Goal: Task Accomplishment & Management: Use online tool/utility

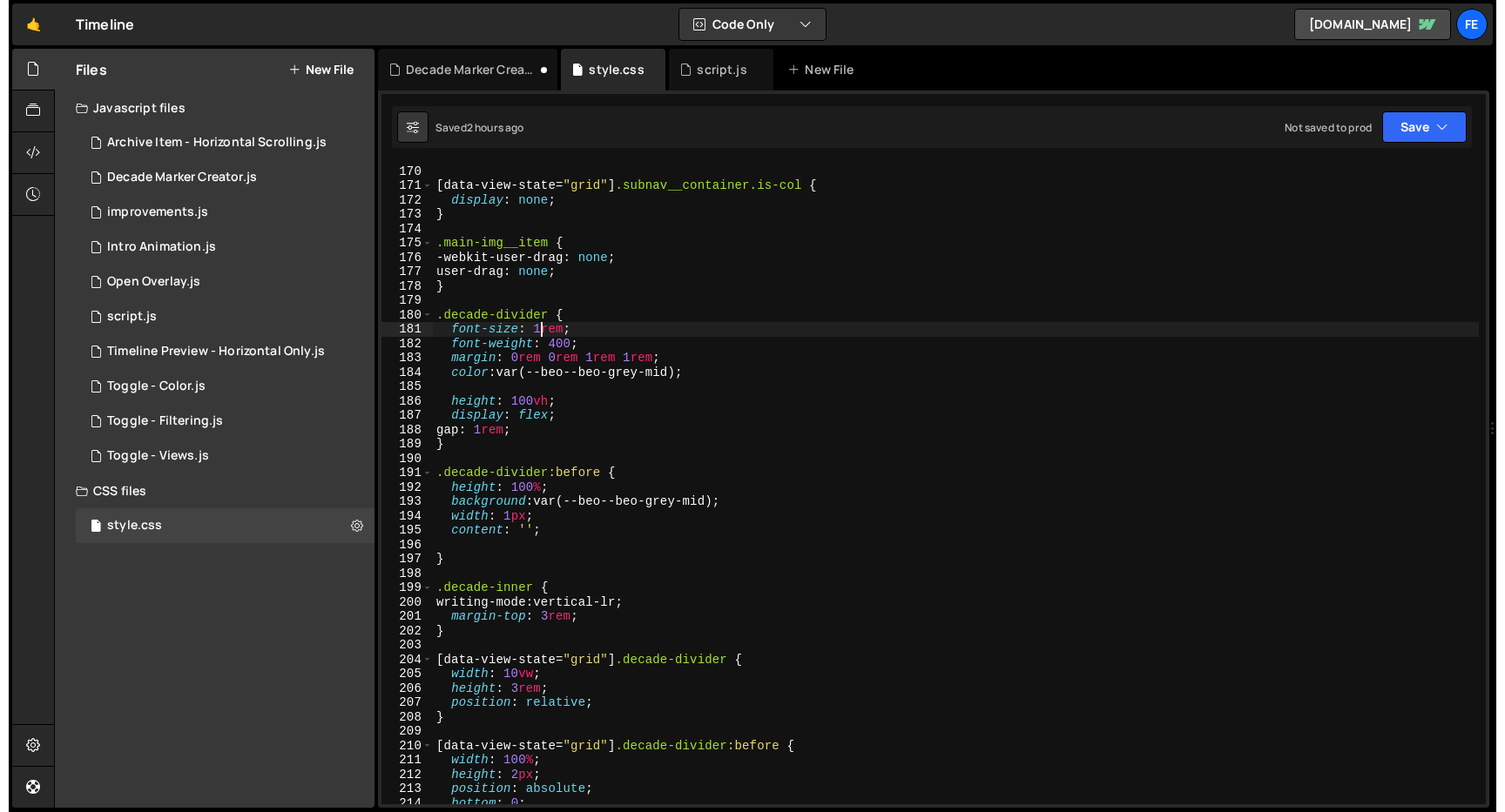
scroll to position [2427, 0]
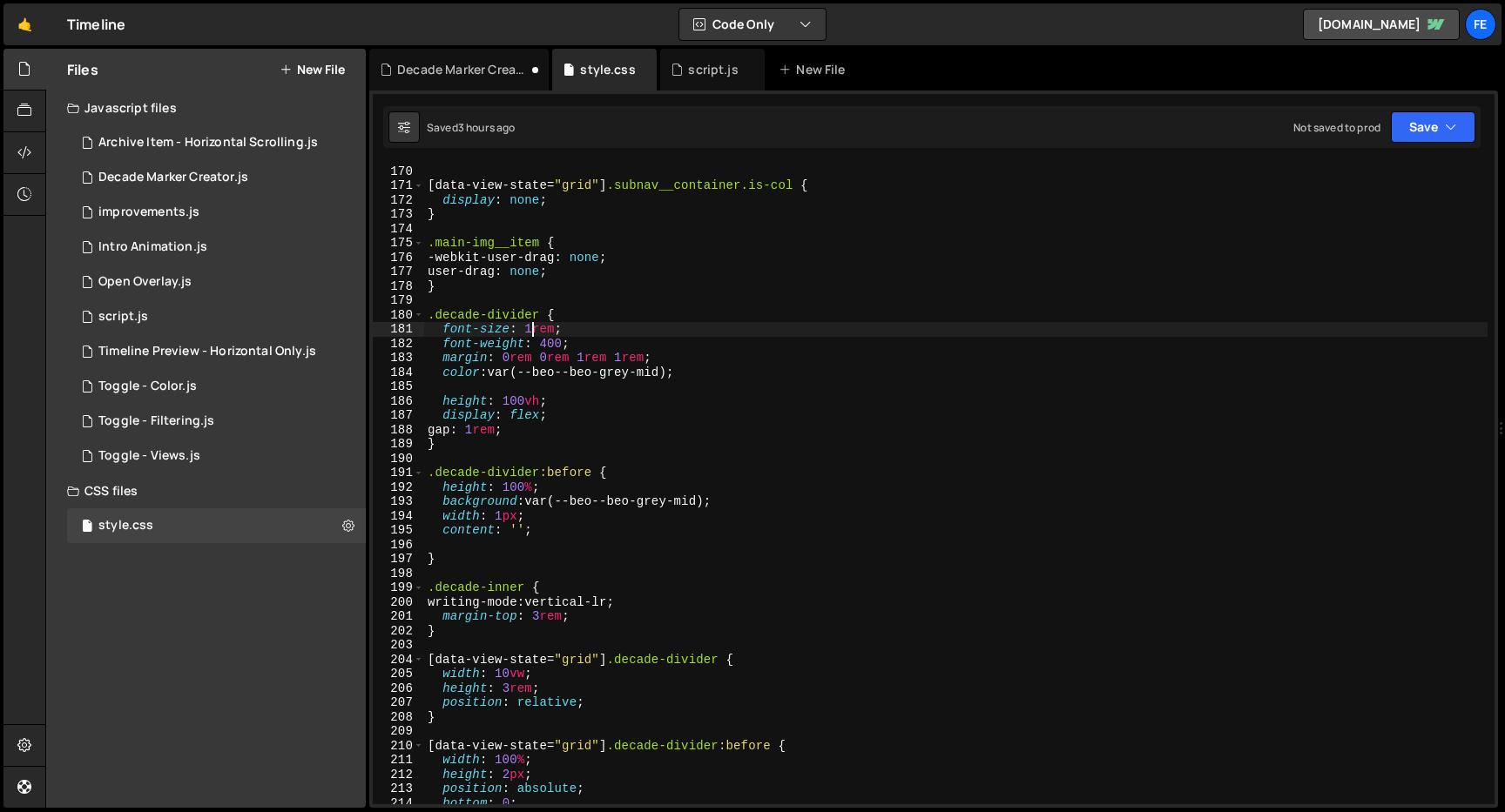
click at [579, 354] on div "} [ data-view-state = " grid " ] .subnav__container.is-col { display : none ; }…" at bounding box center [955, 484] width 1063 height 670
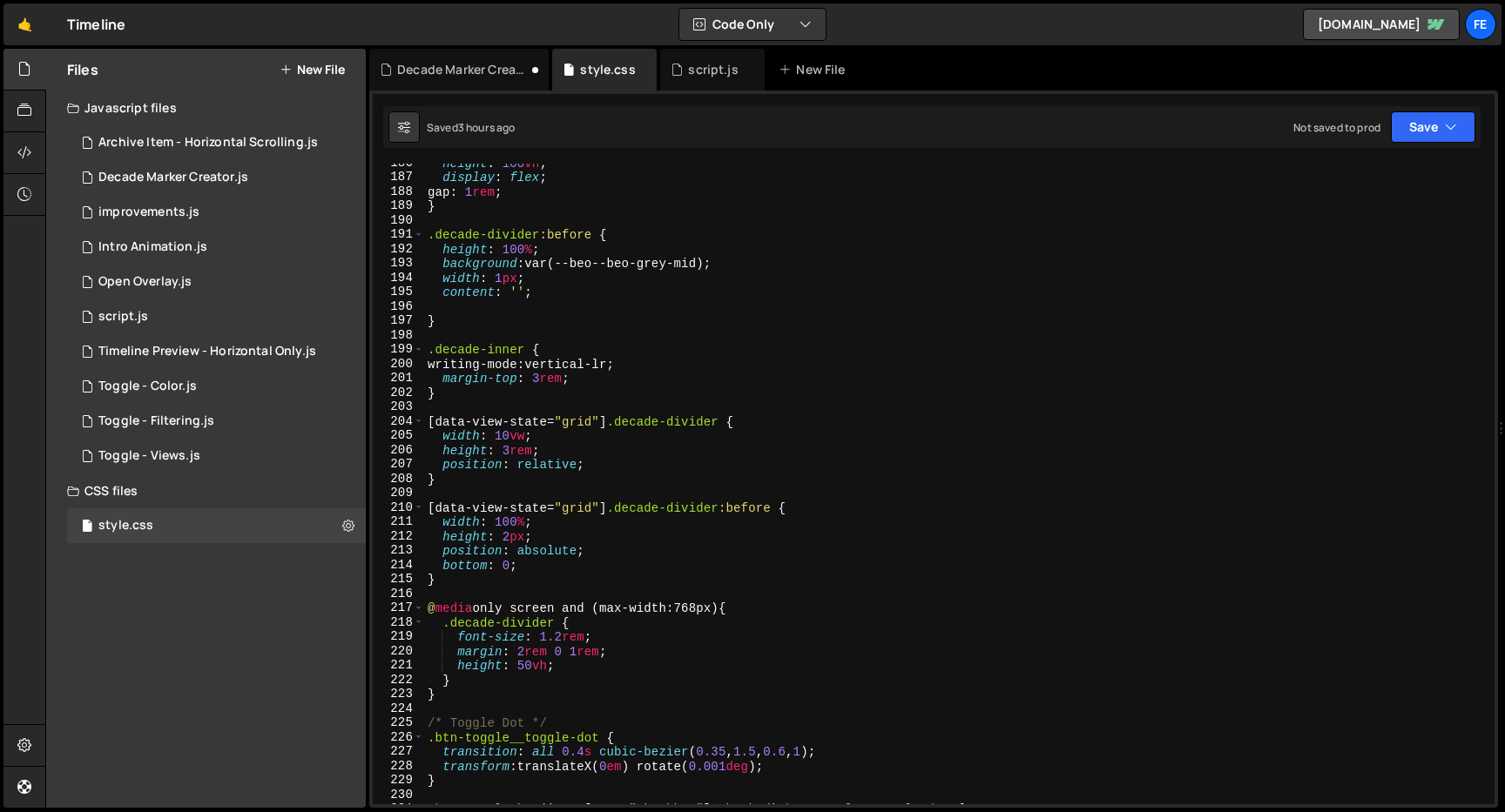
scroll to position [2635, 0]
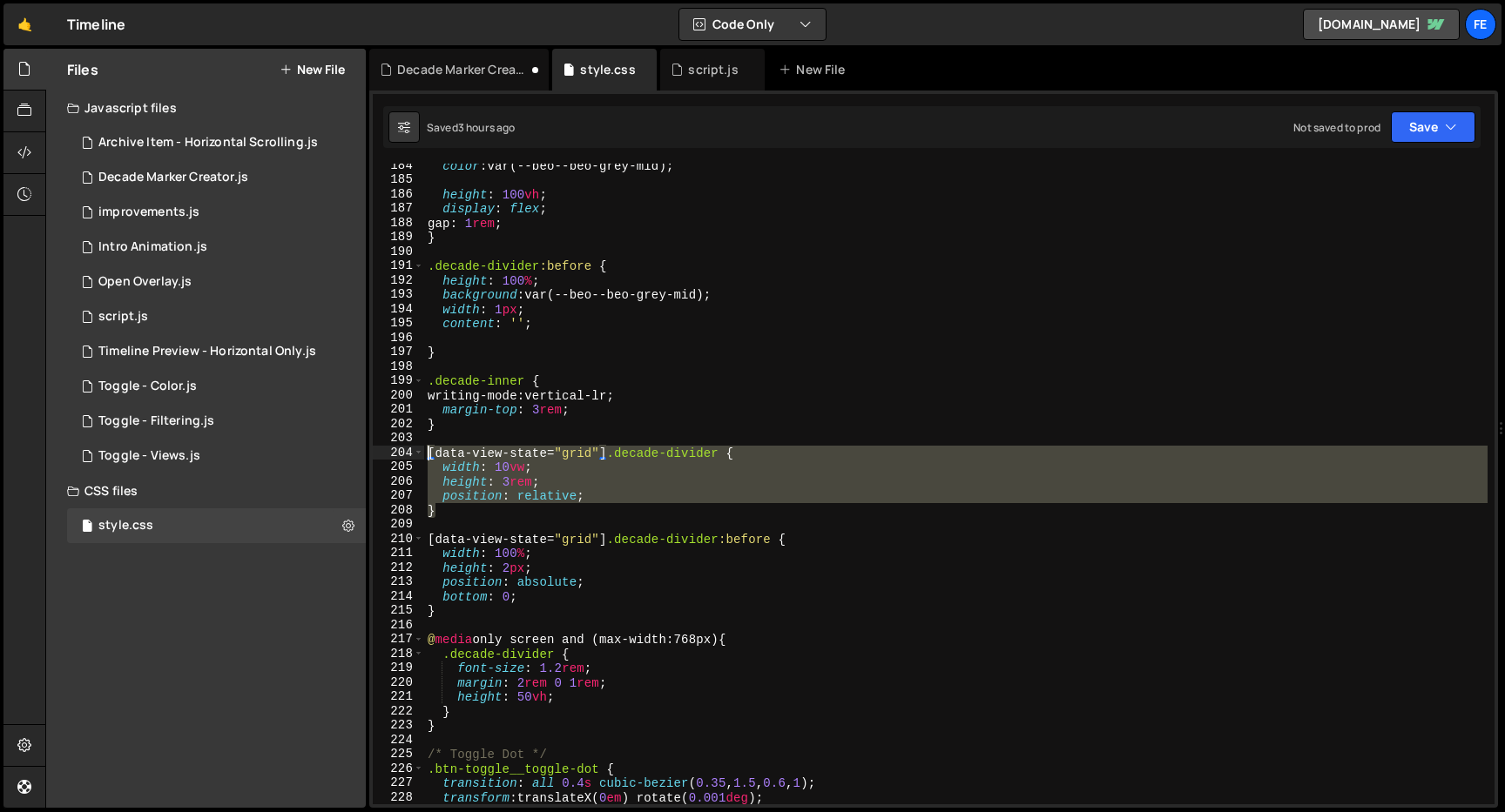
drag, startPoint x: 471, startPoint y: 517, endPoint x: 412, endPoint y: 453, distance: 87.0
click at [412, 452] on div "margin: 0rem 0rem 1rem 1rem; 184 185 186 187 188 189 190 191 192 193 194 195 19…" at bounding box center [933, 483] width 1122 height 641
type textarea "[data-view-state="grid"] .decade-divider { width: 10vw;"
click at [506, 620] on div "color : var(--beo--beo-grey-mid) ; height : 100 vh ; display : flex ; gap : 1 r…" at bounding box center [955, 493] width 1063 height 670
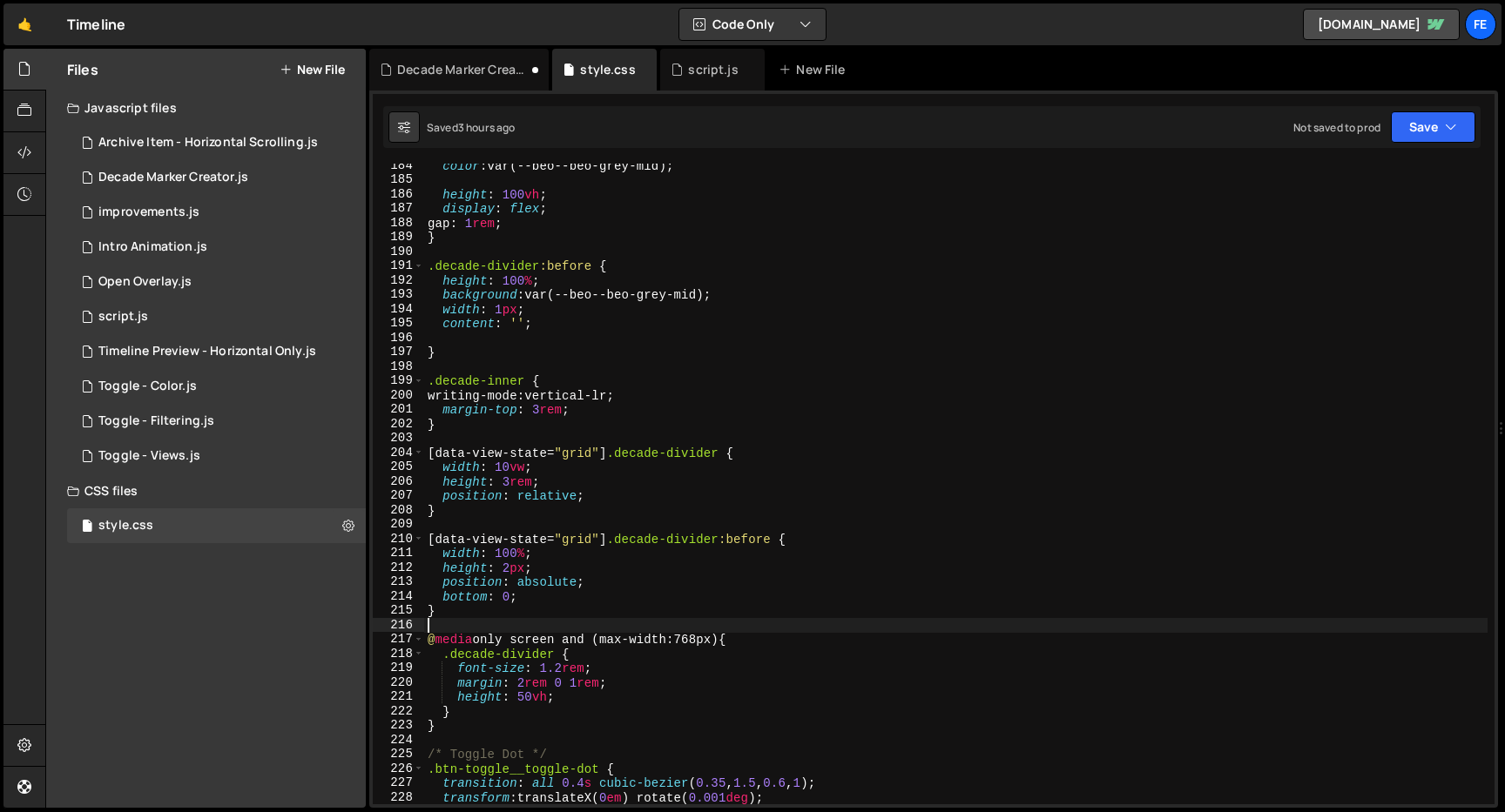
paste textarea "}"
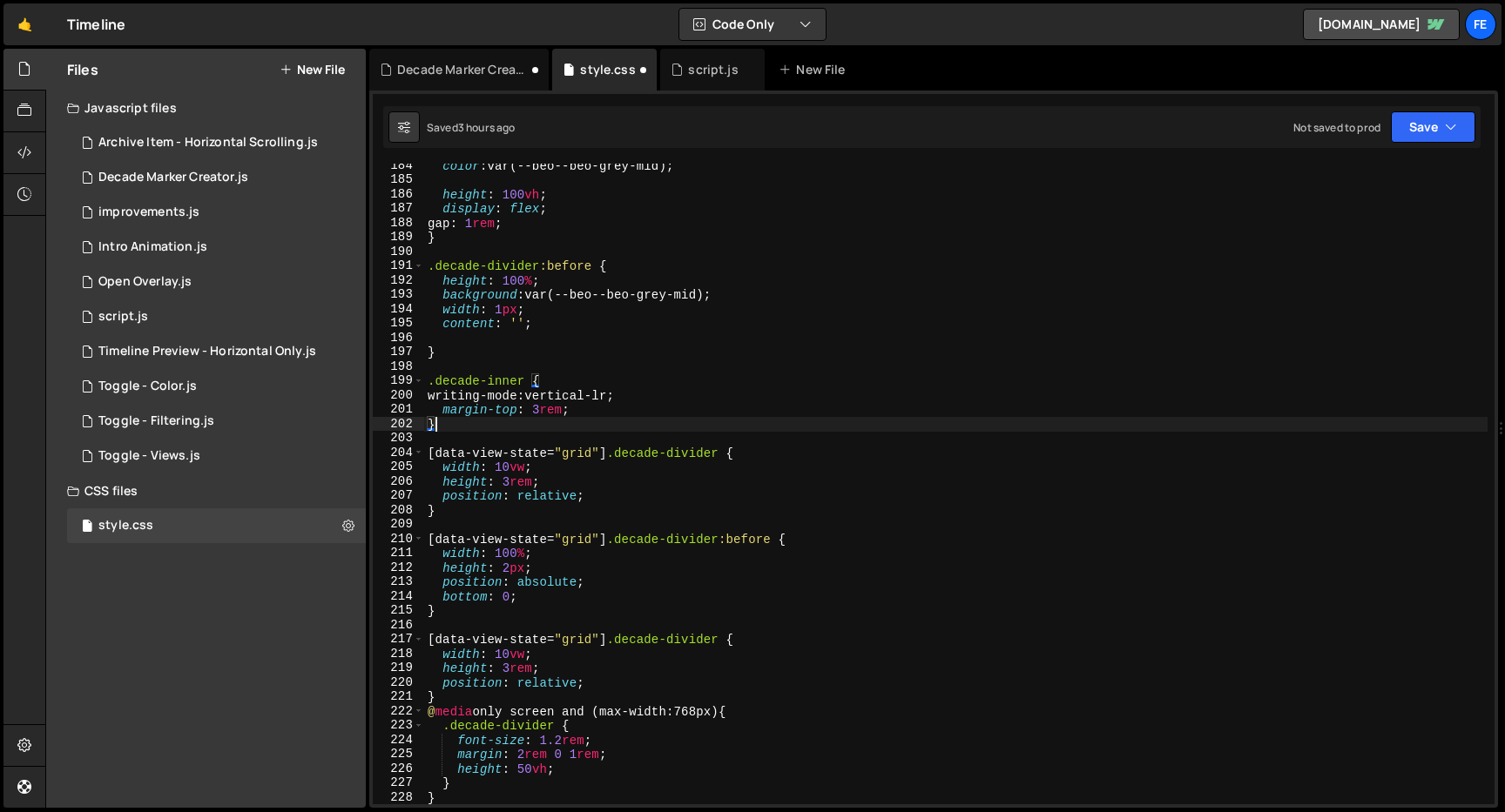
drag, startPoint x: 477, startPoint y: 419, endPoint x: 463, endPoint y: 412, distance: 15.7
click at [463, 412] on div "color : var(--beo--beo-grey-mid) ; height : 100 vh ; display : flex ; gap : 1 r…" at bounding box center [955, 493] width 1063 height 670
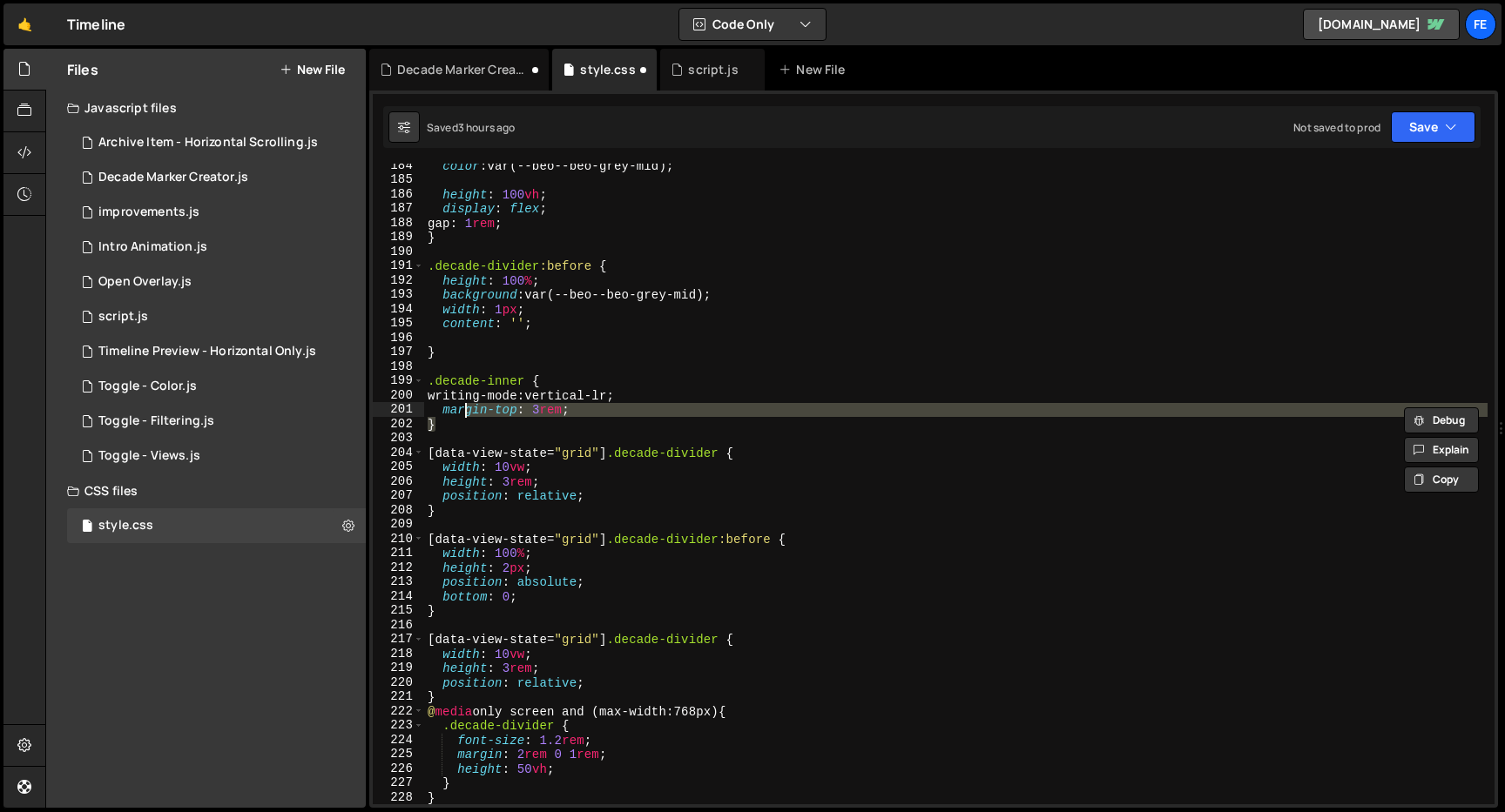
click at [550, 404] on div "color : var(--beo--beo-grey-mid) ; height : 100 vh ; display : flex ; gap : 1 r…" at bounding box center [955, 483] width 1063 height 641
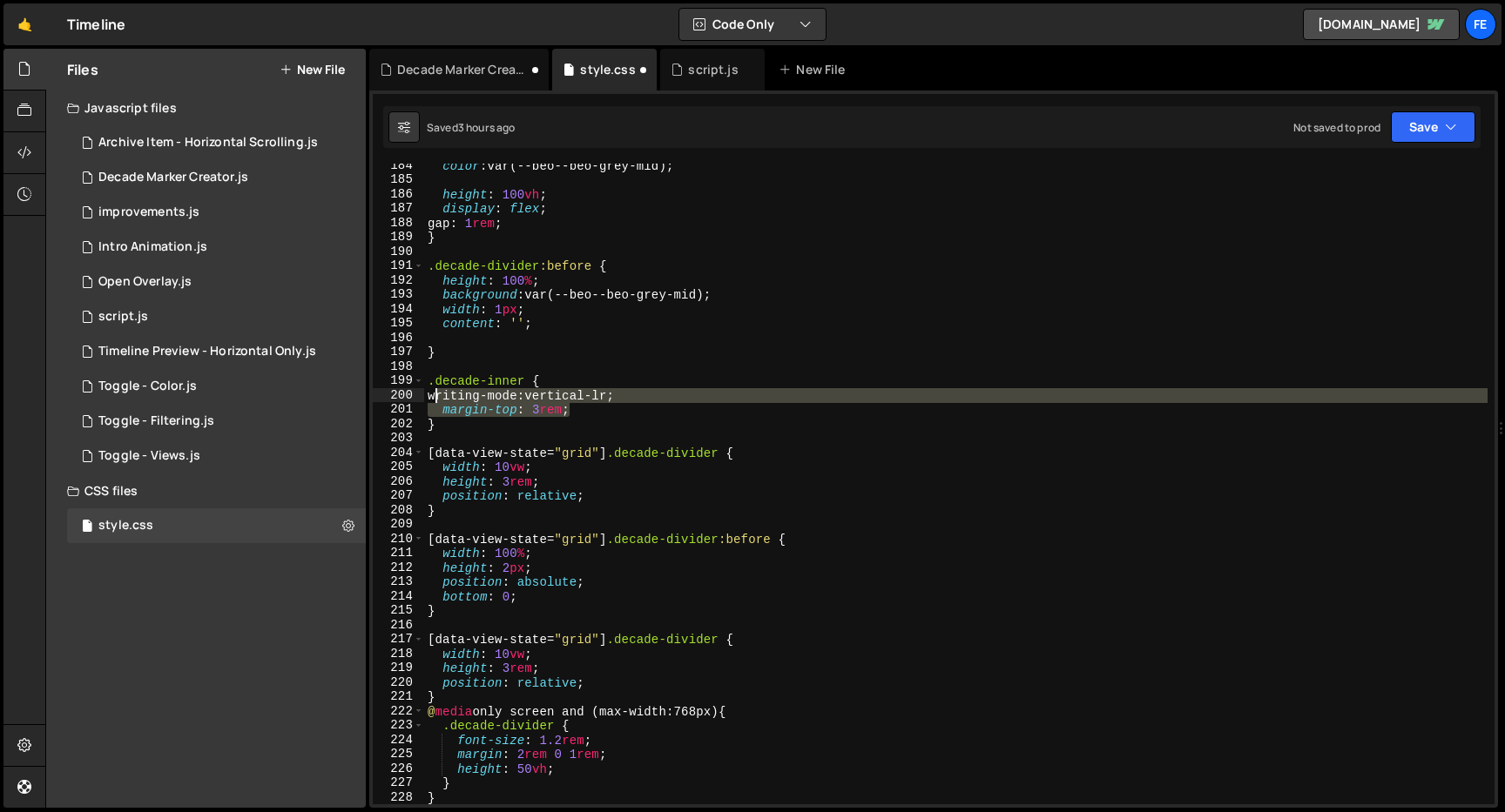
drag, startPoint x: 588, startPoint y: 404, endPoint x: 412, endPoint y: 394, distance: 176.3
click at [412, 394] on div "margin-top: 3rem; 184 185 186 187 188 189 190 191 192 193 194 195 196 197 198 1…" at bounding box center [933, 483] width 1122 height 641
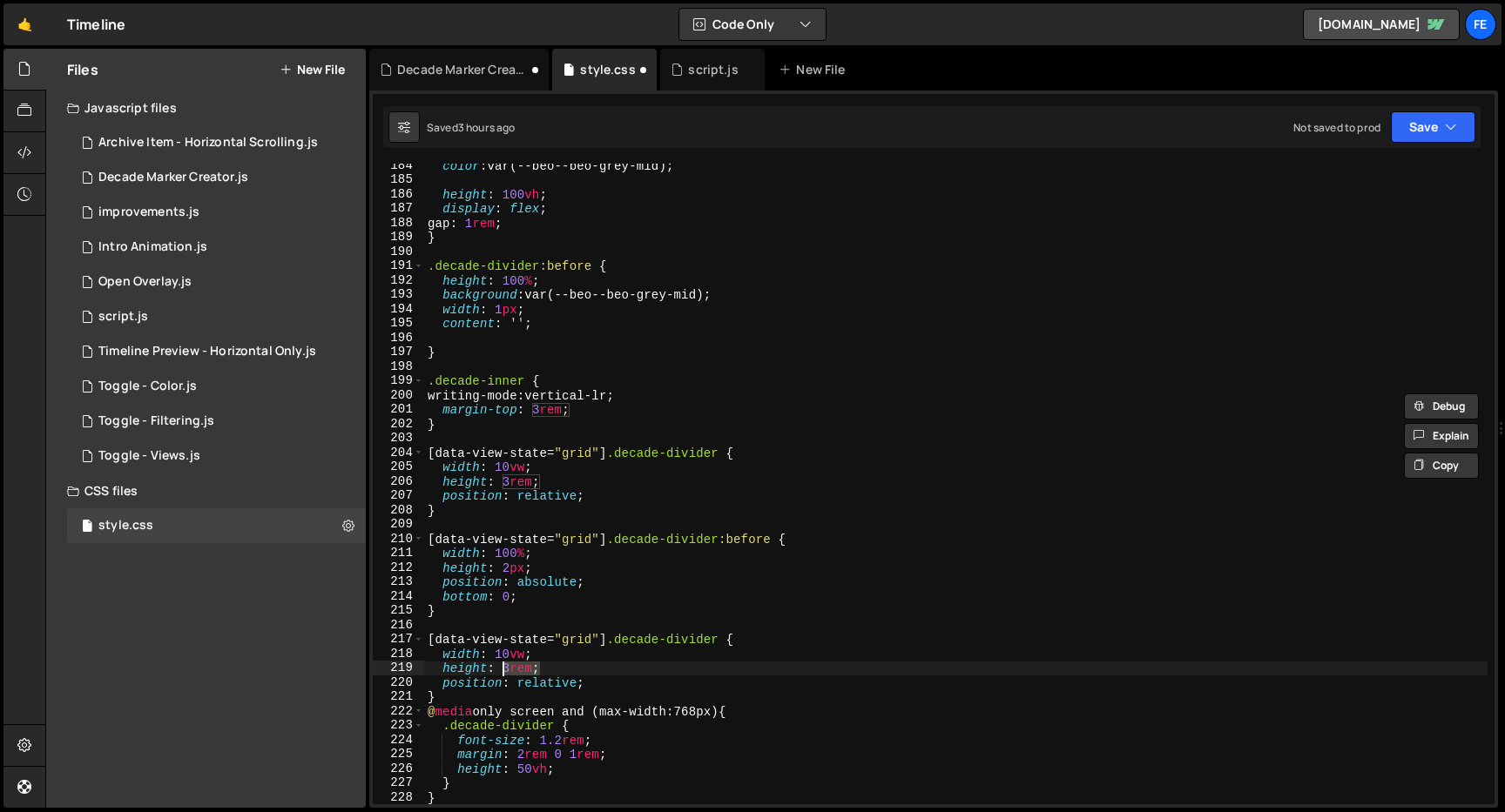
drag, startPoint x: 607, startPoint y: 674, endPoint x: 485, endPoint y: 659, distance: 122.9
click at [485, 659] on div "color : var(--beo--beo-grey-mid) ; height : 100 vh ; display : flex ; gap : 1 r…" at bounding box center [955, 493] width 1063 height 670
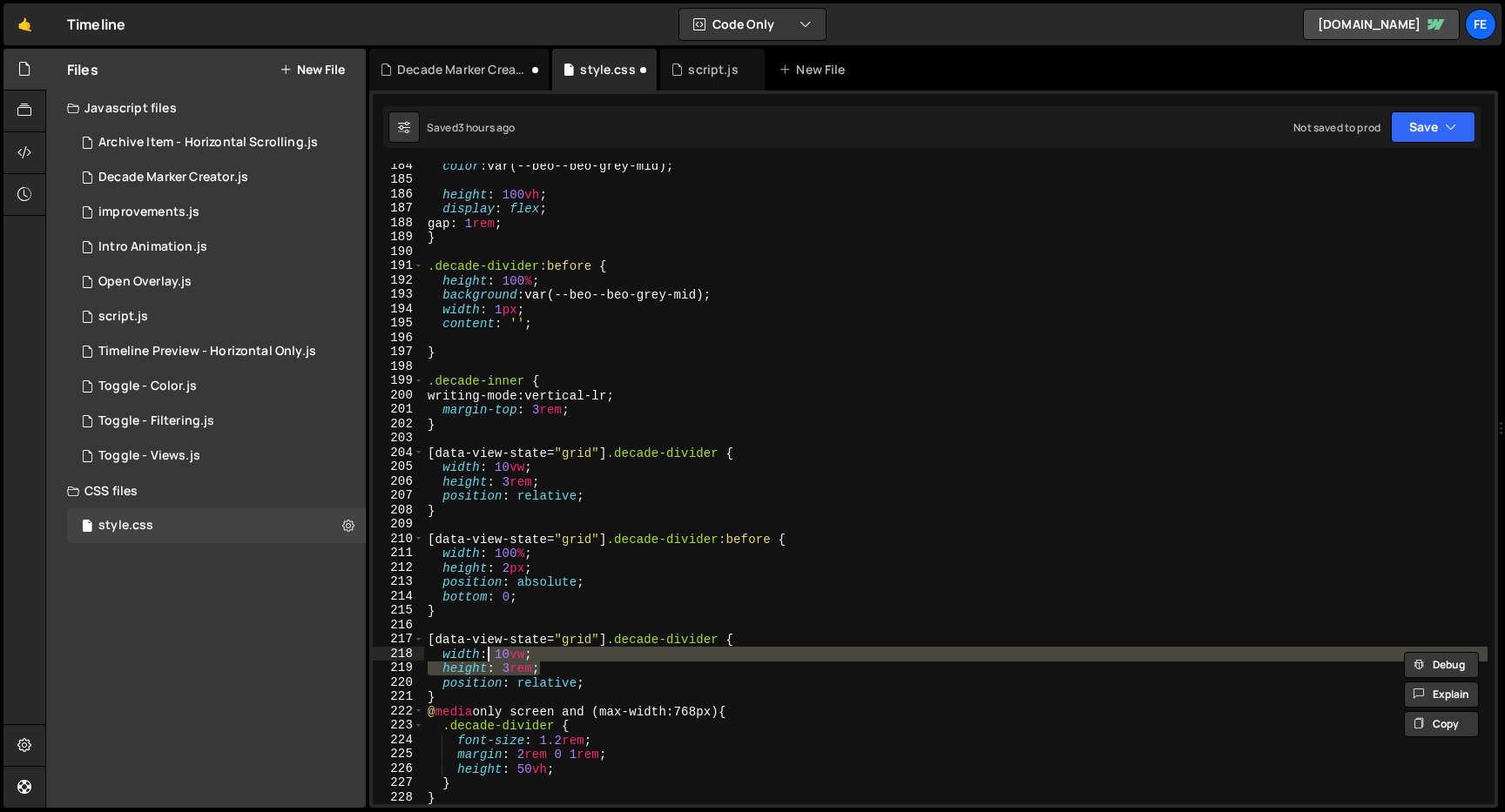
click at [591, 671] on div "color : var(--beo--beo-grey-mid) ; height : 100 vh ; display : flex ; gap : 1 r…" at bounding box center [955, 483] width 1063 height 641
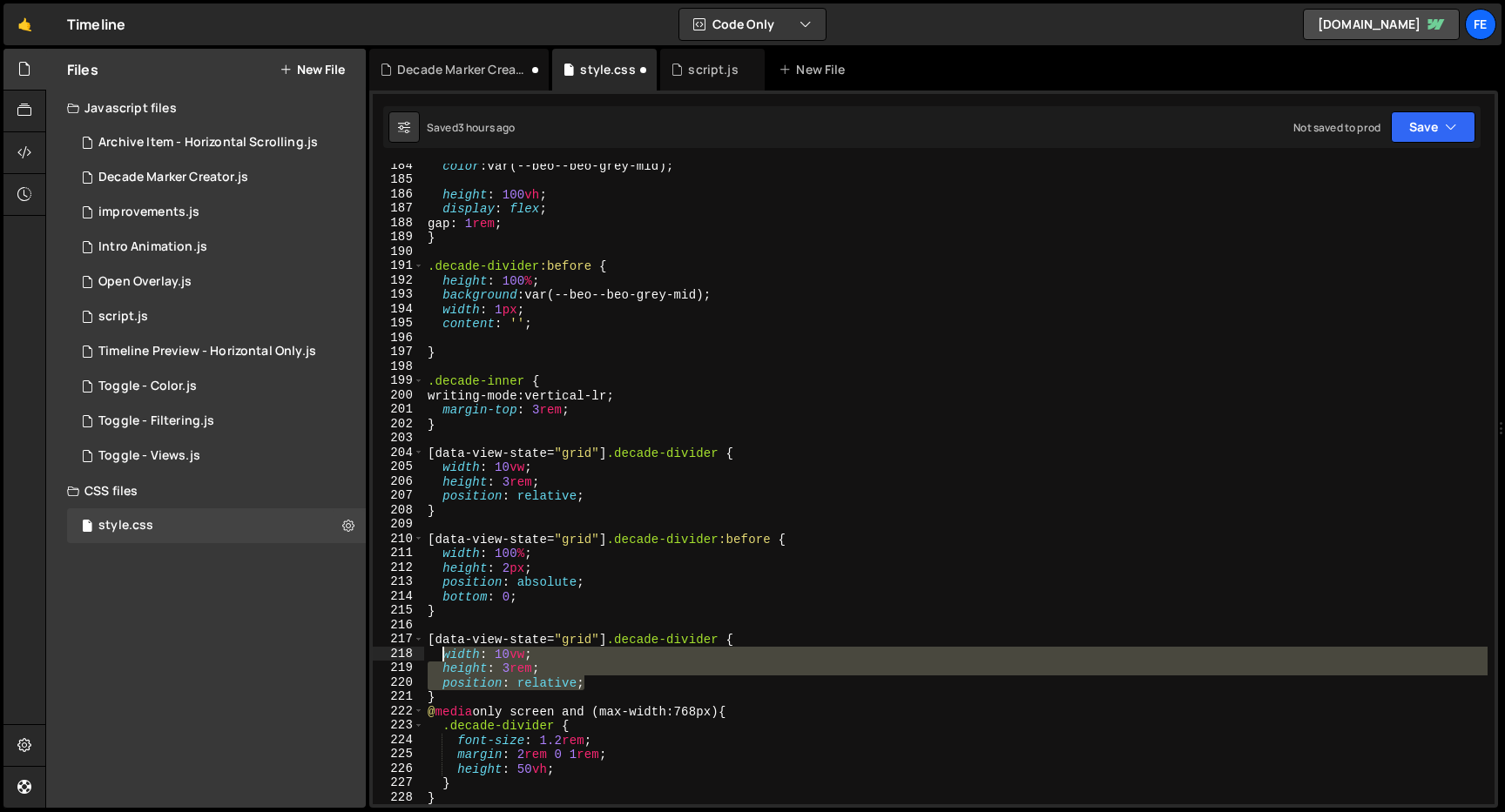
drag, startPoint x: 591, startPoint y: 681, endPoint x: 443, endPoint y: 655, distance: 150.3
click at [443, 655] on div "color : var(--beo--beo-grey-mid) ; height : 100 vh ; display : flex ; gap : 1 r…" at bounding box center [955, 493] width 1063 height 670
paste textarea "margin-top"
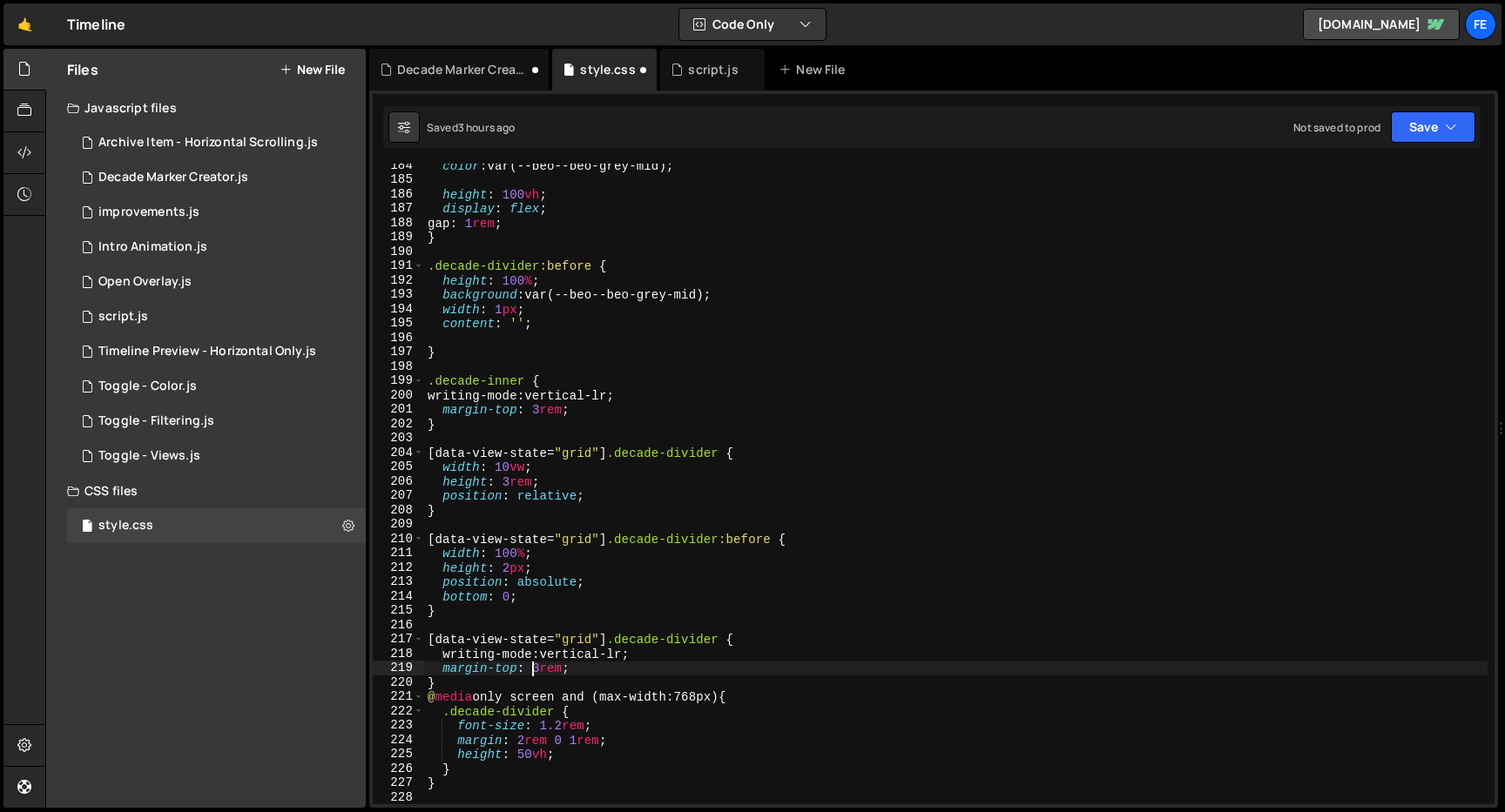
click at [535, 668] on div "color : var(--beo--beo-grey-mid) ; height : 100 vh ; display : flex ; gap : 1 r…" at bounding box center [955, 493] width 1063 height 670
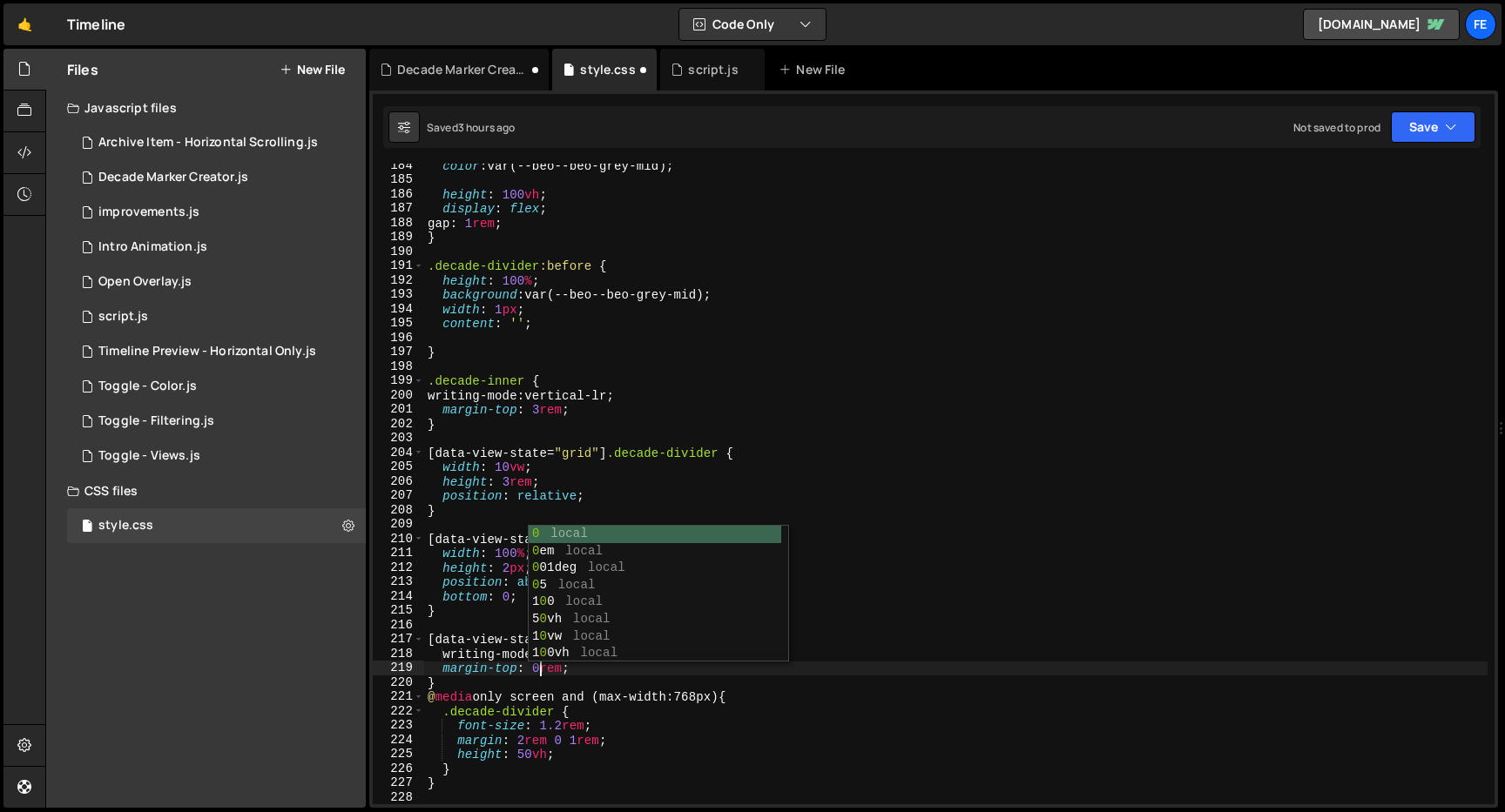
scroll to position [0, 7]
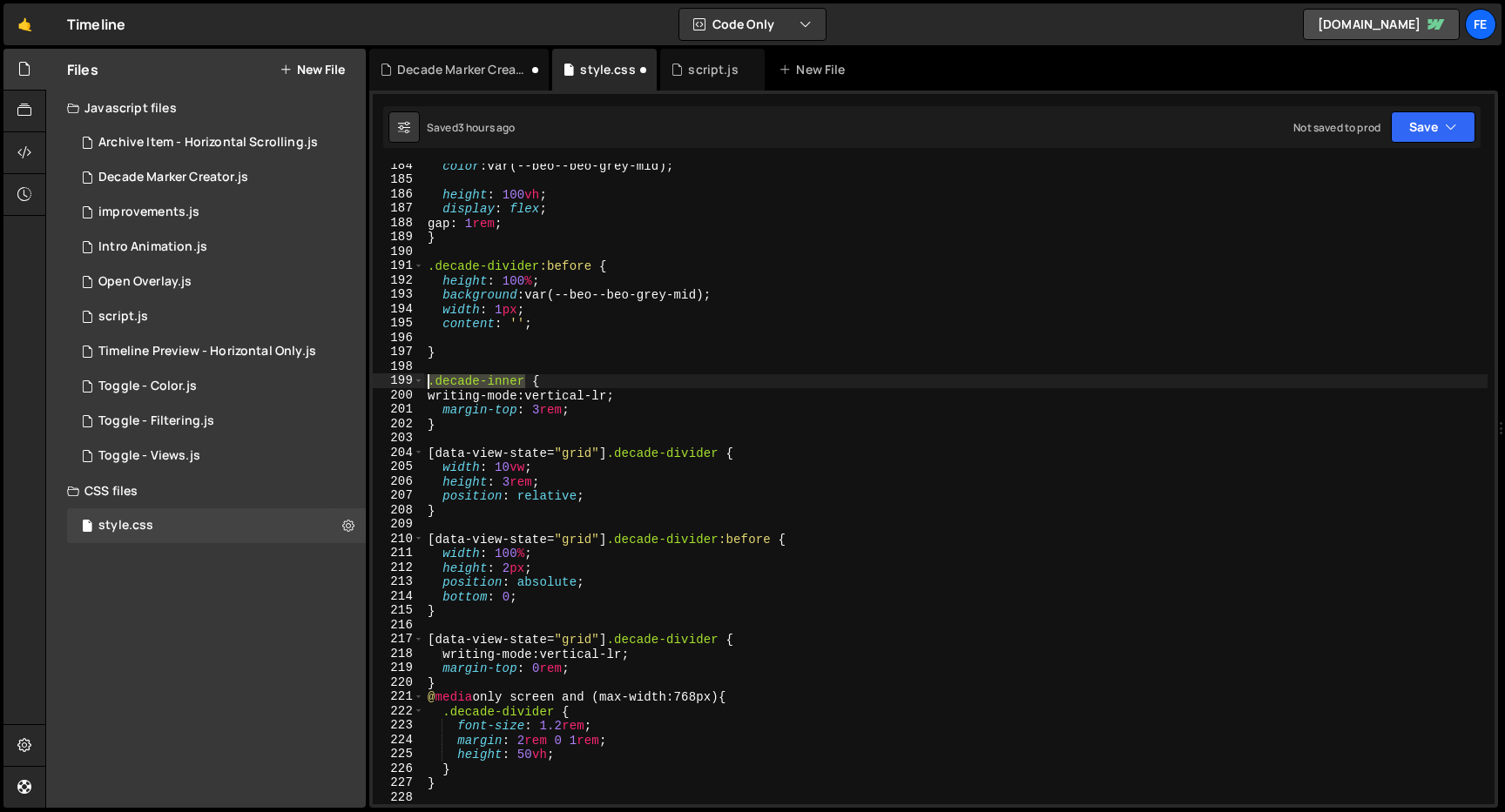
drag, startPoint x: 528, startPoint y: 380, endPoint x: 387, endPoint y: 380, distance: 141.0
click at [387, 380] on div "margin-top: 0rem; 184 185 186 187 188 189 190 191 192 193 194 195 196 197 198 1…" at bounding box center [933, 483] width 1122 height 641
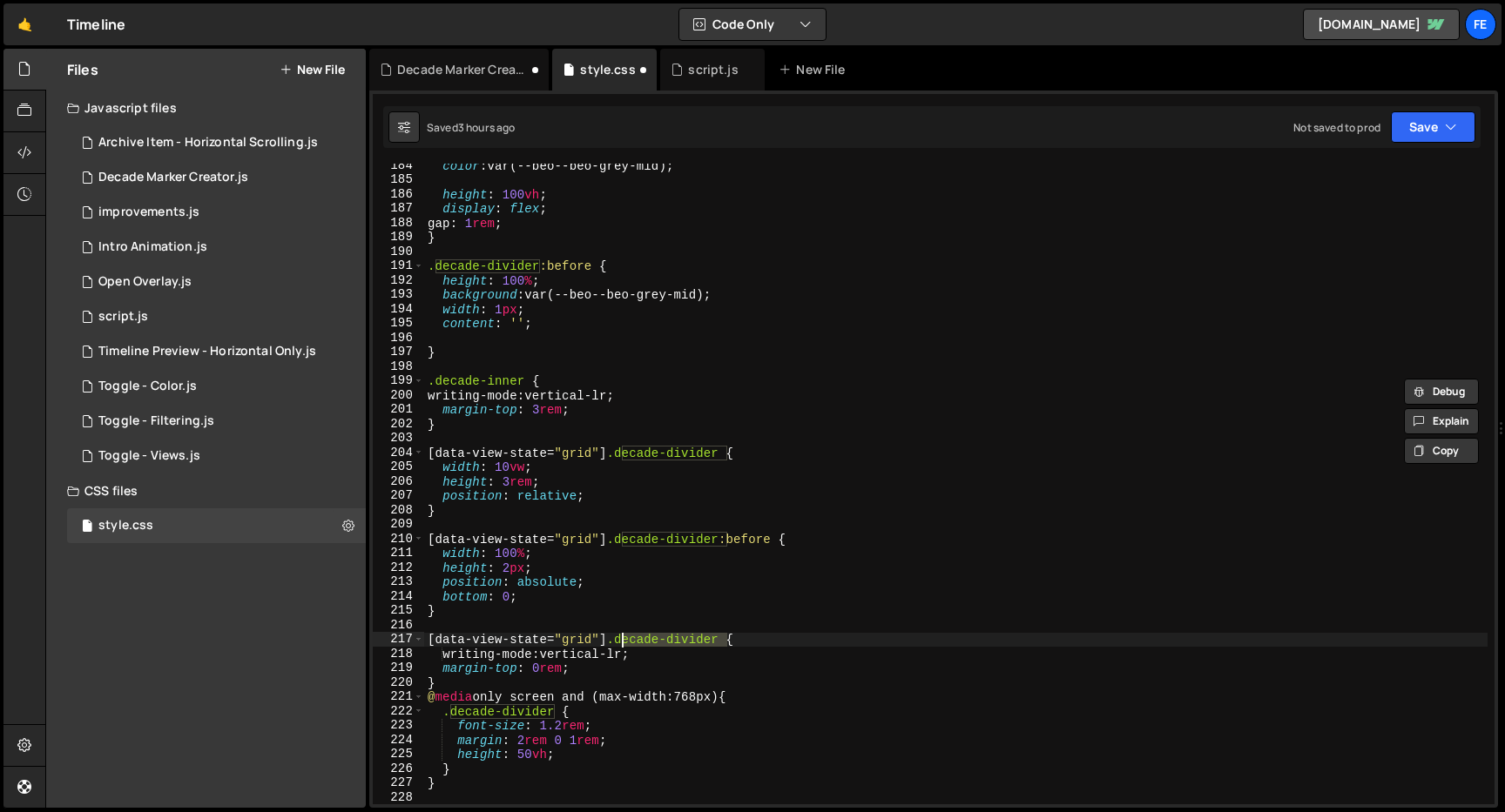
drag, startPoint x: 729, startPoint y: 634, endPoint x: 615, endPoint y: 633, distance: 114.0
click at [615, 633] on div "color : var(--beo--beo-grey-mid) ; height : 100 vh ; display : flex ; gap : 1 r…" at bounding box center [955, 493] width 1063 height 670
paste textarea "inn"
click at [582, 677] on div "color : var(--beo--beo-grey-mid) ; height : 100 vh ; display : flex ; gap : 1 r…" at bounding box center [955, 493] width 1063 height 670
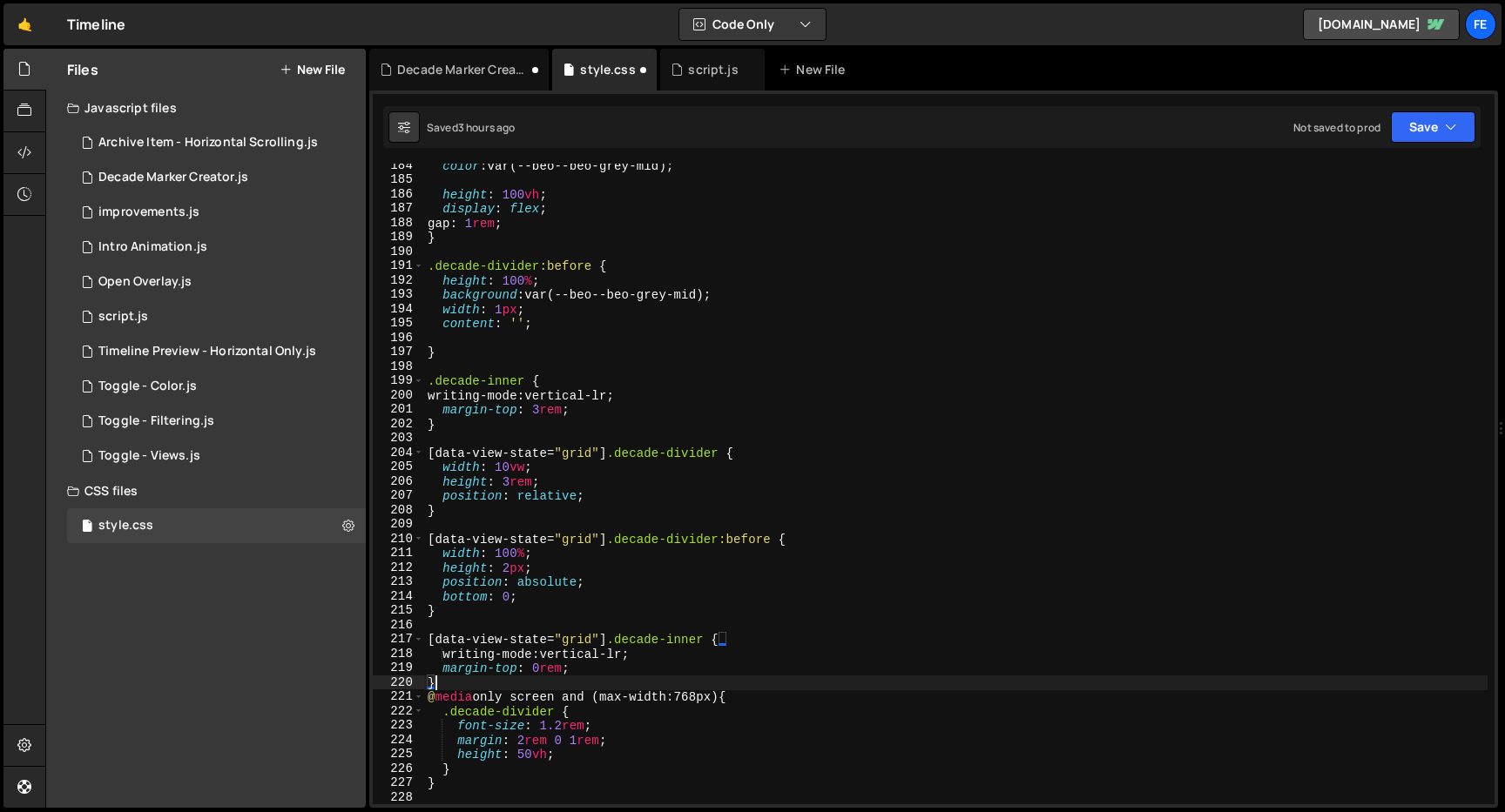
scroll to position [0, 0]
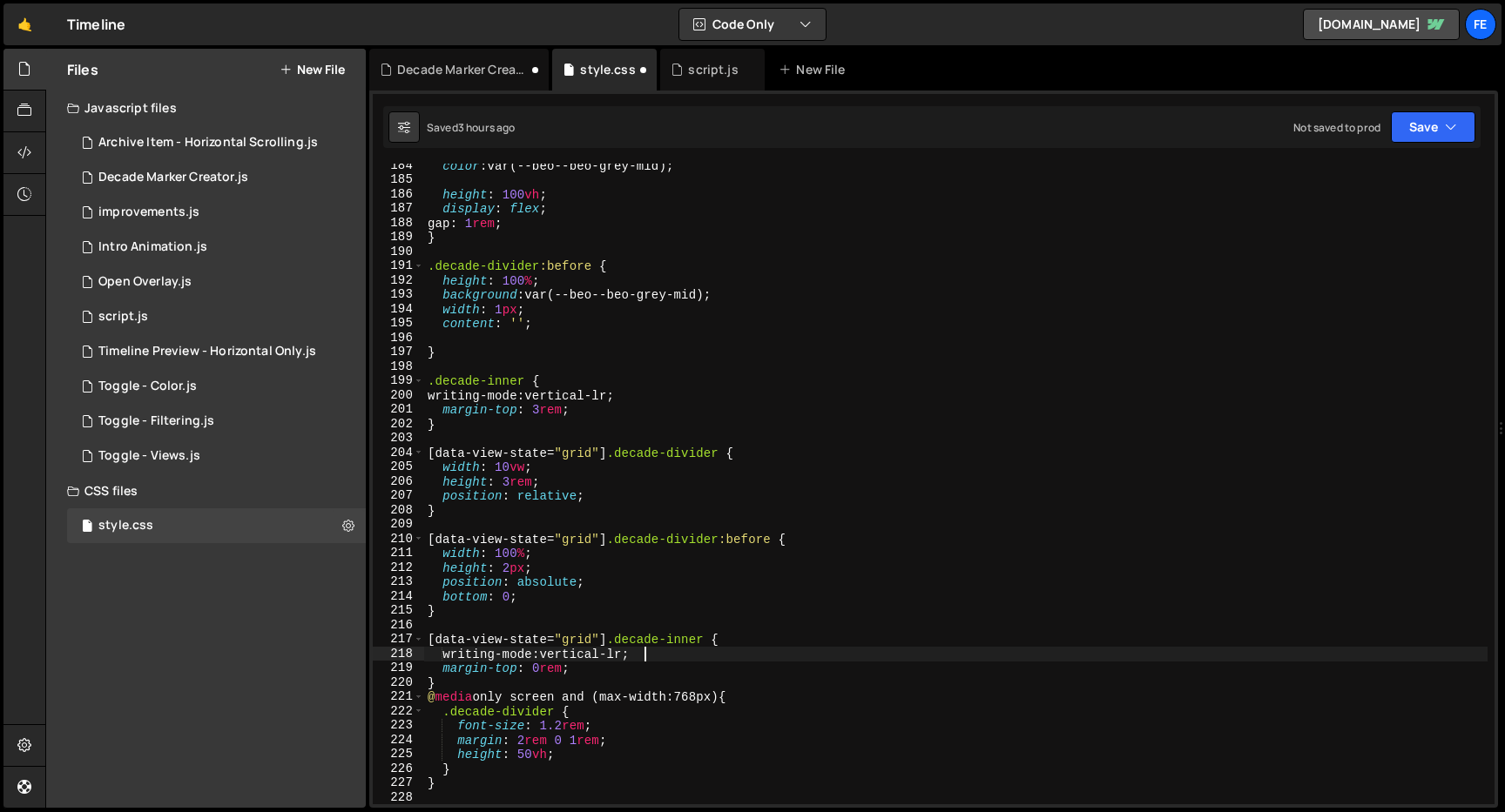
click at [645, 653] on div "color : var(--beo--beo-grey-mid) ; height : 100 vh ; display : flex ; gap : 1 r…" at bounding box center [955, 493] width 1063 height 670
drag, startPoint x: 626, startPoint y: 652, endPoint x: 560, endPoint y: 653, distance: 66.0
click at [560, 653] on div "color : var(--beo--beo-grey-mid) ; height : 100 vh ; display : flex ; gap : 1 r…" at bounding box center [955, 493] width 1063 height 670
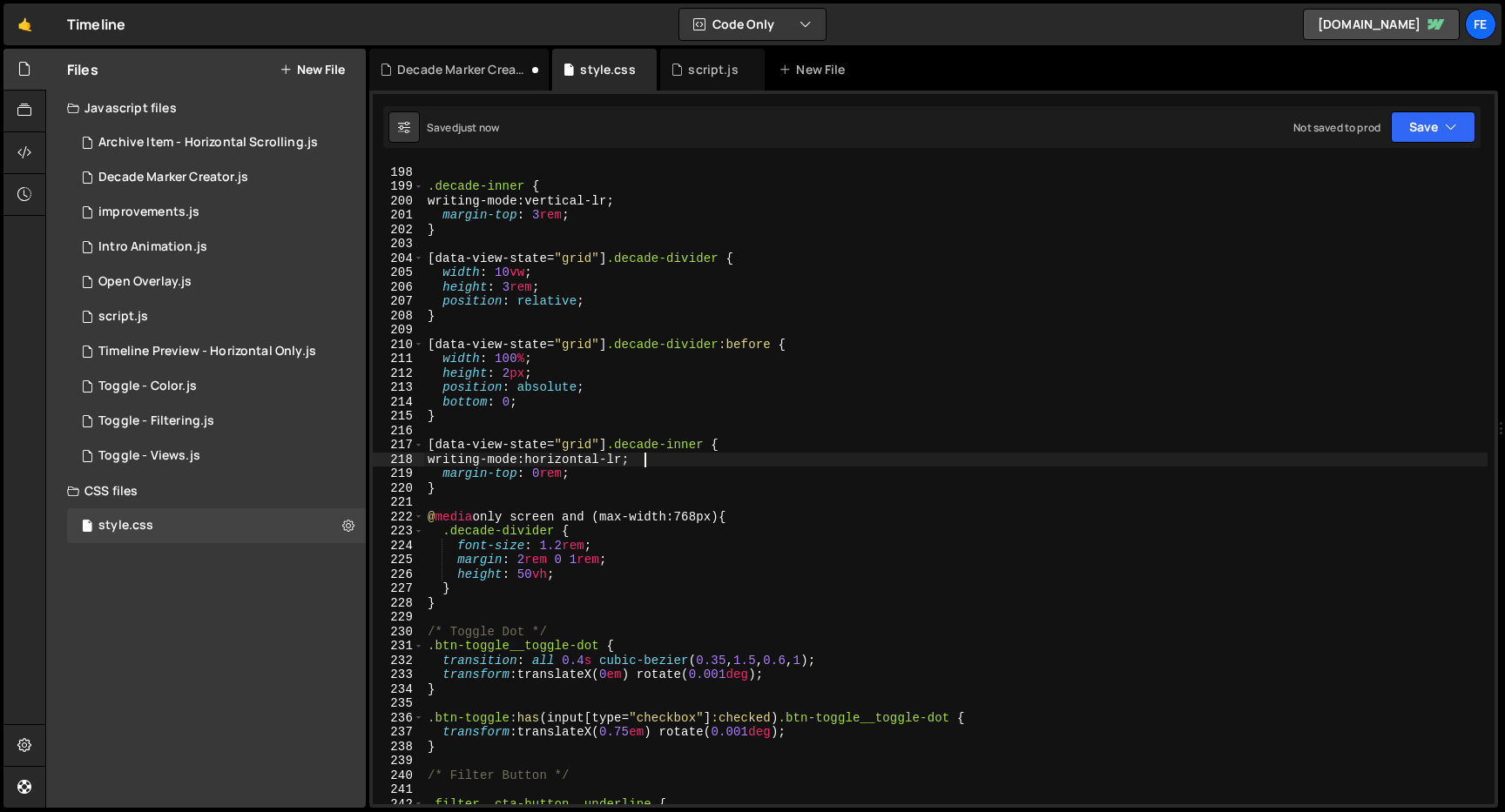
scroll to position [2831, 0]
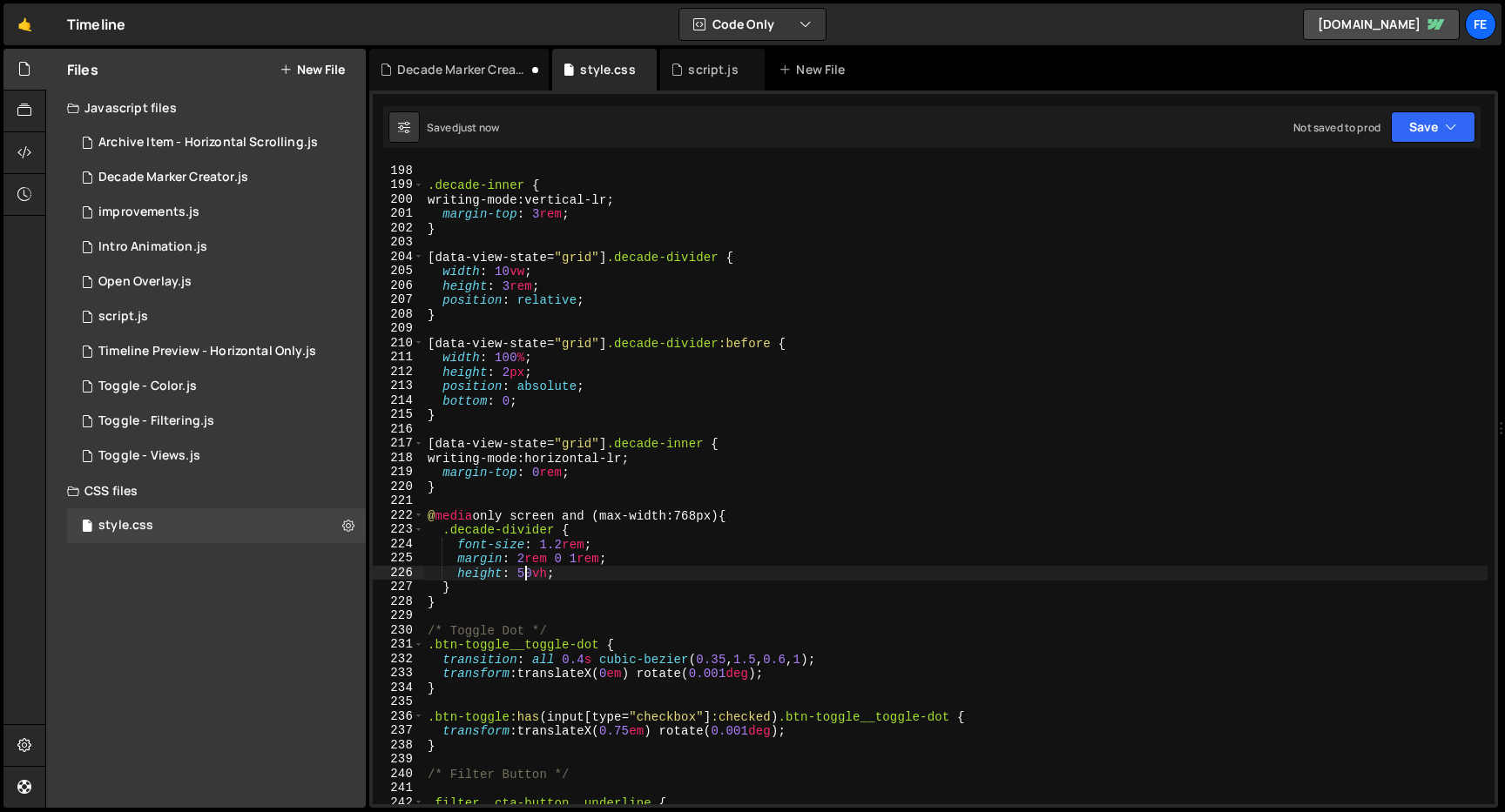
click at [524, 578] on div ".decade-inner { writing-mode : vertical-lr ; margin-top : 3 rem ; } [ data-view…" at bounding box center [955, 498] width 1063 height 670
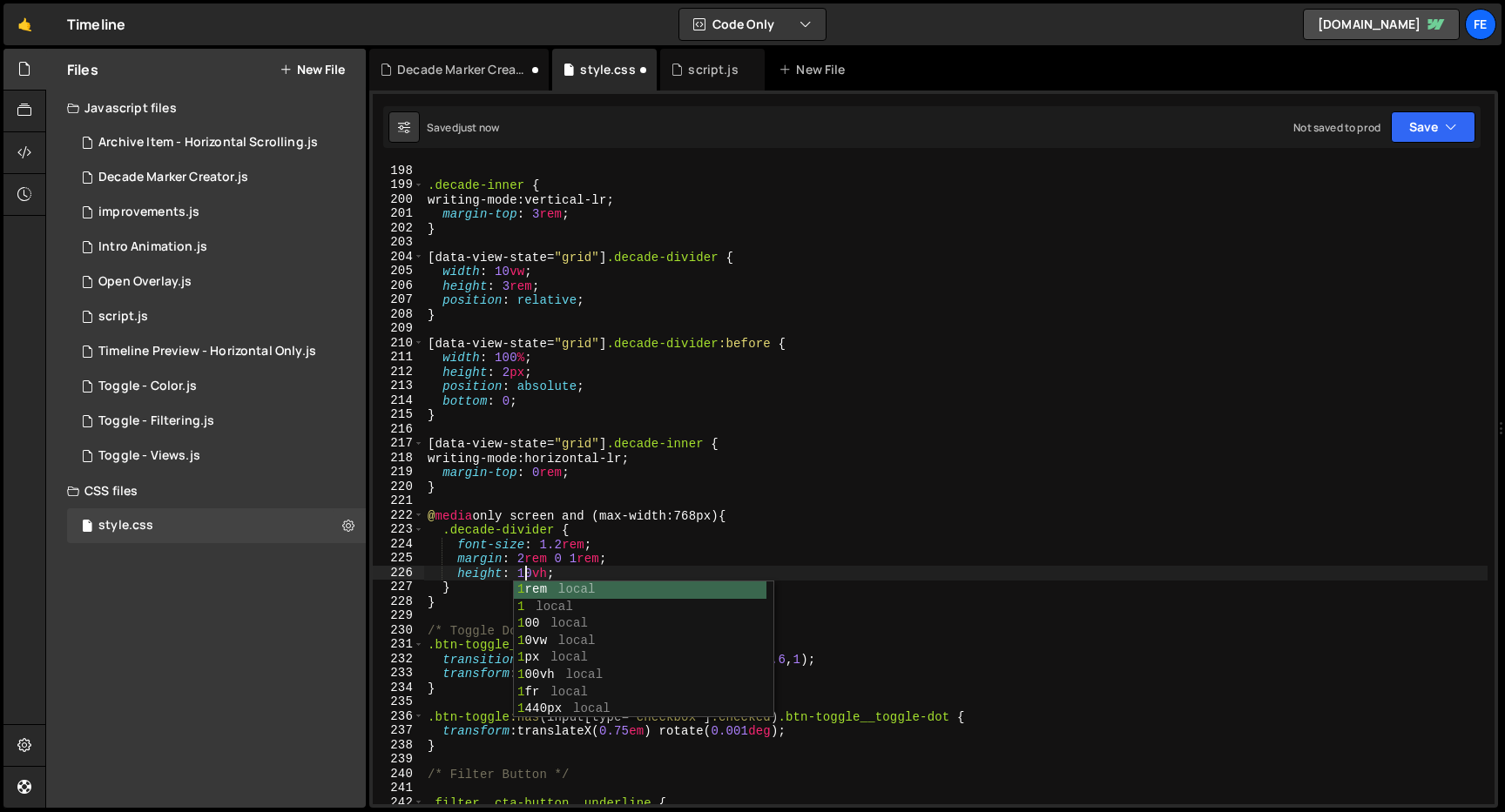
scroll to position [0, 7]
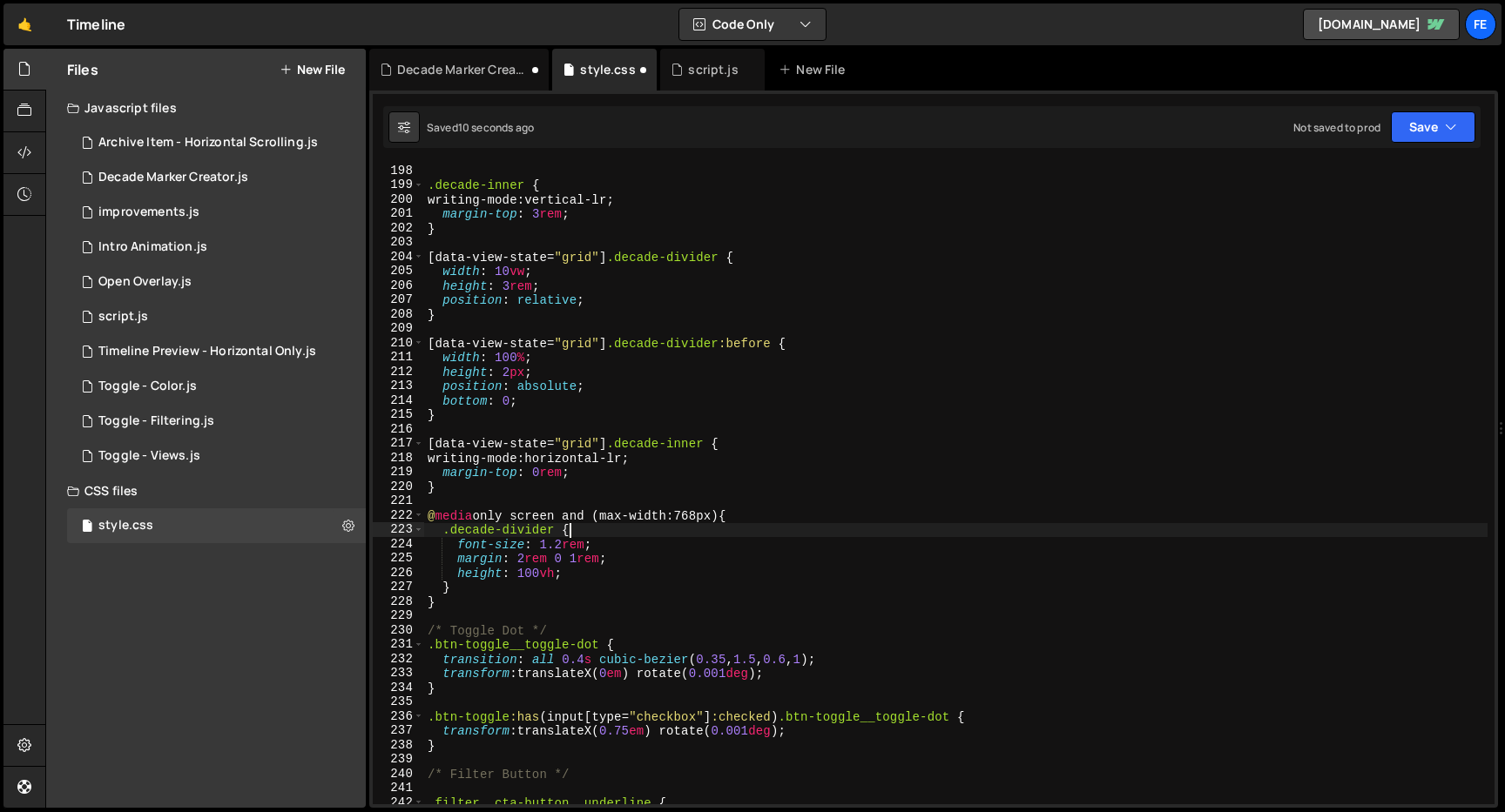
click at [712, 528] on div ".decade-inner { writing-mode : vertical-lr ; margin-top : 3 rem ; } [ data-view…" at bounding box center [955, 498] width 1063 height 670
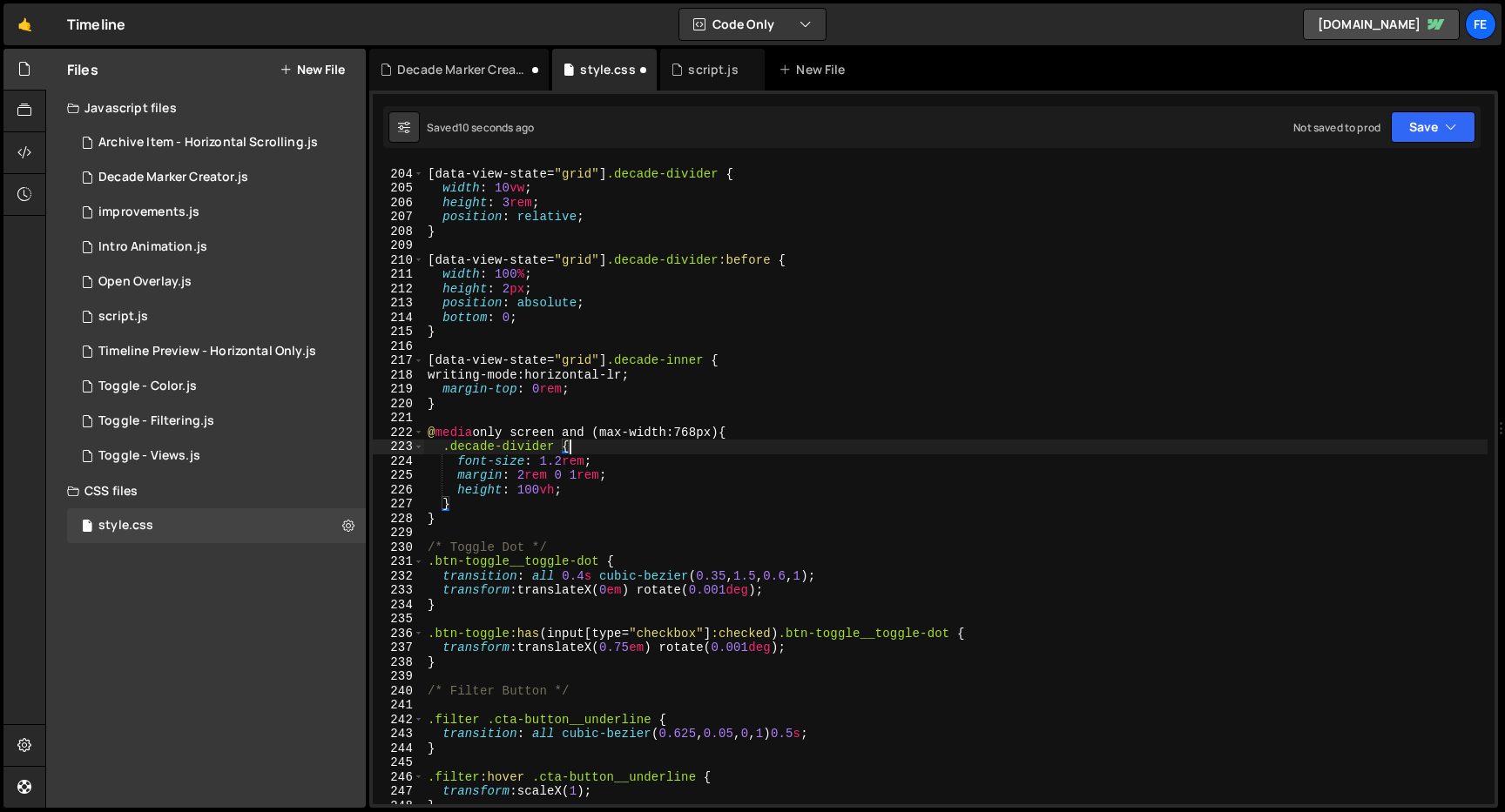
scroll to position [2913, 0]
click at [801, 592] on div "[ data-view-state = " grid " ] .decade-divider { width : 10 vw ; height : 3 rem…" at bounding box center [955, 487] width 1063 height 670
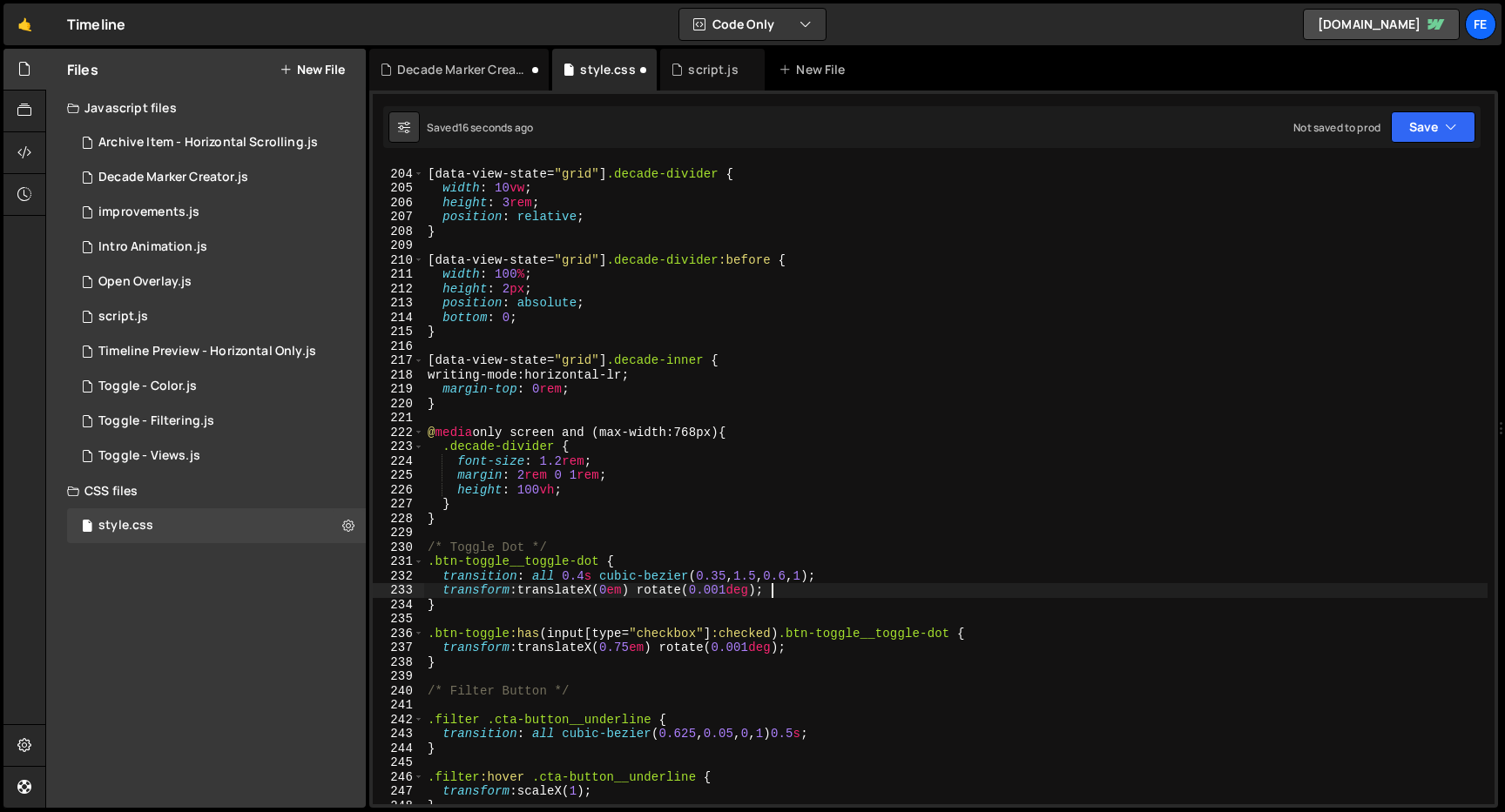
click at [834, 654] on div "[ data-view-state = " grid " ] .decade-divider { width : 10 vw ; height : 3 rem…" at bounding box center [955, 487] width 1063 height 670
type textarea "transform: translateX(0.75em) rotate(0.001deg);"
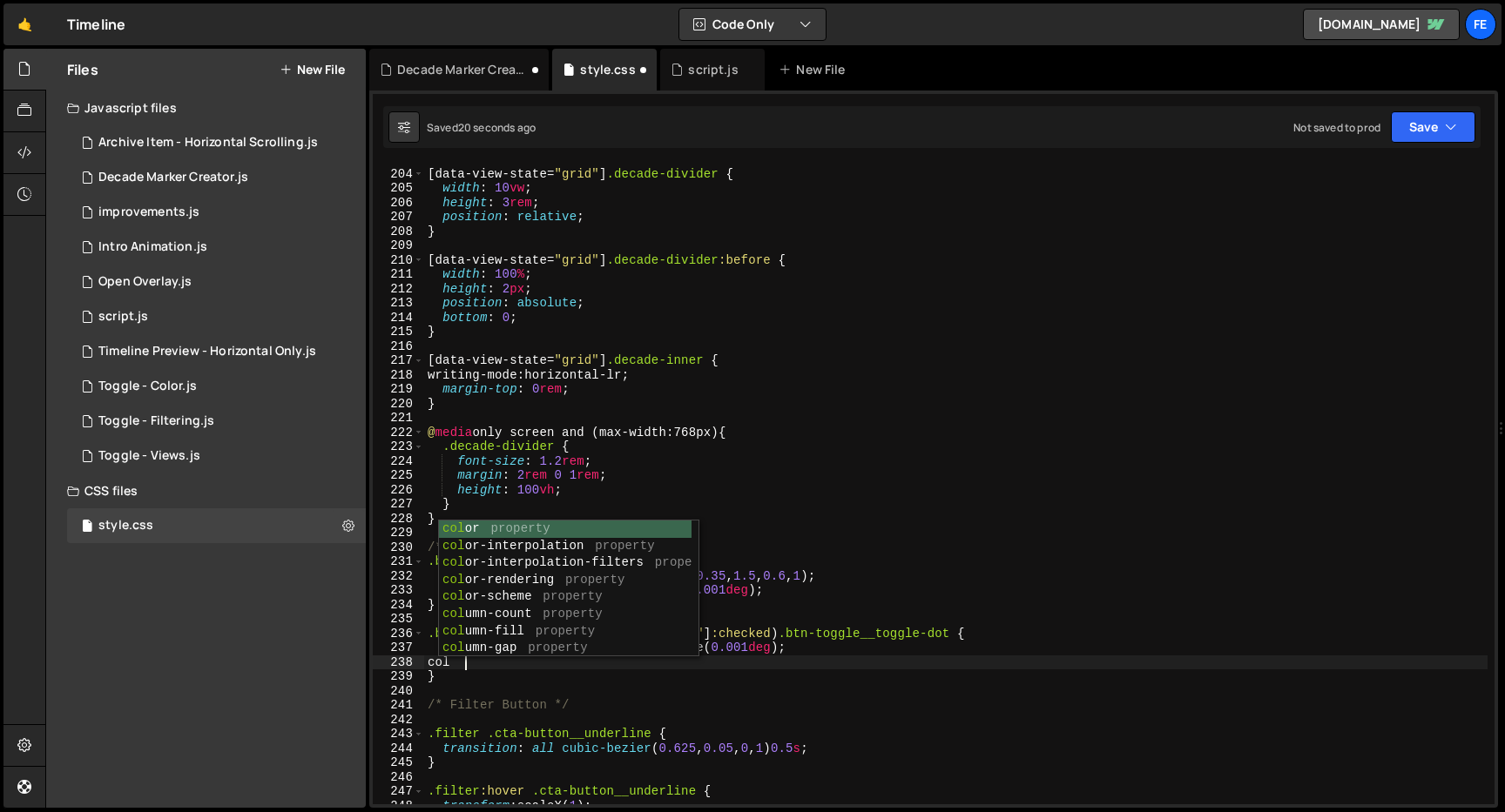
scroll to position [0, 1]
type textarea "c"
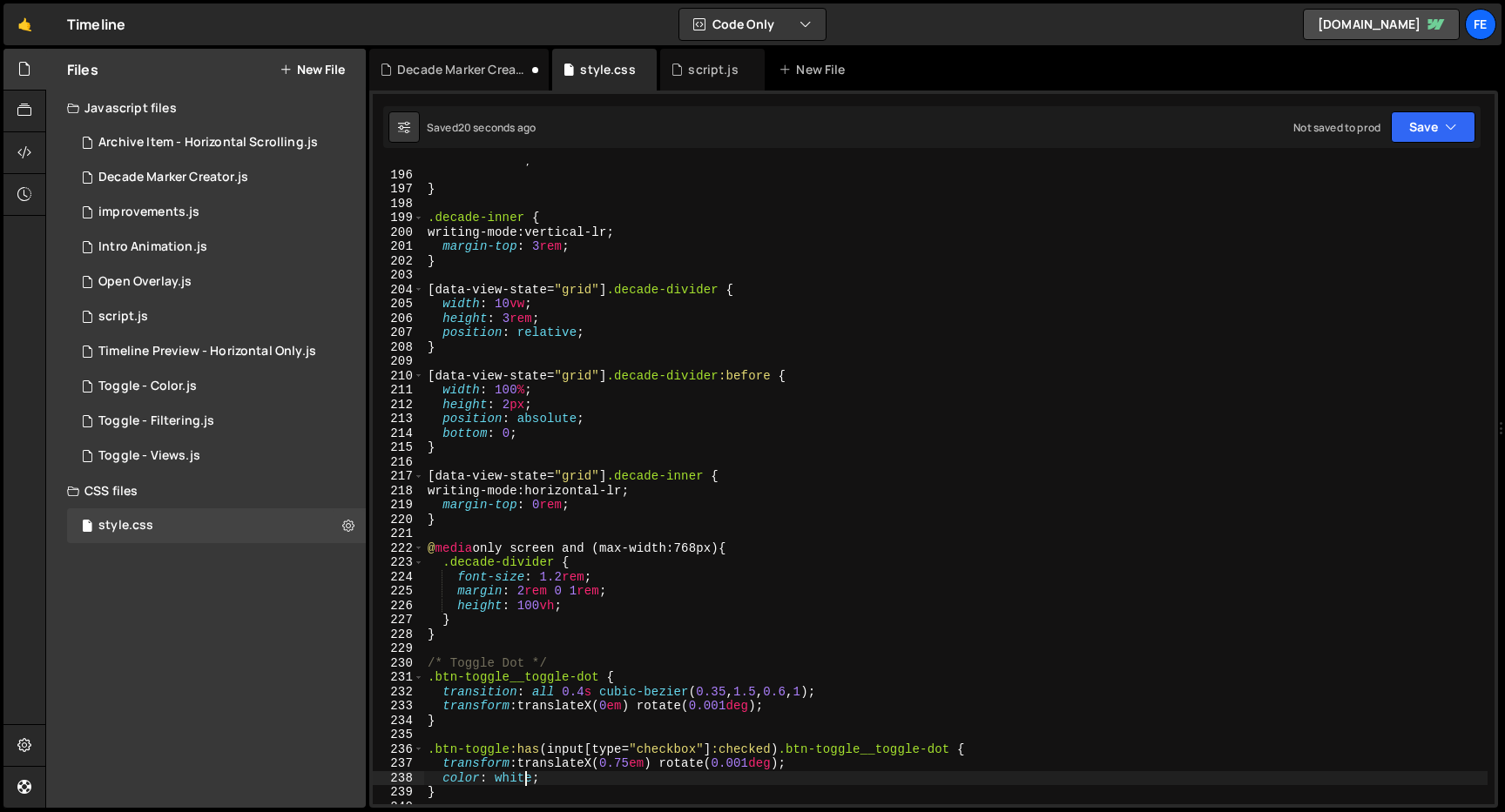
scroll to position [2797, 0]
click at [643, 492] on div "content : ' ' ; } .decade-inner { writing-mode : vertical-lr ; margin-top : 3 r…" at bounding box center [955, 488] width 1063 height 670
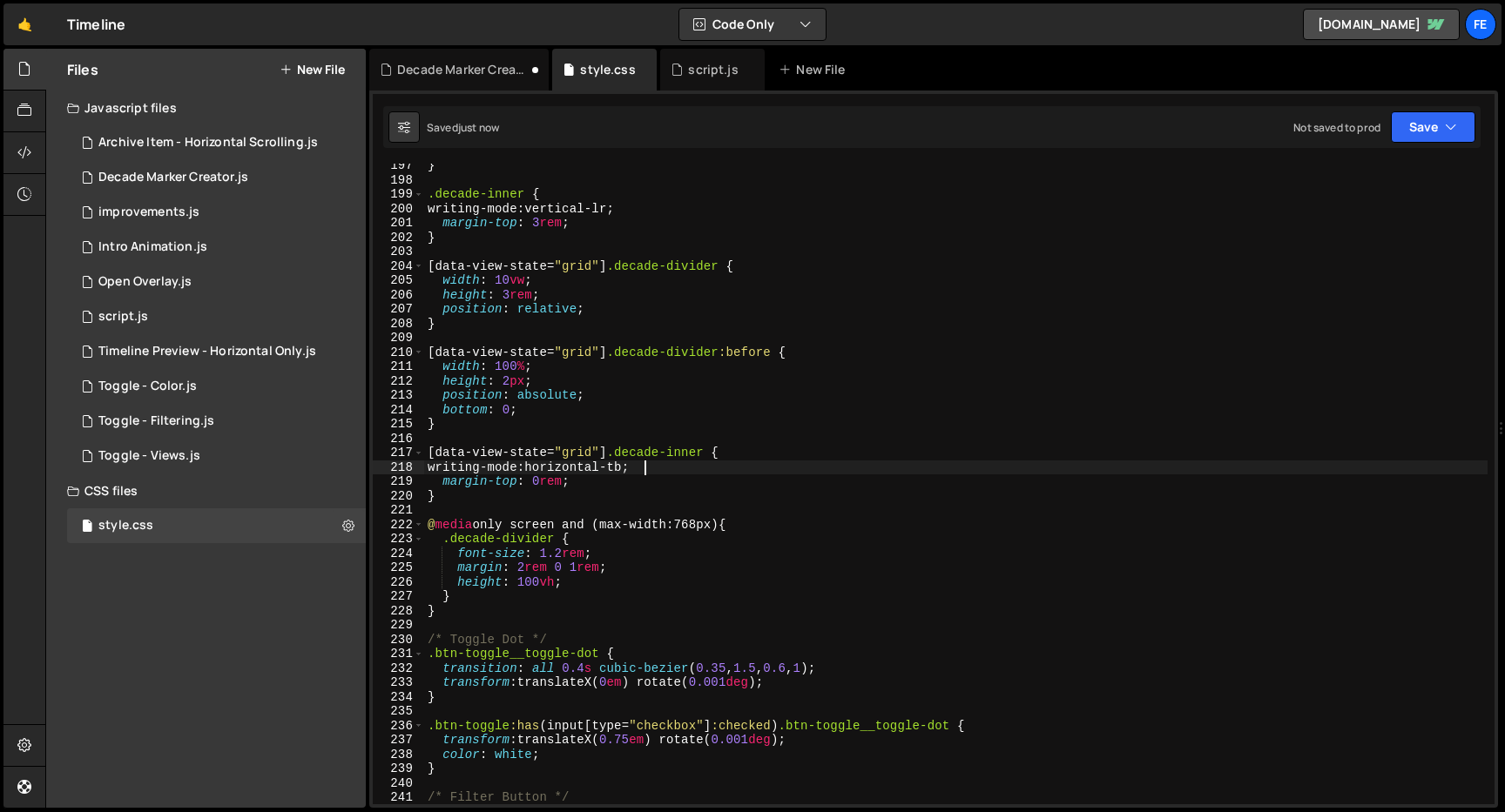
scroll to position [2843, 0]
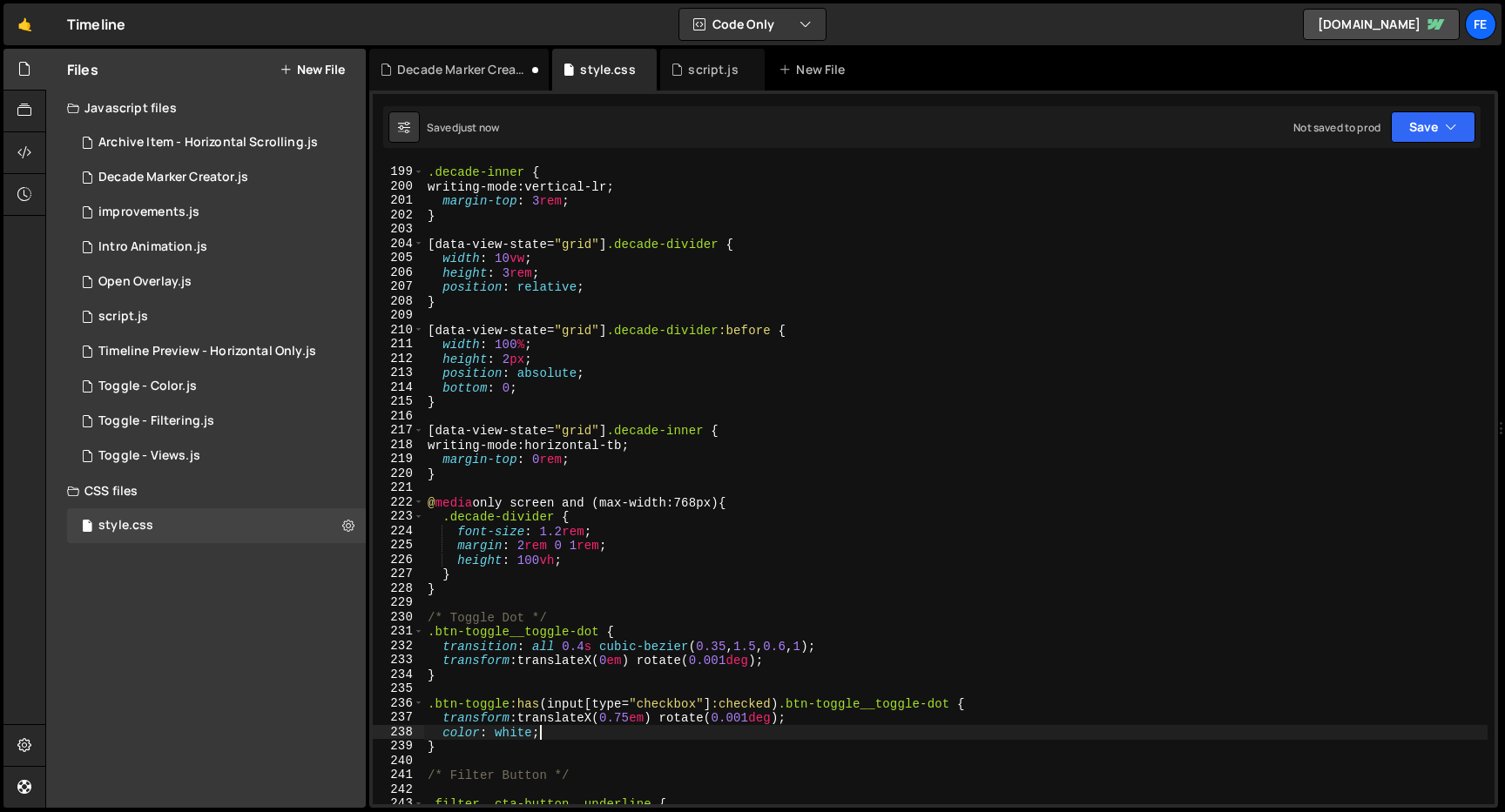
click at [658, 730] on div ".decade-inner { writing-mode : vertical-lr ; margin-top : 3 rem ; } [ data-view…" at bounding box center [955, 485] width 1063 height 670
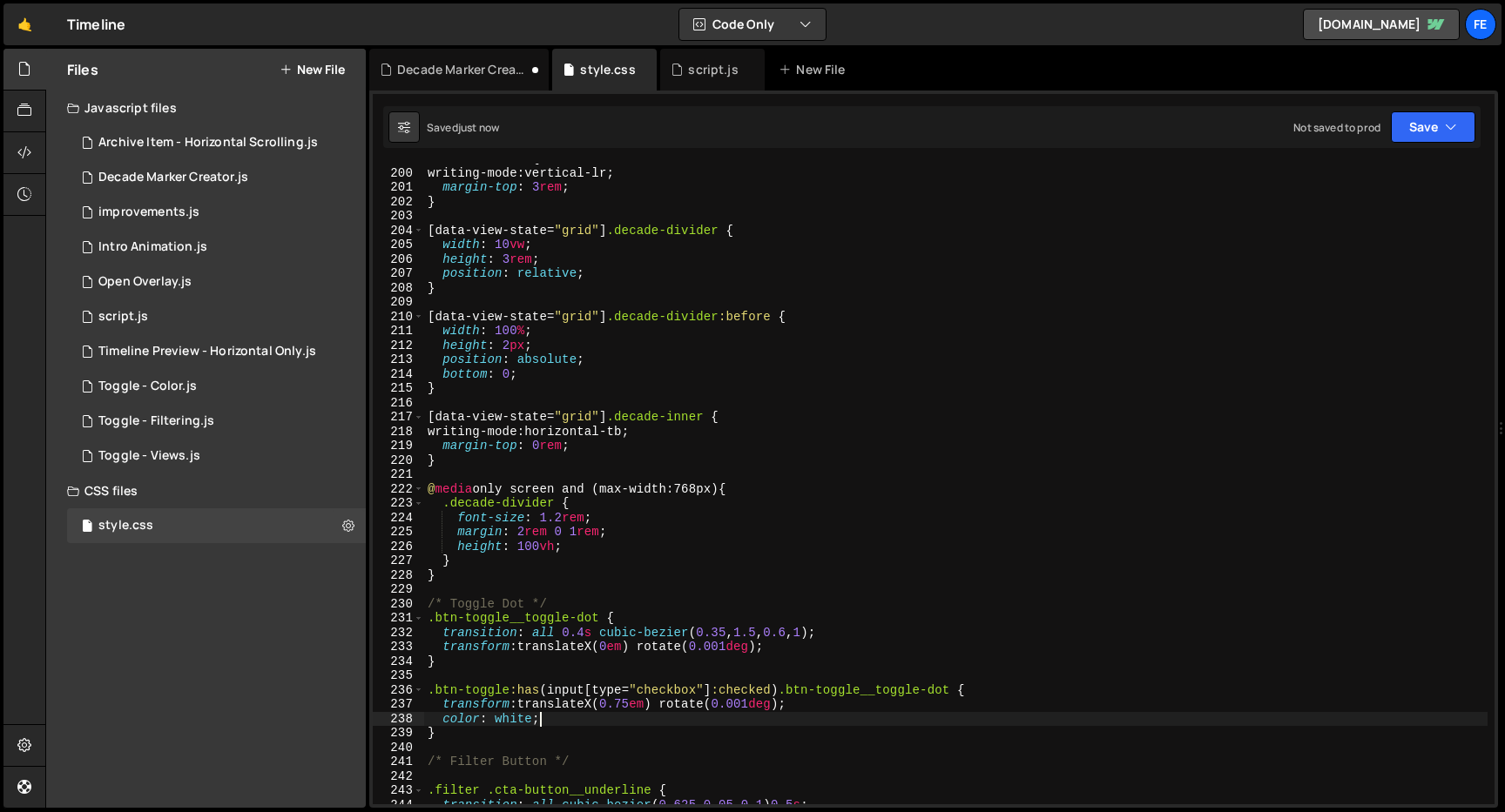
scroll to position [2891, 0]
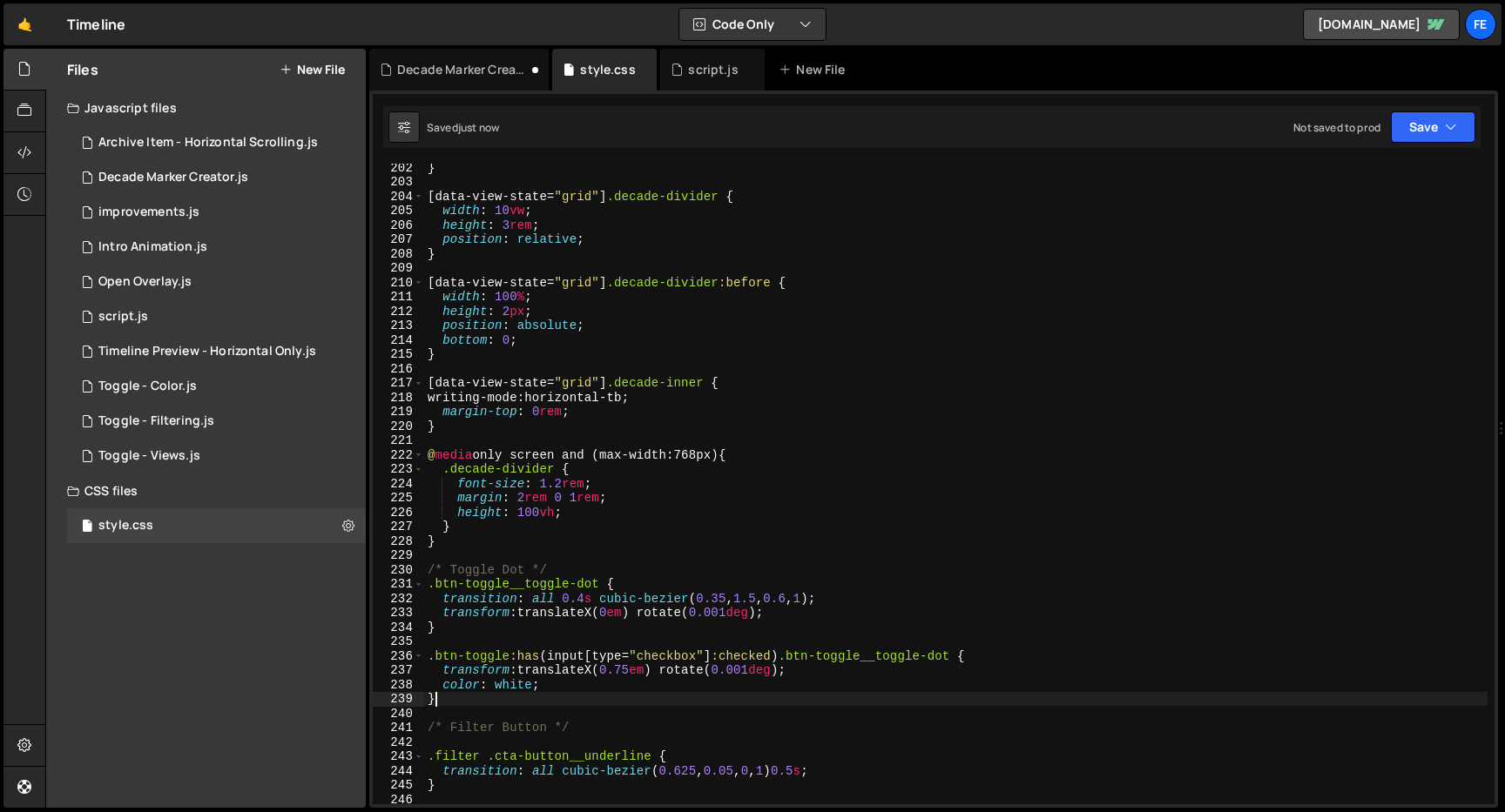
click at [605, 704] on div "} [ data-view-state = " grid " ] .decade-divider { width : 10 vw ; height : 3 r…" at bounding box center [955, 495] width 1063 height 670
type textarea "}"
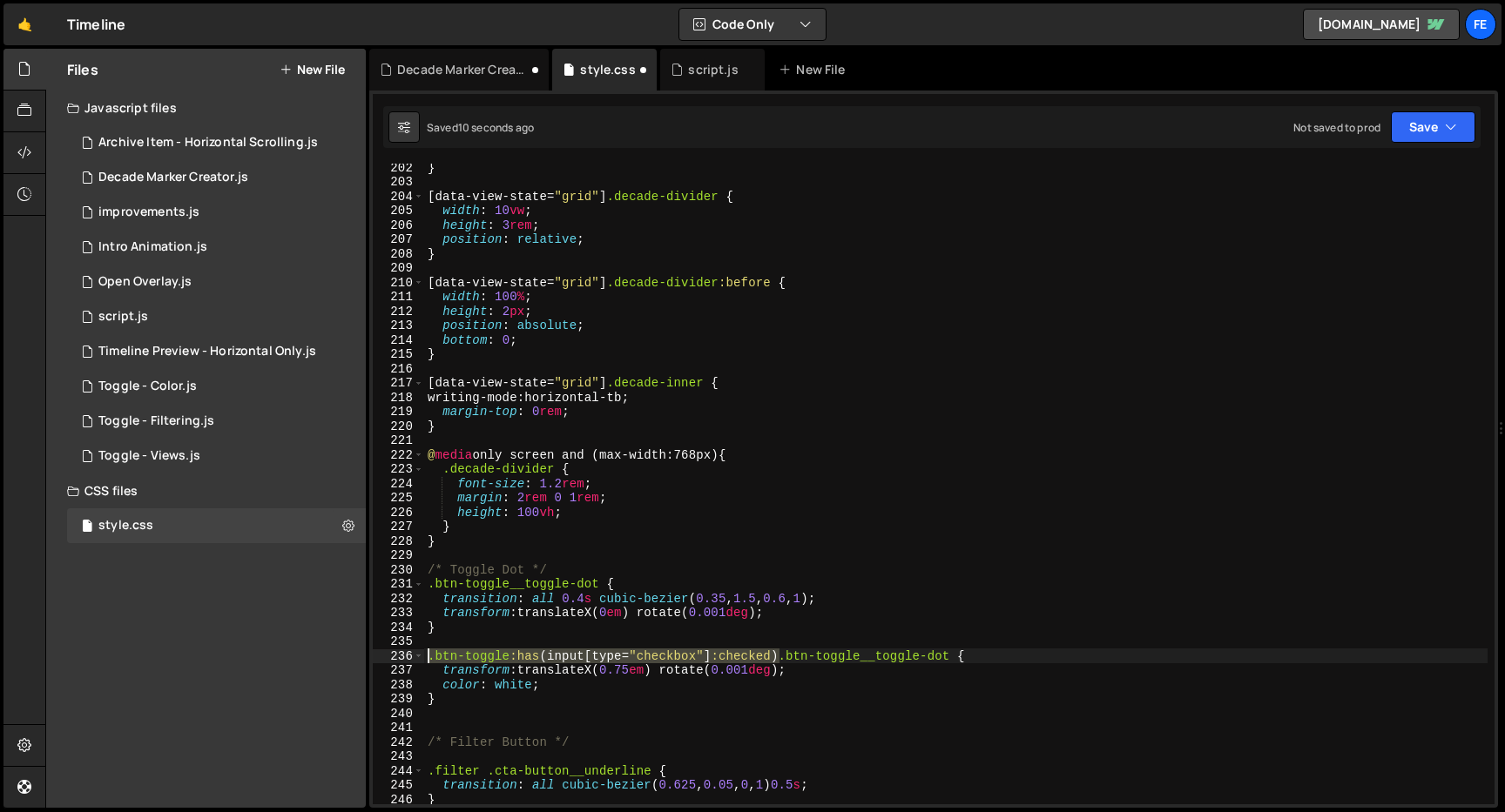
drag, startPoint x: 776, startPoint y: 657, endPoint x: 362, endPoint y: 657, distance: 414.0
click at [362, 657] on div "Files New File Javascript files 0 Archive Item - Horizontal Scrolling.js 0 0 De…" at bounding box center [775, 429] width 1460 height 760
type textarea ".btn-toggle:has(input[type="checkbox"]:checked) .btn-toggle__toggle-dot {"
click at [479, 715] on div "} [ data-view-state = " grid " ] .decade-divider { width : 10 vw ; height : 3 r…" at bounding box center [955, 495] width 1063 height 670
paste textarea ".btn-toggle:has(input[type="checkbox"]:checked)"
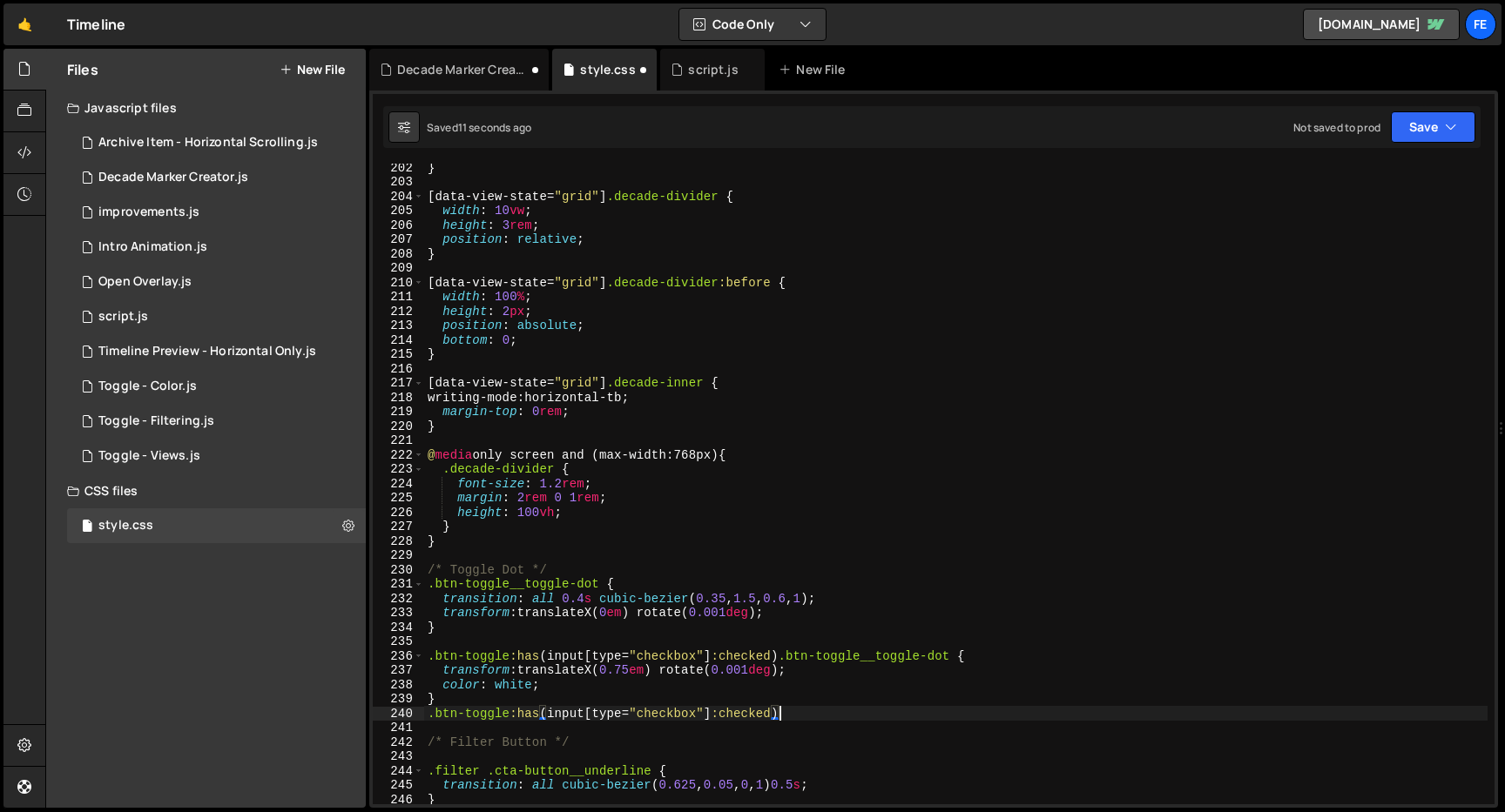
type textarea ".btn-toggle:has(input[type="checkbox"]:checked)"
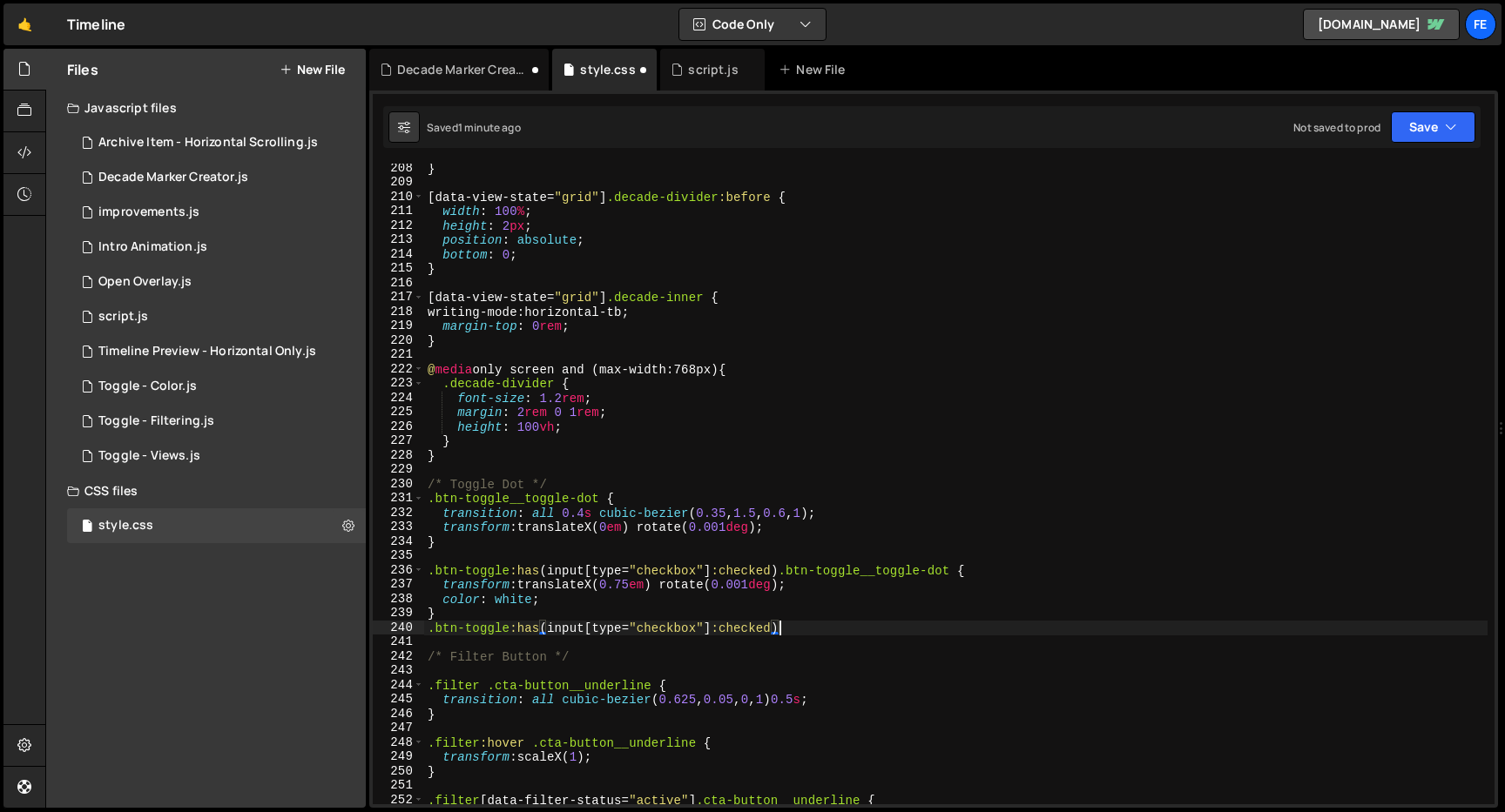
scroll to position [2977, 0]
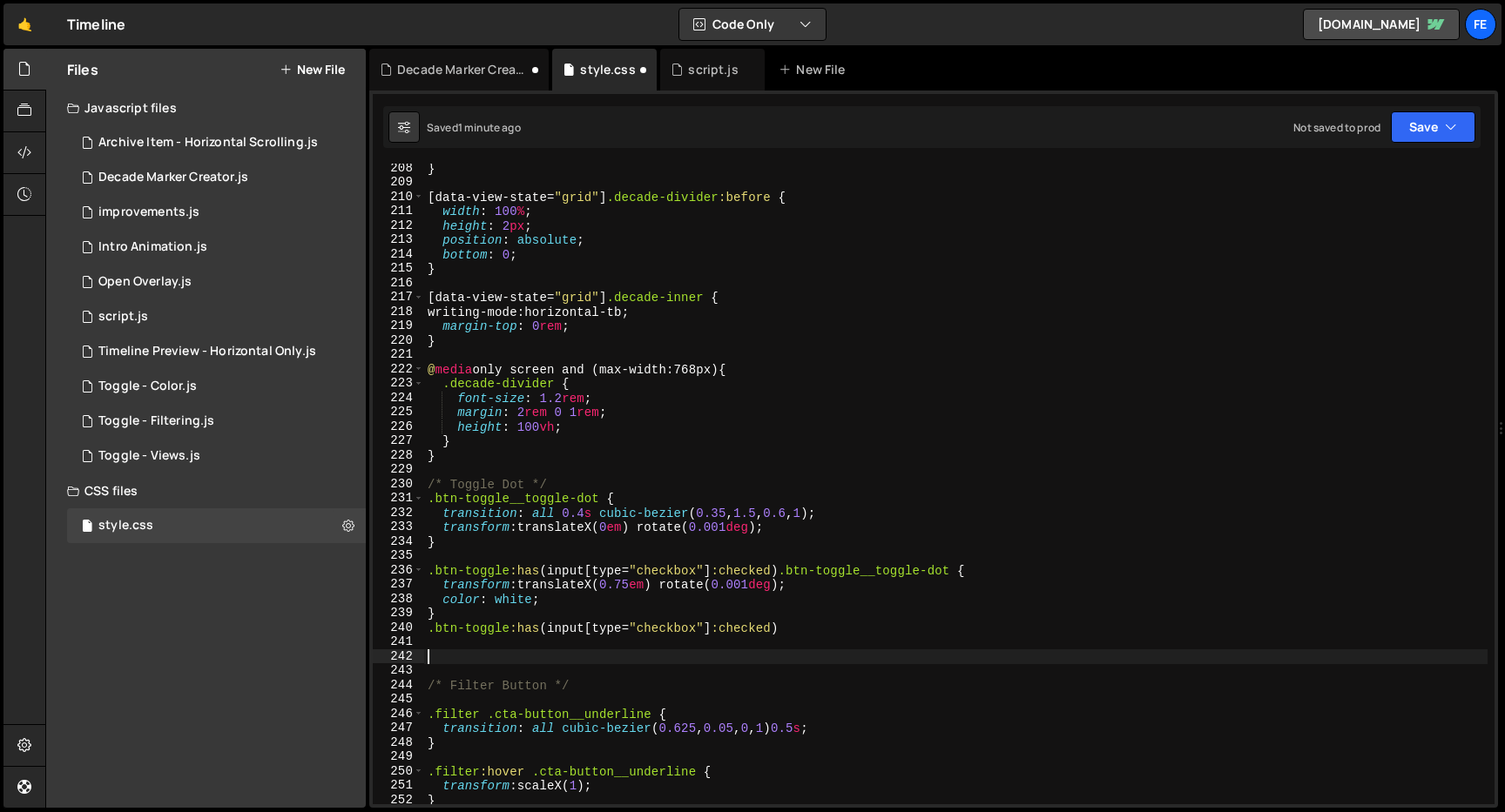
paste textarea "label-time"
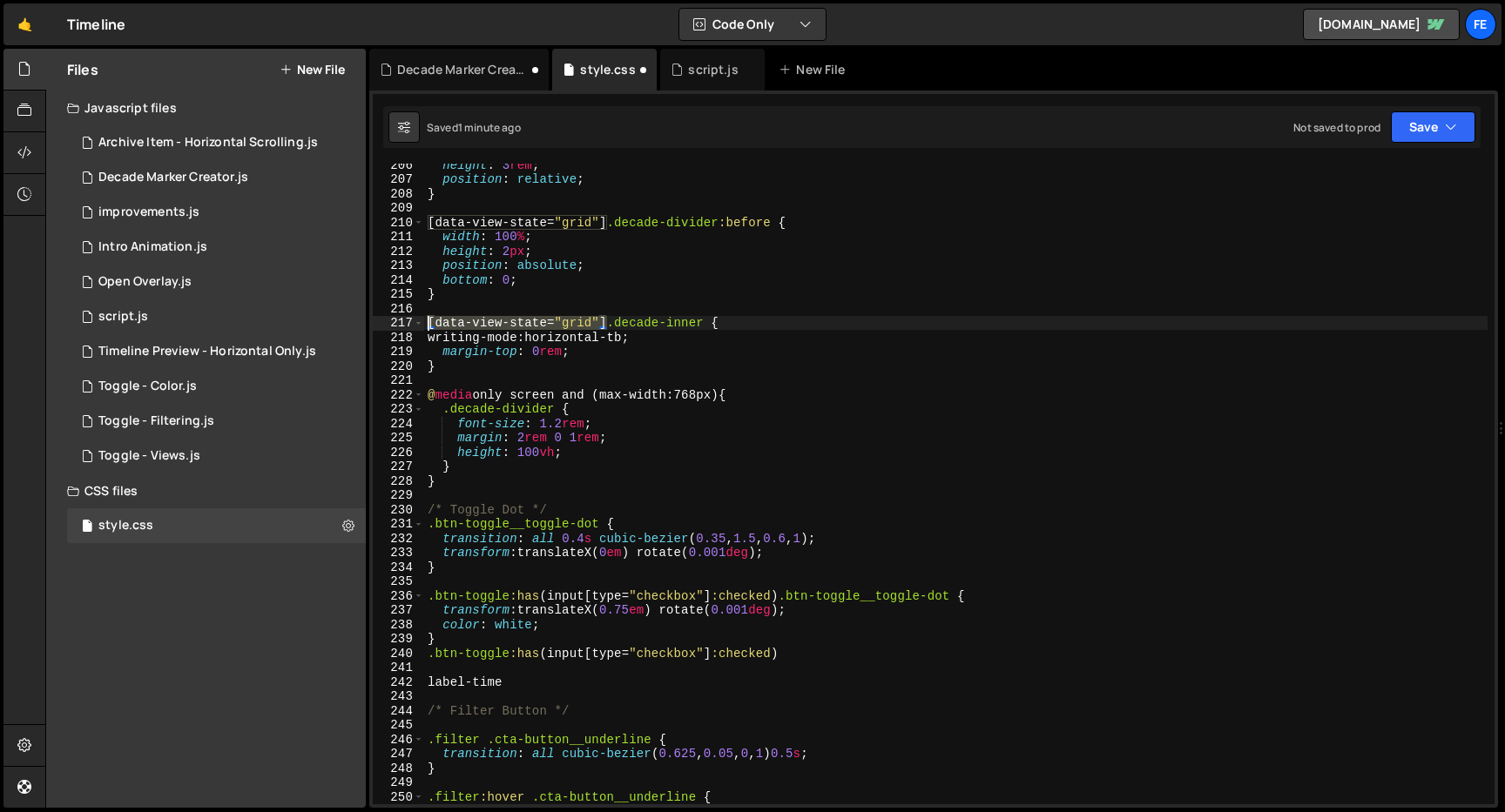
drag, startPoint x: 605, startPoint y: 321, endPoint x: 430, endPoint y: 321, distance: 175.0
click at [430, 321] on div "height : 3 rem ; position : relative ; } [ data-view-state = " grid " ] .decade…" at bounding box center [955, 492] width 1063 height 670
type textarea "[data-view-state="grid"] .decade-inner {"
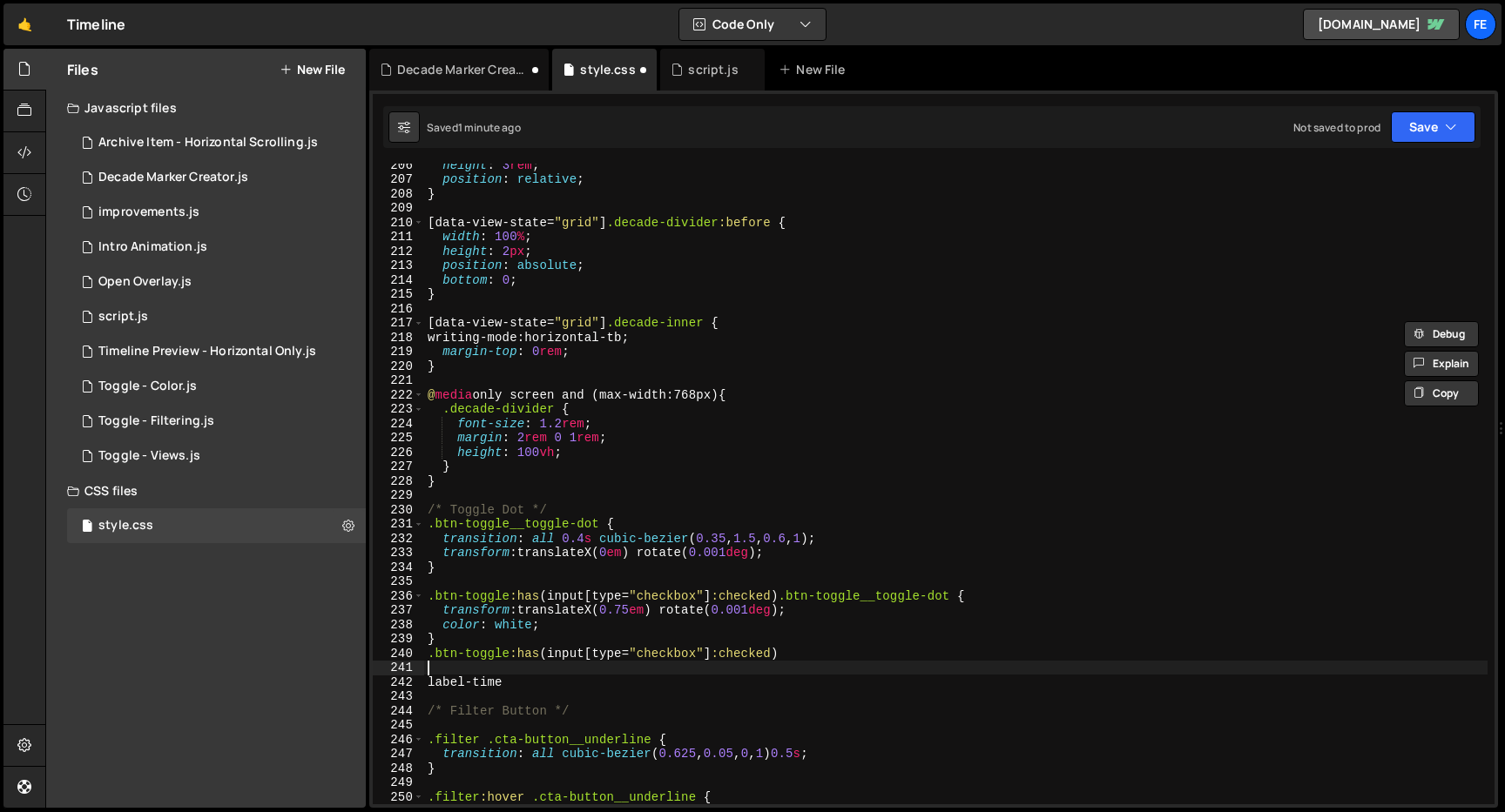
click at [484, 672] on div "height : 3 rem ; position : relative ; } [ data-view-state = " grid " ] .decade…" at bounding box center [955, 492] width 1063 height 670
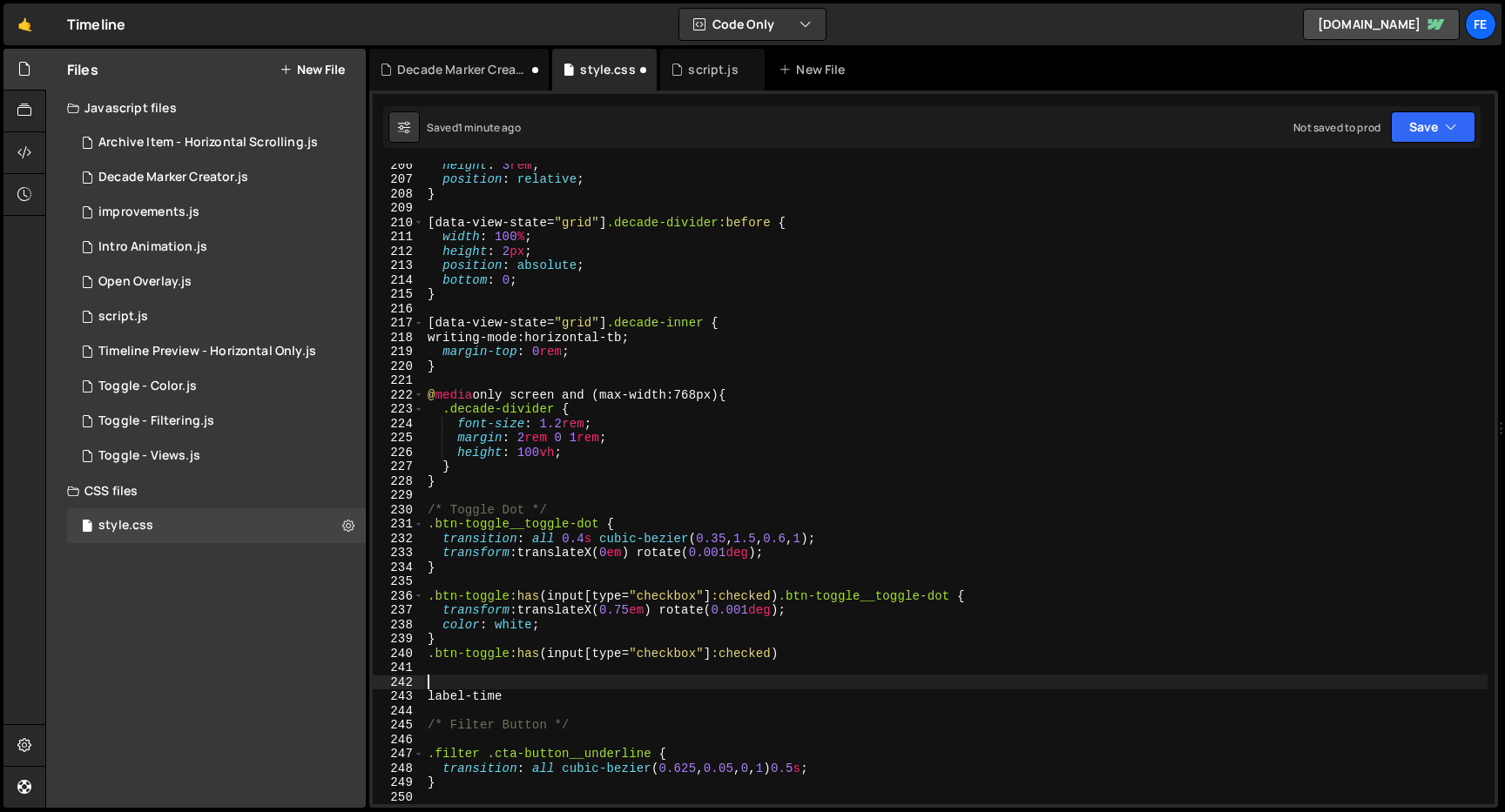
paste textarea "[data-view-state="grid"]"
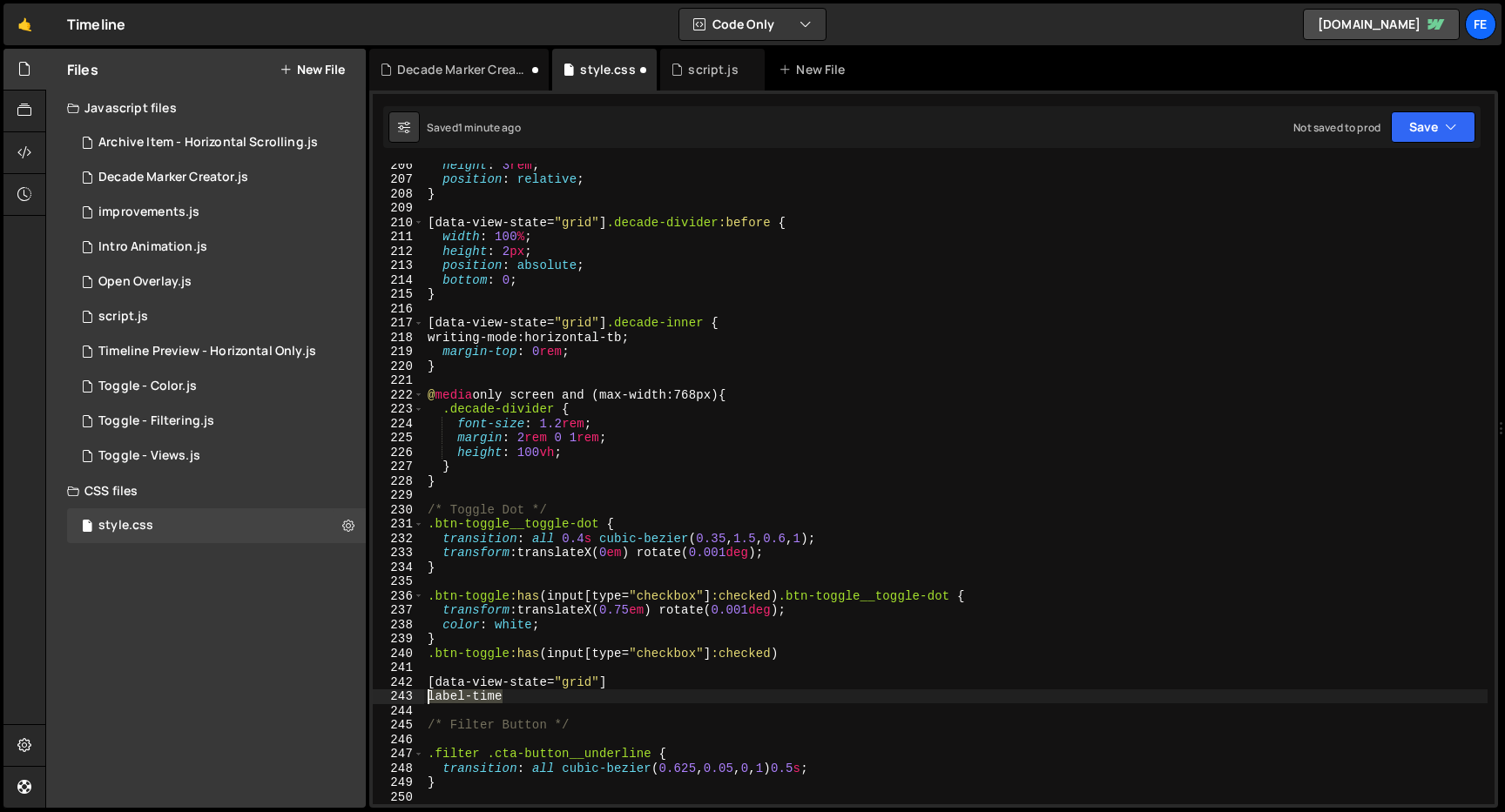
drag, startPoint x: 522, startPoint y: 701, endPoint x: 400, endPoint y: 701, distance: 122.0
click at [400, 701] on div "[data-view-state="grid"] 206 207 208 209 210 211 212 213 214 215 216 217 218 21…" at bounding box center [933, 483] width 1122 height 641
type textarea "label-time"
click at [673, 684] on div "height : 3 rem ; position : relative ; } [ data-view-state = " grid " ] .decade…" at bounding box center [955, 492] width 1063 height 670
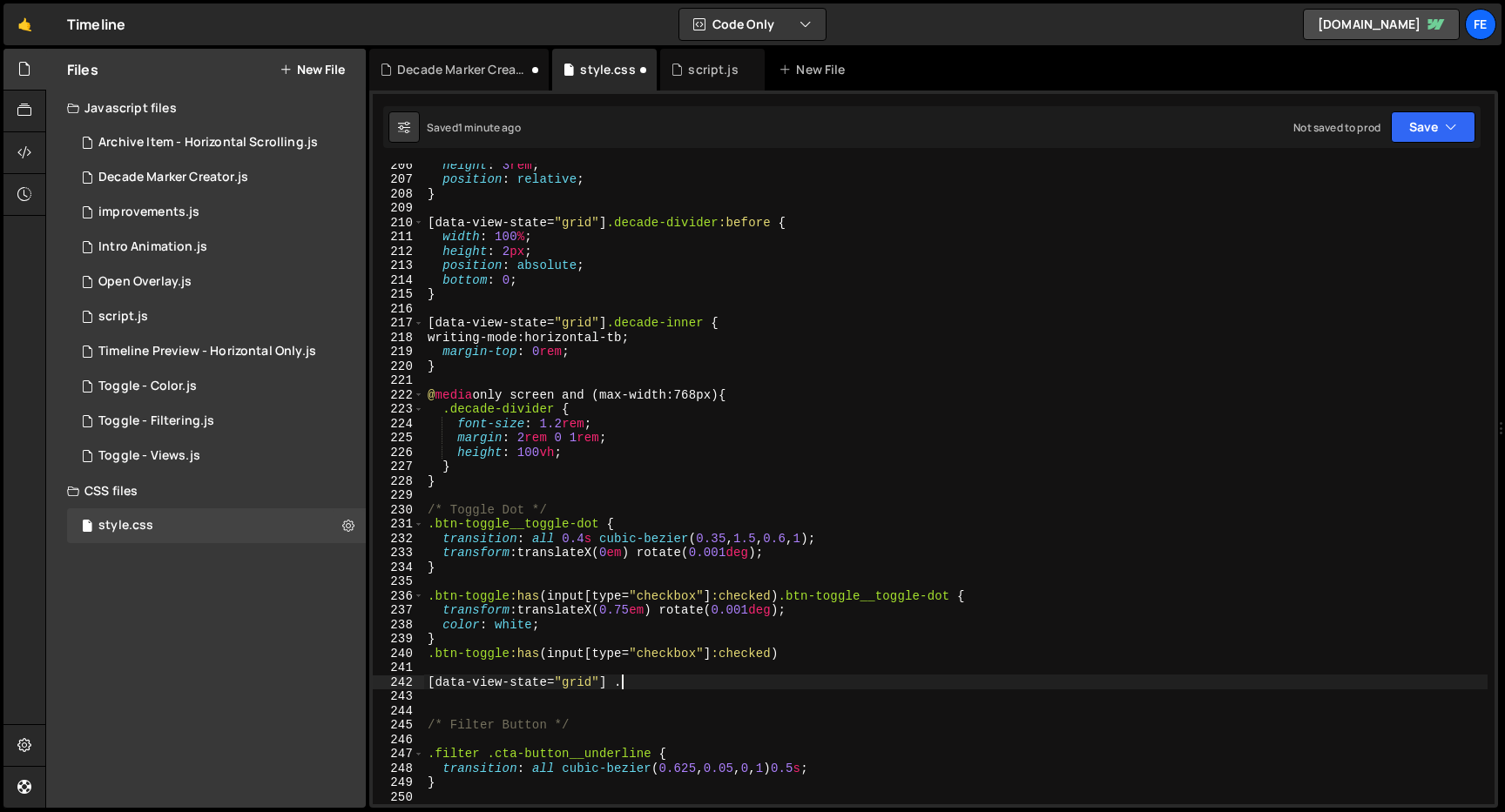
paste textarea "label-time"
type textarea "[data-view-state="grid"] .label-time{}"
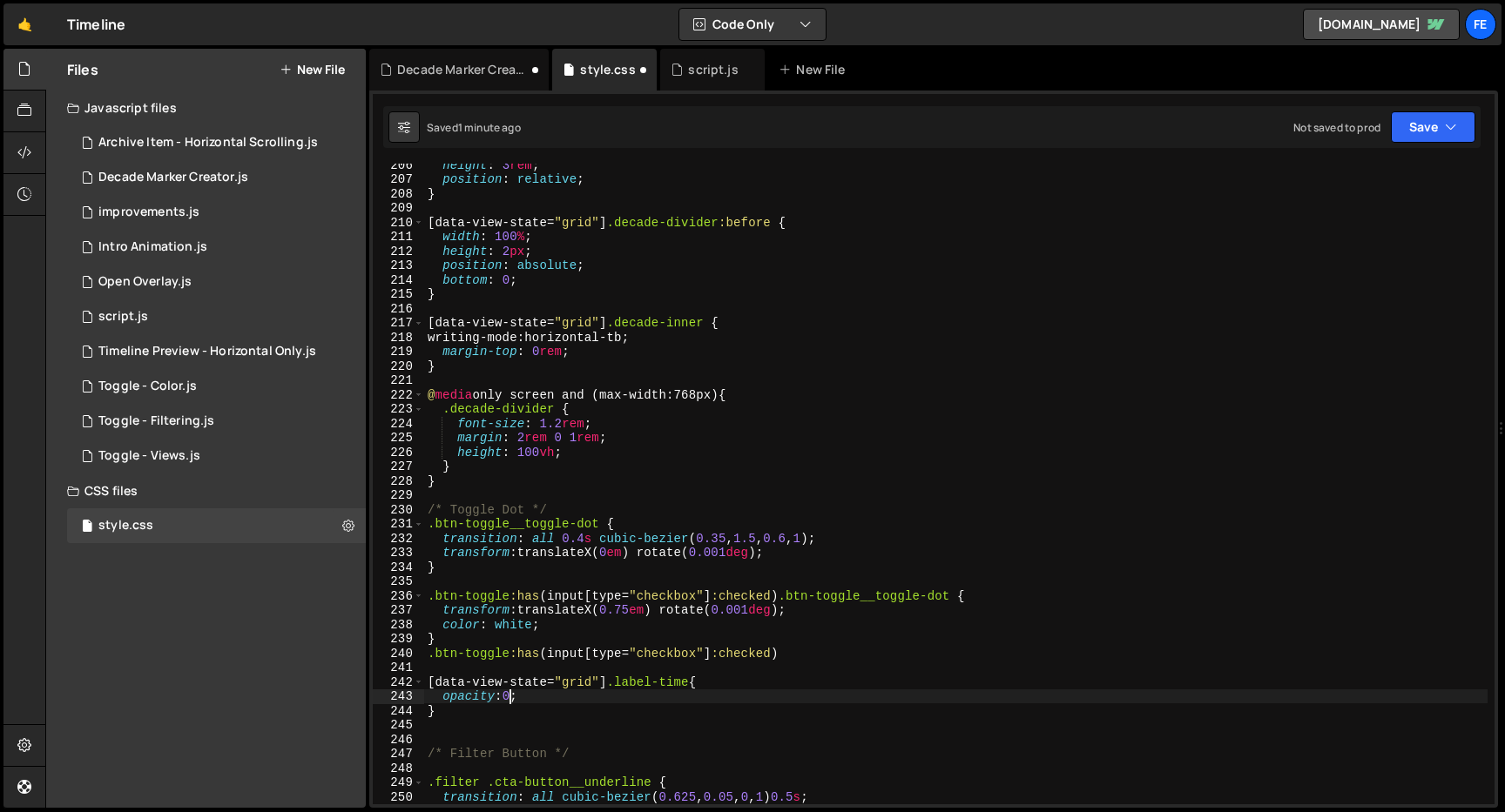
scroll to position [0, 6]
click at [633, 700] on div "height : 3 rem ; position : relative ; } [ data-view-state = " grid " ] .decade…" at bounding box center [955, 492] width 1063 height 670
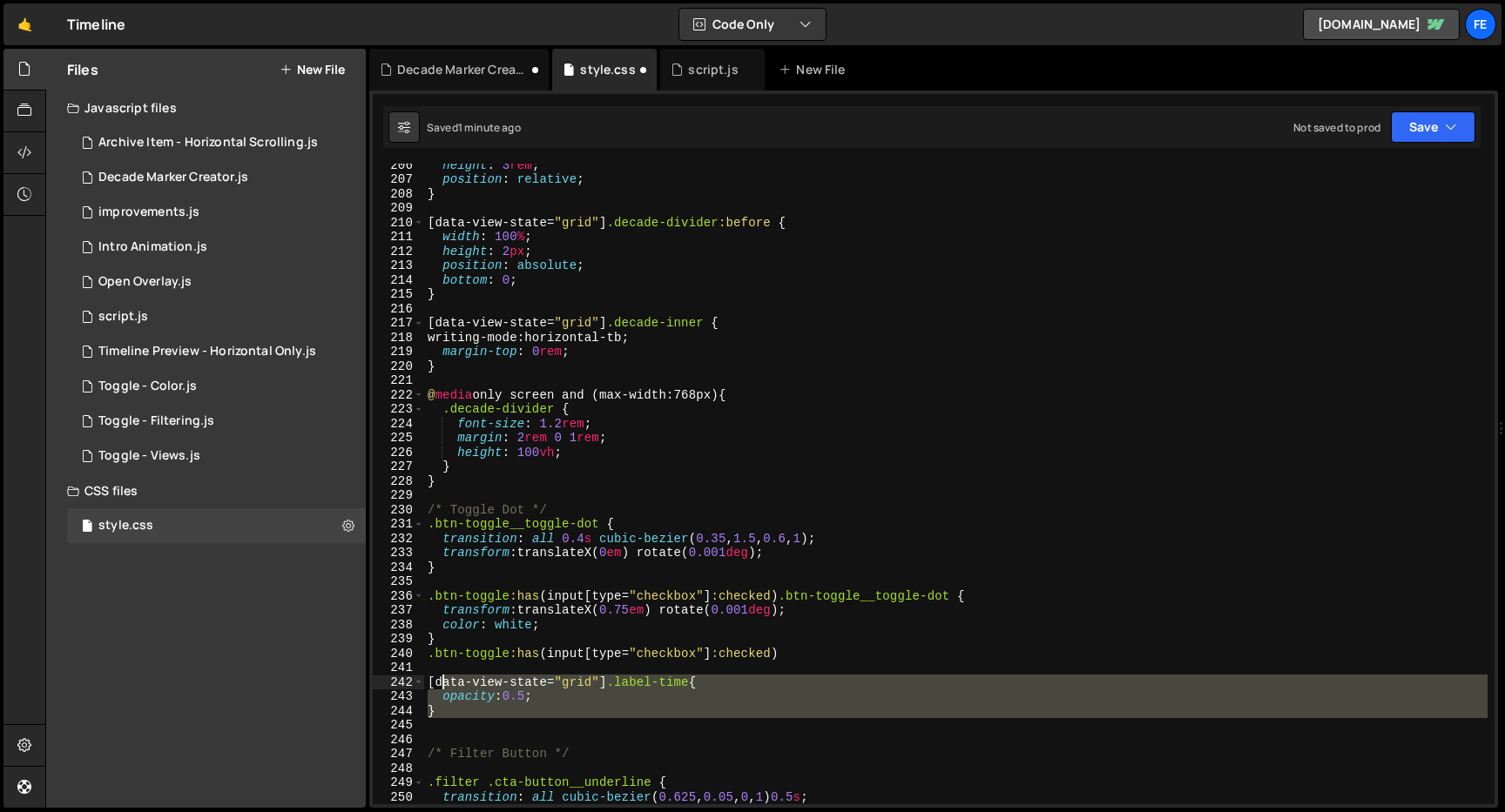
drag, startPoint x: 529, startPoint y: 722, endPoint x: 414, endPoint y: 674, distance: 124.6
click at [414, 674] on div "opacity:0.5; 206 207 208 209 210 211 212 213 214 215 216 217 218 219 220 221 22…" at bounding box center [933, 483] width 1122 height 641
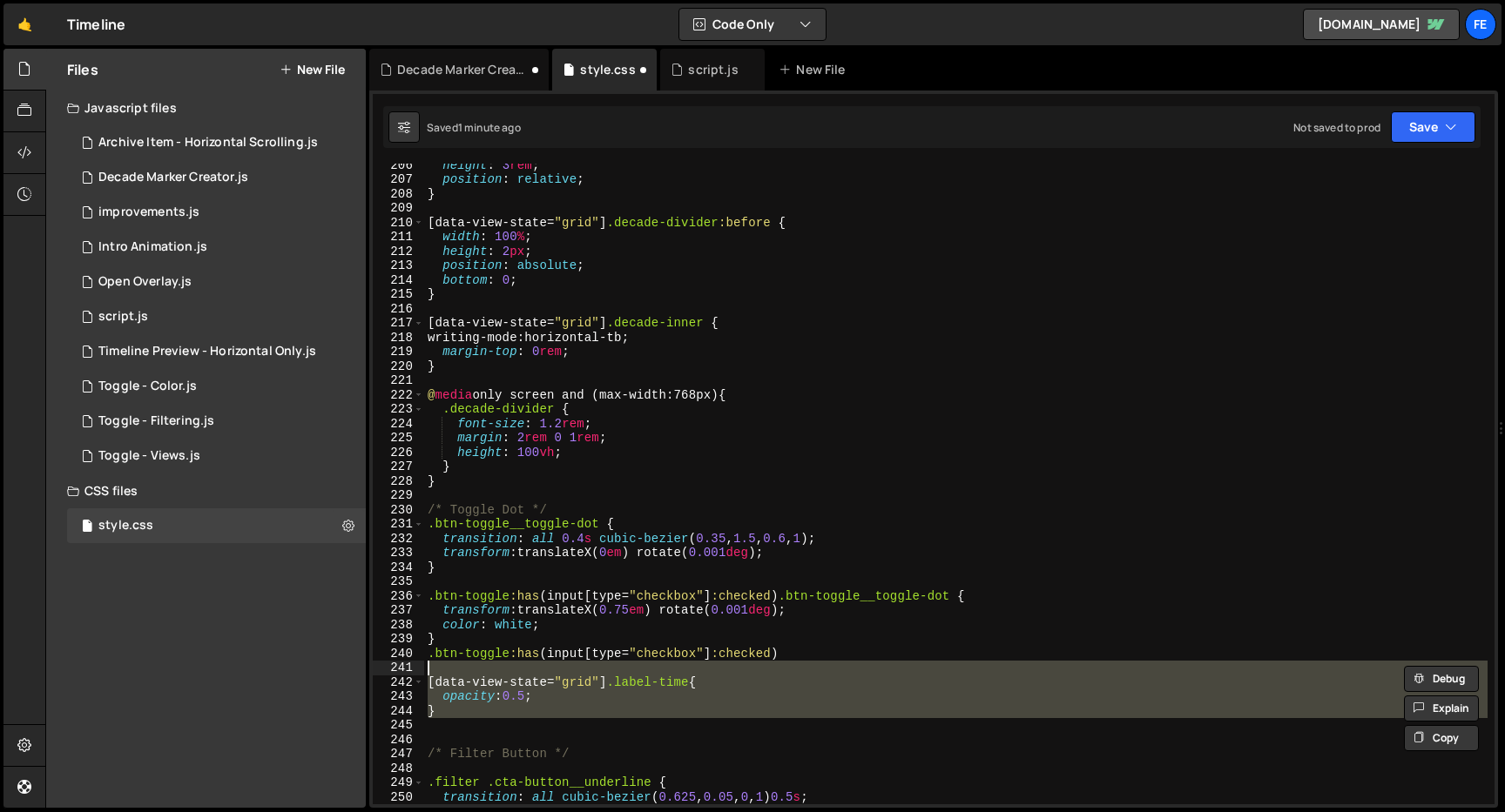
click at [453, 716] on div "height : 3 rem ; position : relative ; } [ data-view-state = " grid " ] .decade…" at bounding box center [955, 483] width 1063 height 641
type textarea "}"
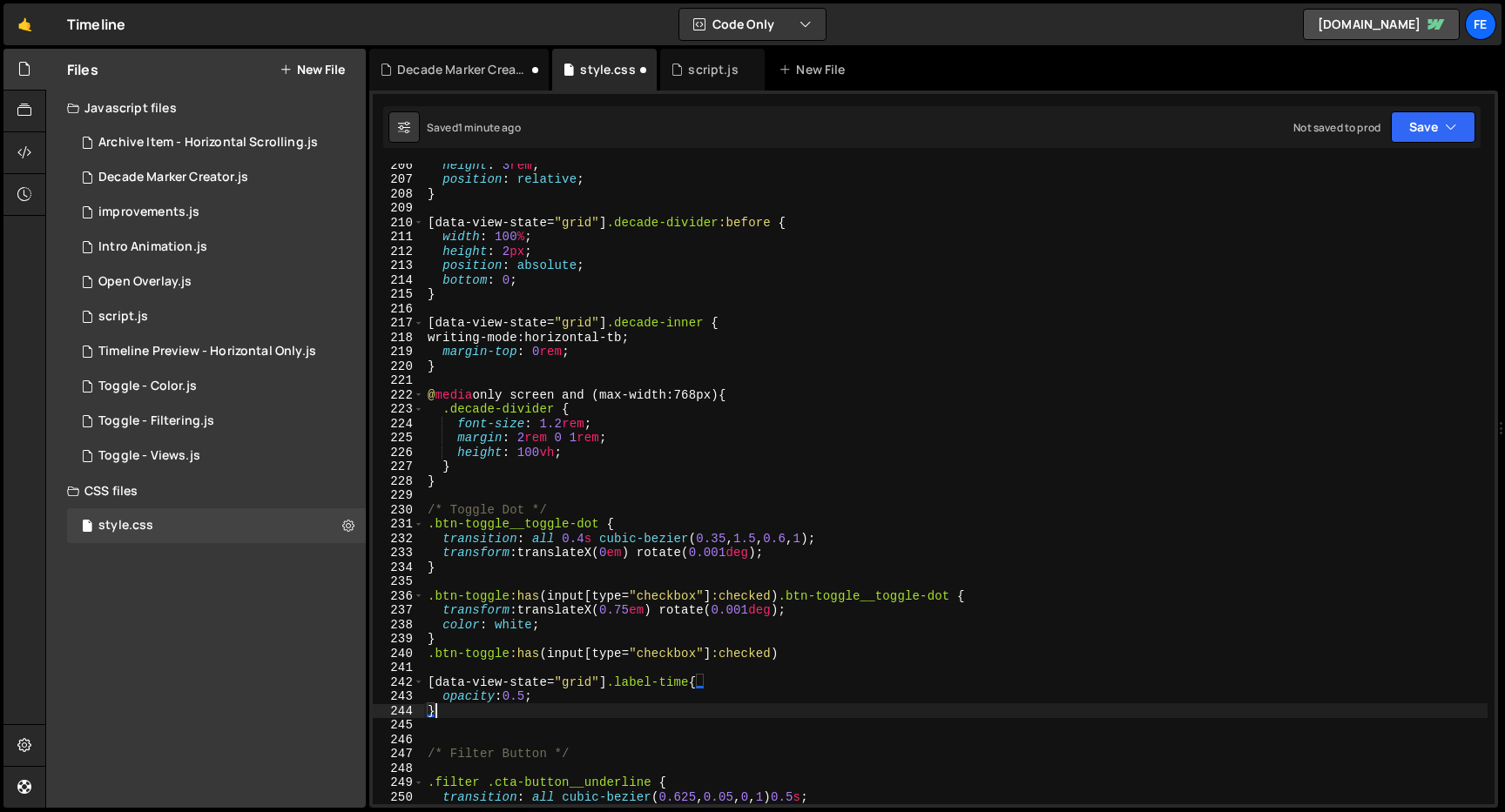
scroll to position [0, 0]
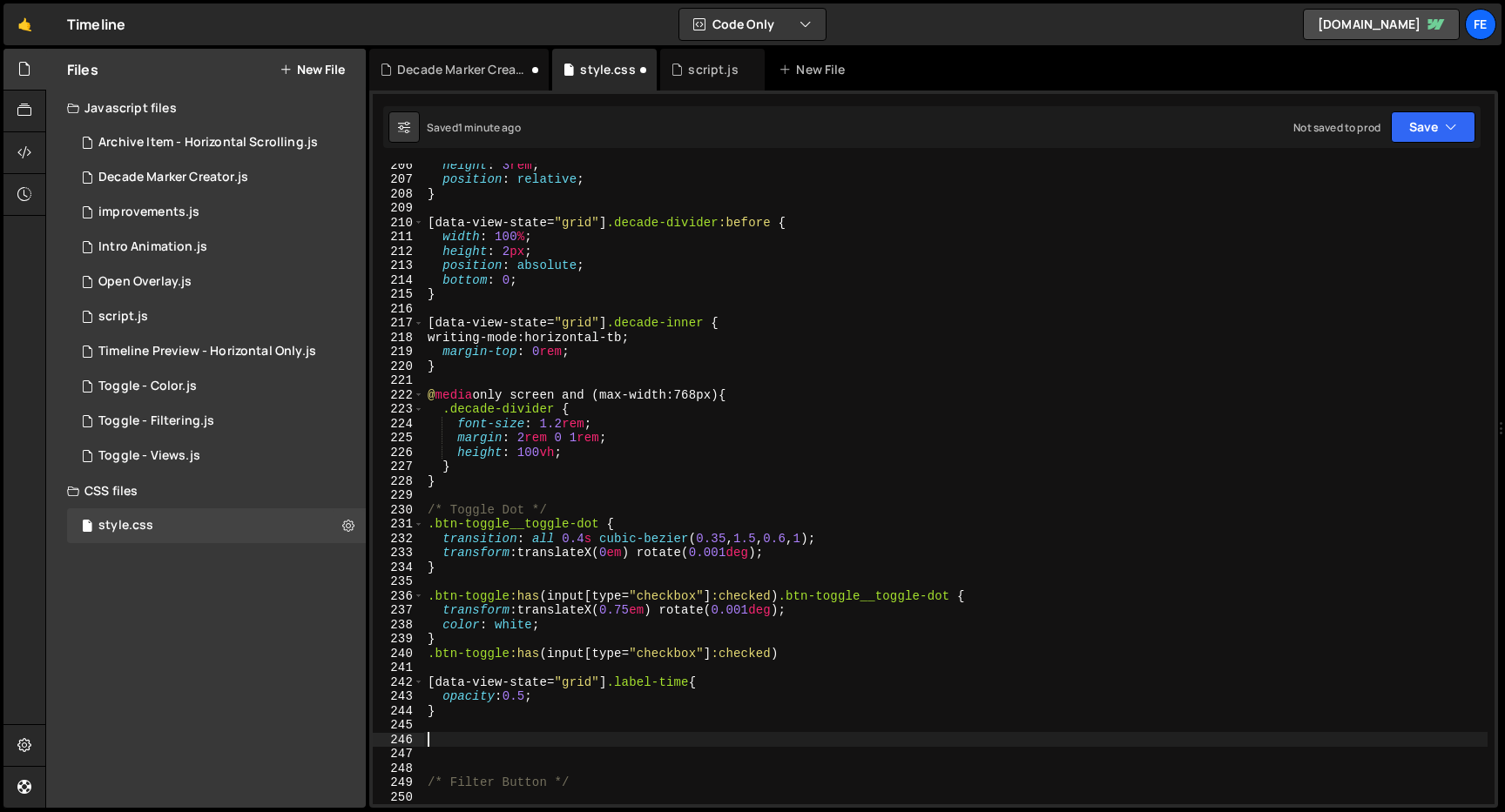
paste textarea "[data-view-state="grid"] .label-time{"
click at [591, 760] on div "height : 3 rem ; position : relative ; } [ data-view-state = " grid " ] .decade…" at bounding box center [955, 492] width 1063 height 670
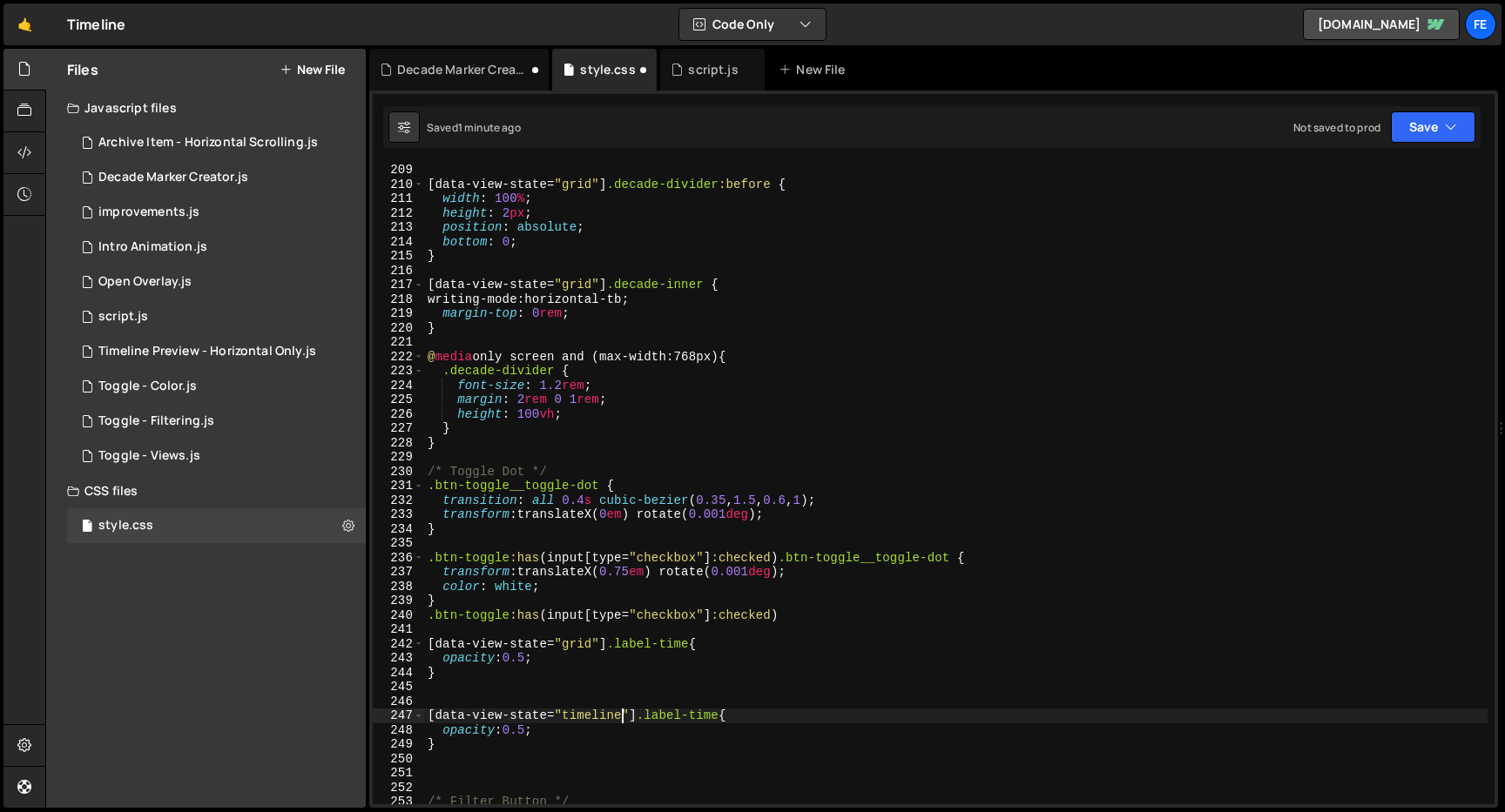
scroll to position [3046, 0]
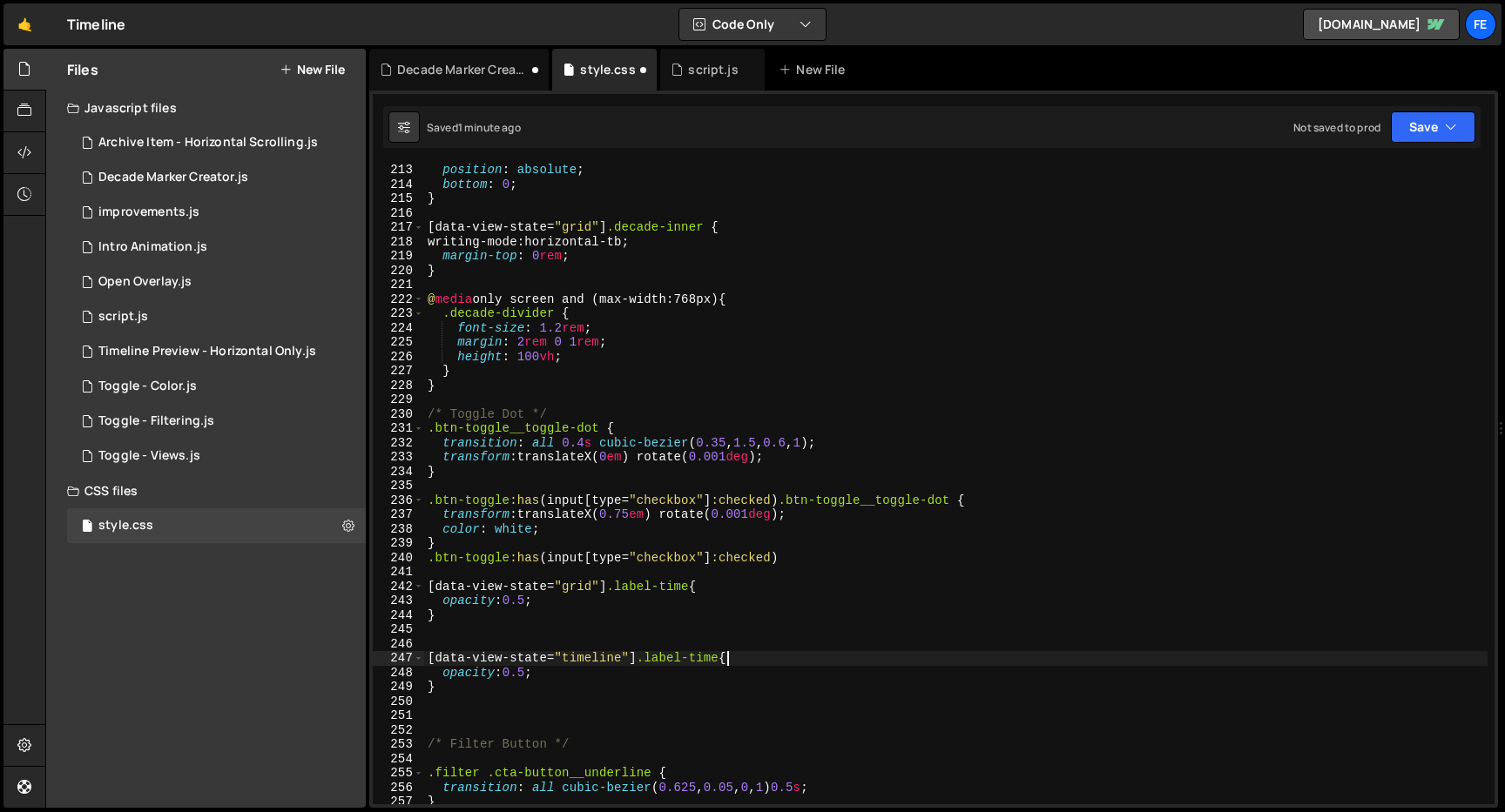
click at [729, 662] on div "position : absolute ; bottom : 0 ; } [ data-view-state = " grid " ] .decade-inn…" at bounding box center [955, 497] width 1063 height 670
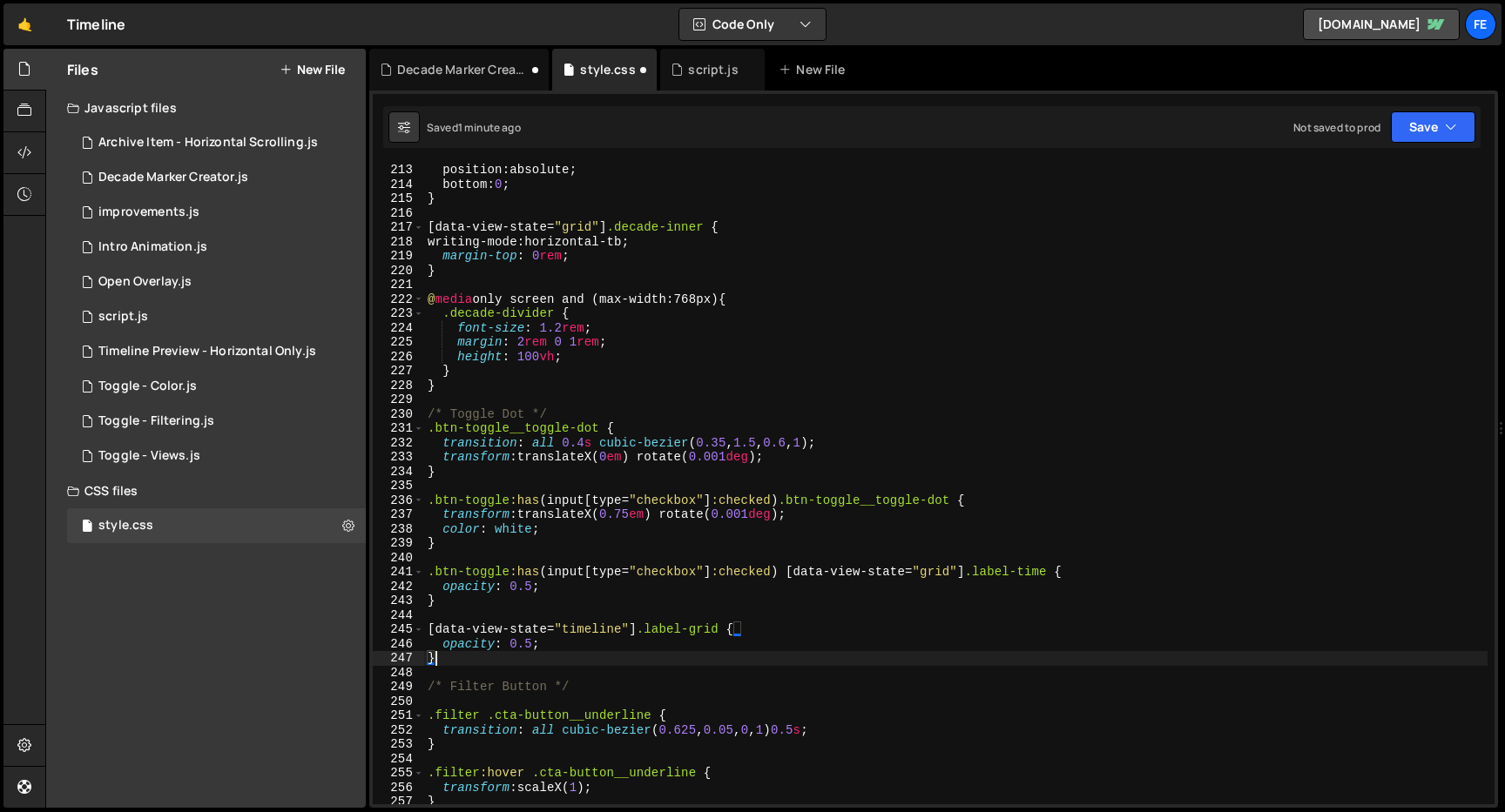
scroll to position [0, 0]
type textarea "}"
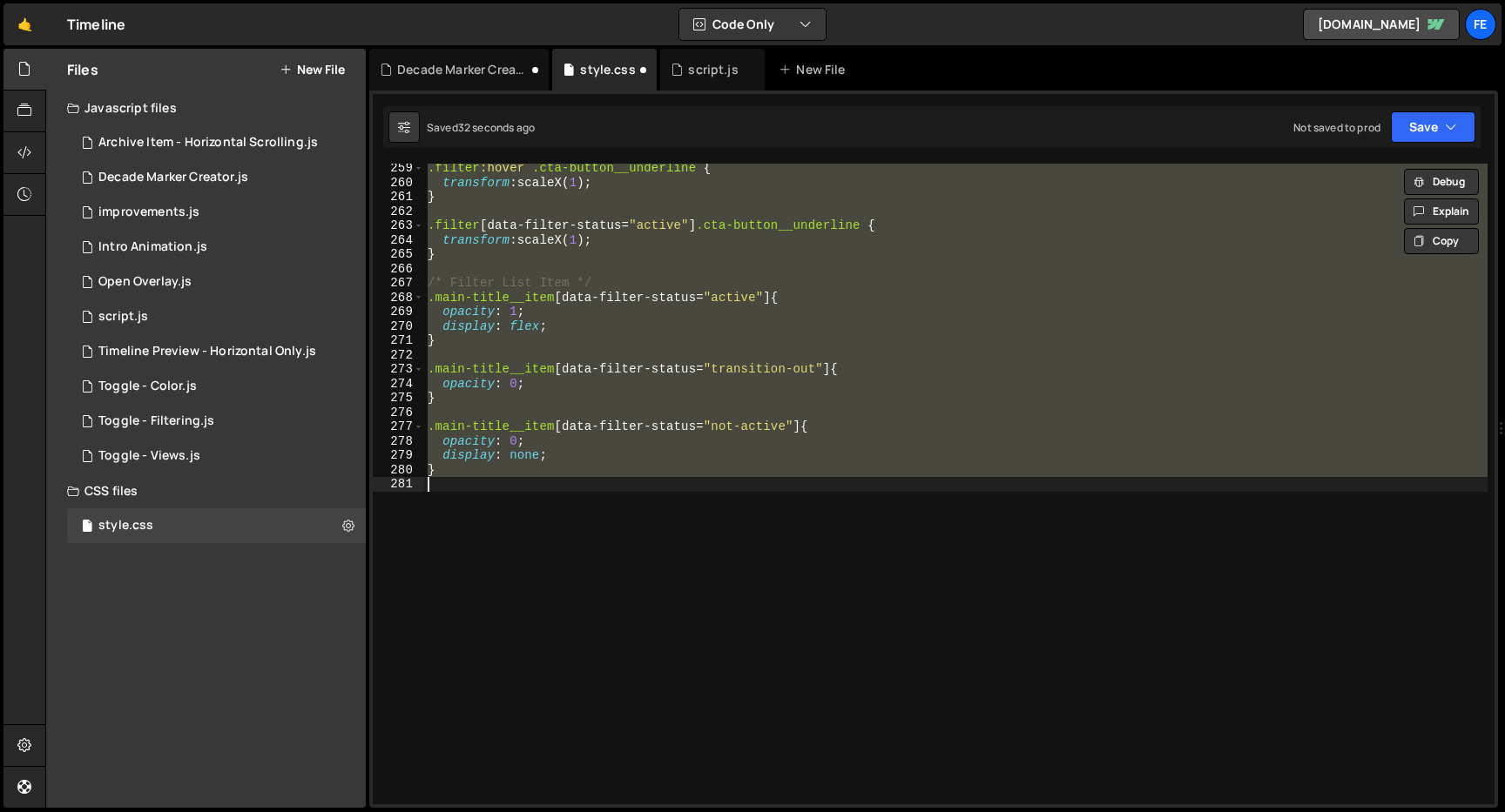
click at [642, 647] on div ".filter :hover .cta-button__underline { transform : scaleX( 1 ) ; } .filter [ d…" at bounding box center [955, 496] width 1063 height 670
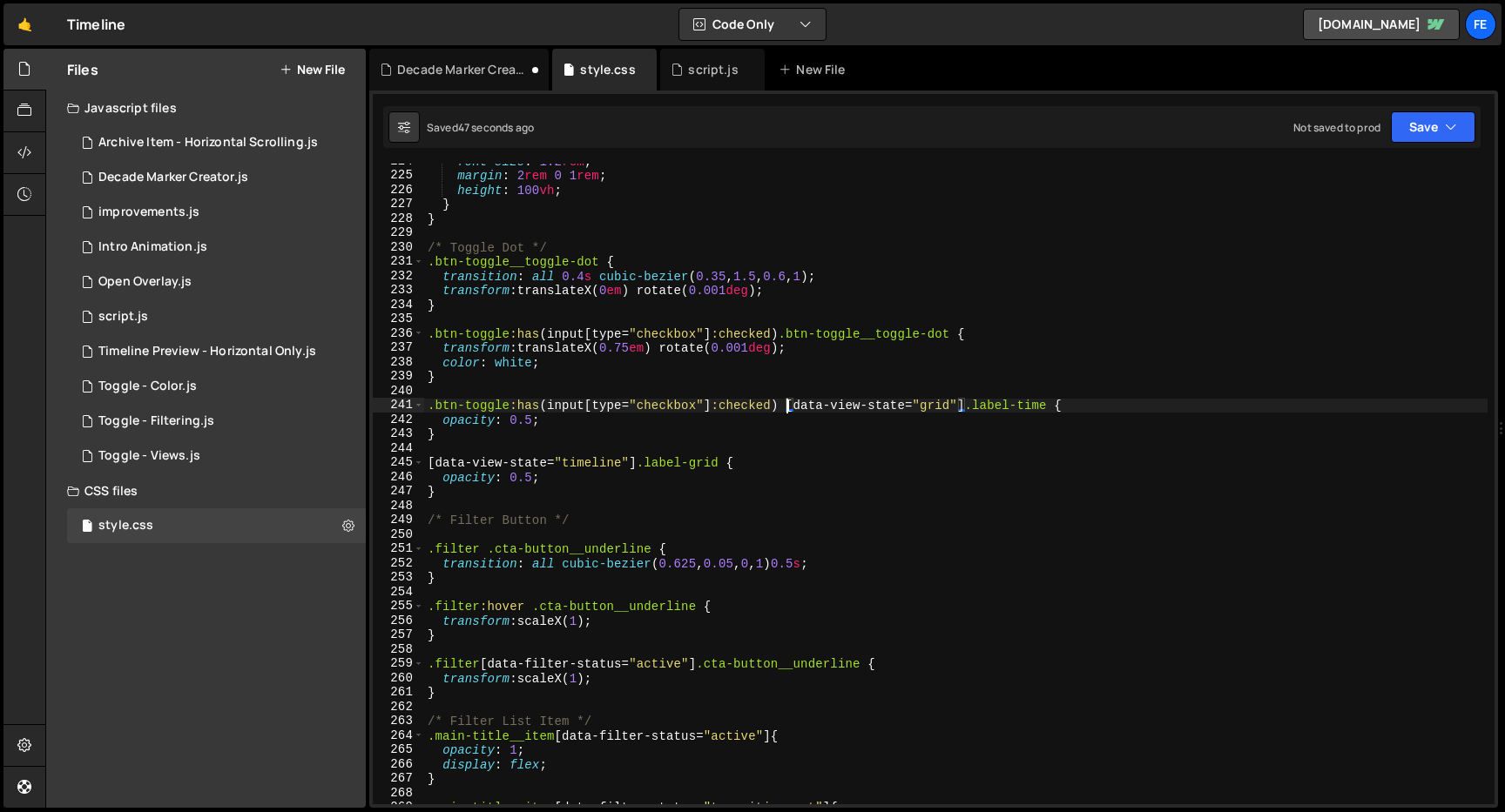
click at [788, 407] on div "font-size : 1.2 rem ; margin : 2 rem 0 1 rem ; height : 100 vh ; } } /* Toggle …" at bounding box center [955, 488] width 1063 height 670
drag, startPoint x: 785, startPoint y: 406, endPoint x: 404, endPoint y: 397, distance: 381.1
click at [404, 397] on div ".btn-toggle:has(input[type="checkbox"]:checked) [data-view-state="grid"] .label…" at bounding box center [933, 483] width 1122 height 641
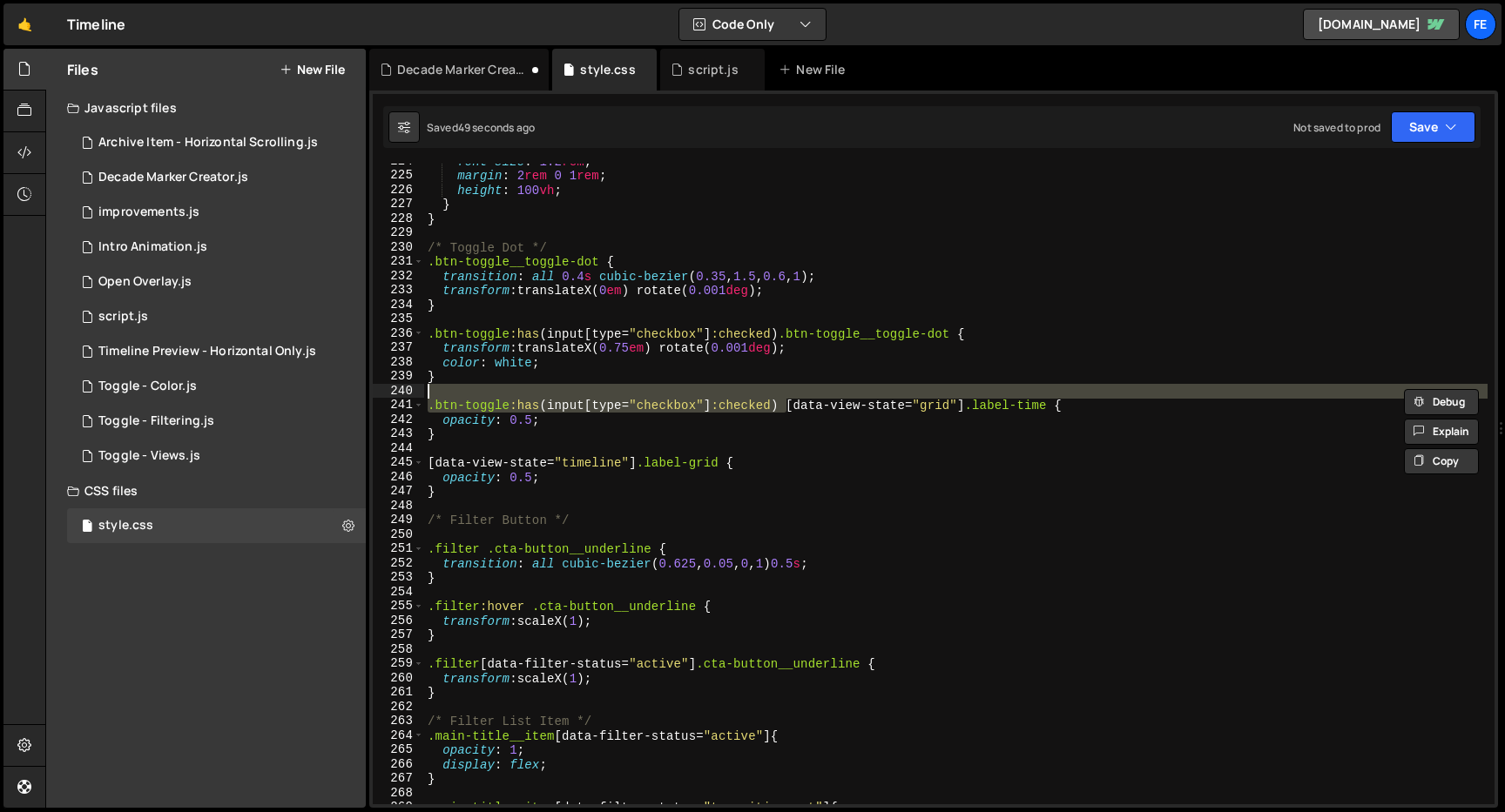
type textarea "[data-view-state="grid"] .label-time {"
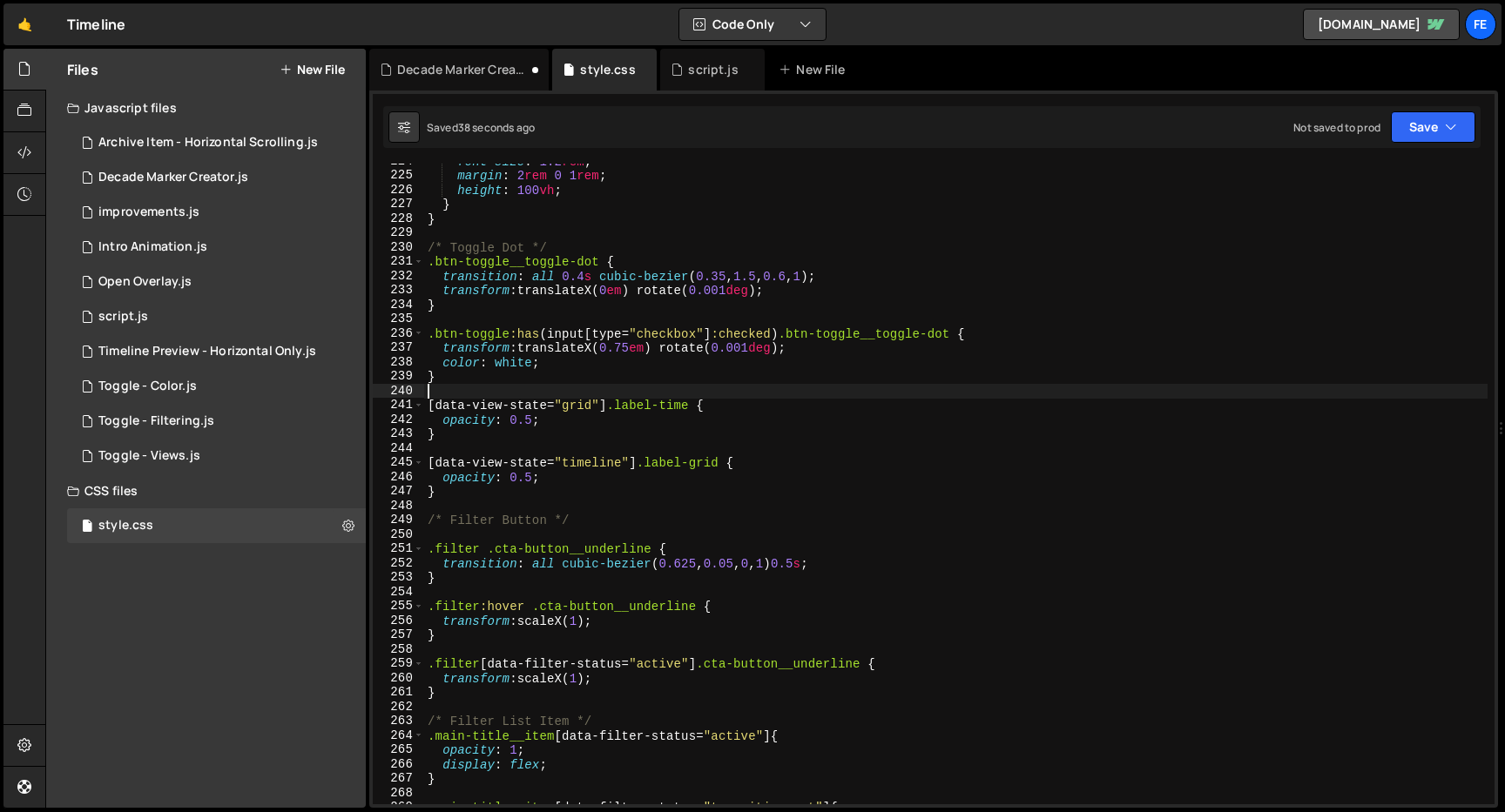
click at [516, 499] on div "font-size : 1.2 rem ; margin : 2 rem 0 1 rem ; height : 100 vh ; } } /* Toggle …" at bounding box center [955, 488] width 1063 height 670
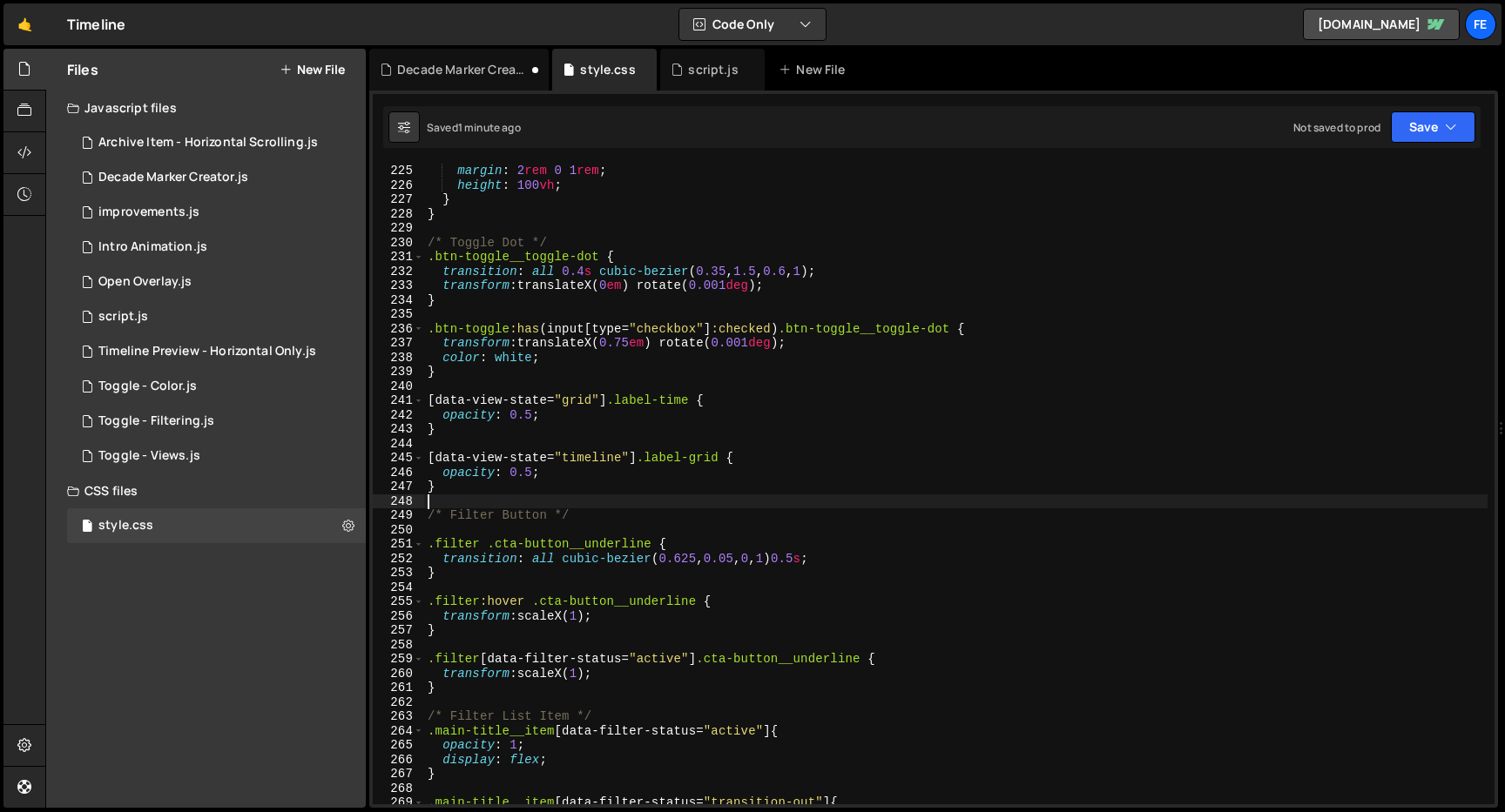
scroll to position [3218, 0]
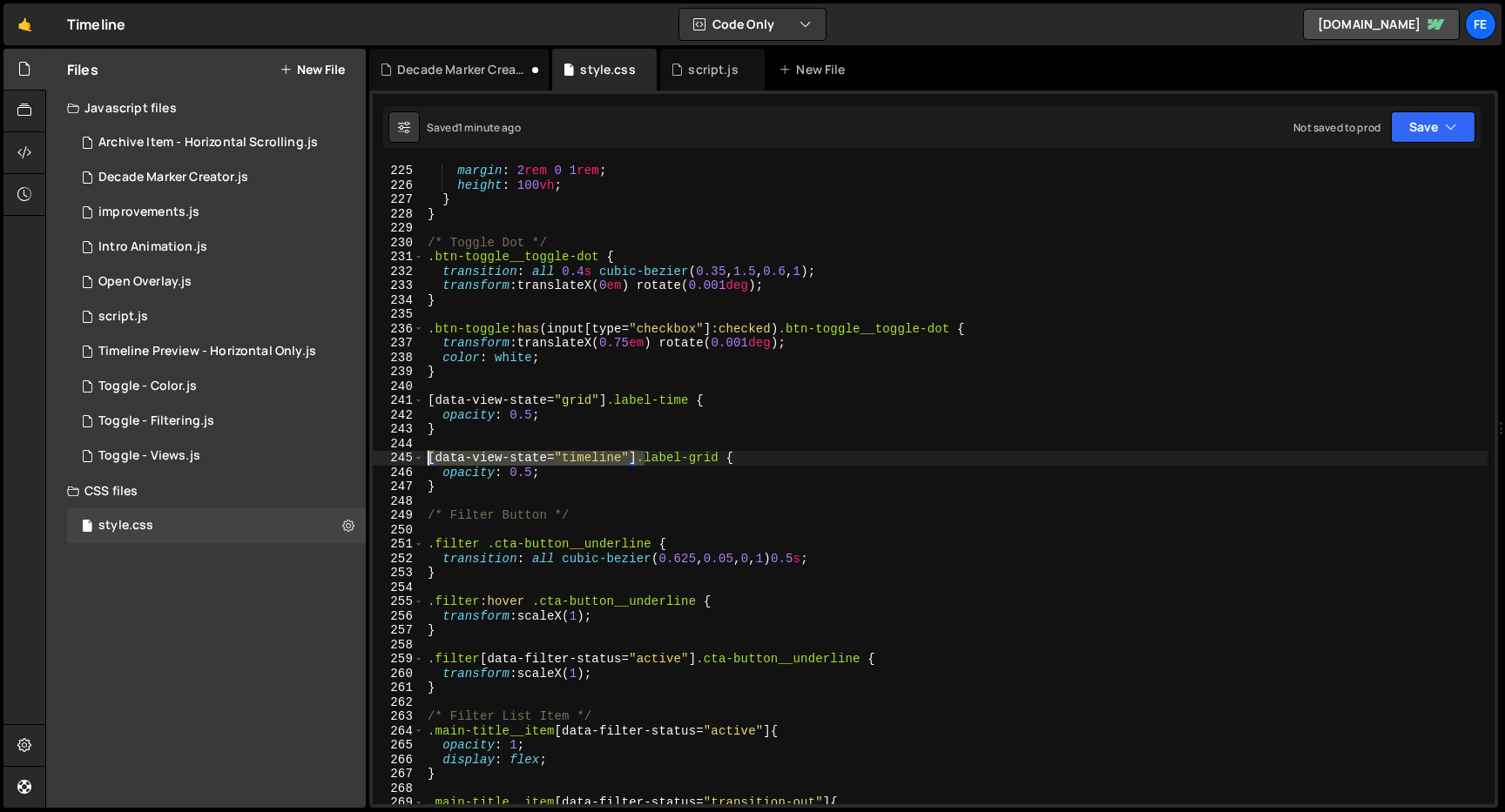
drag, startPoint x: 641, startPoint y: 462, endPoint x: 400, endPoint y: 463, distance: 241.0
click at [392, 459] on div "225 226 227 228 229 230 231 232 233 234 235 236 237 238 239 240 241 242 243 244…" at bounding box center [933, 483] width 1122 height 641
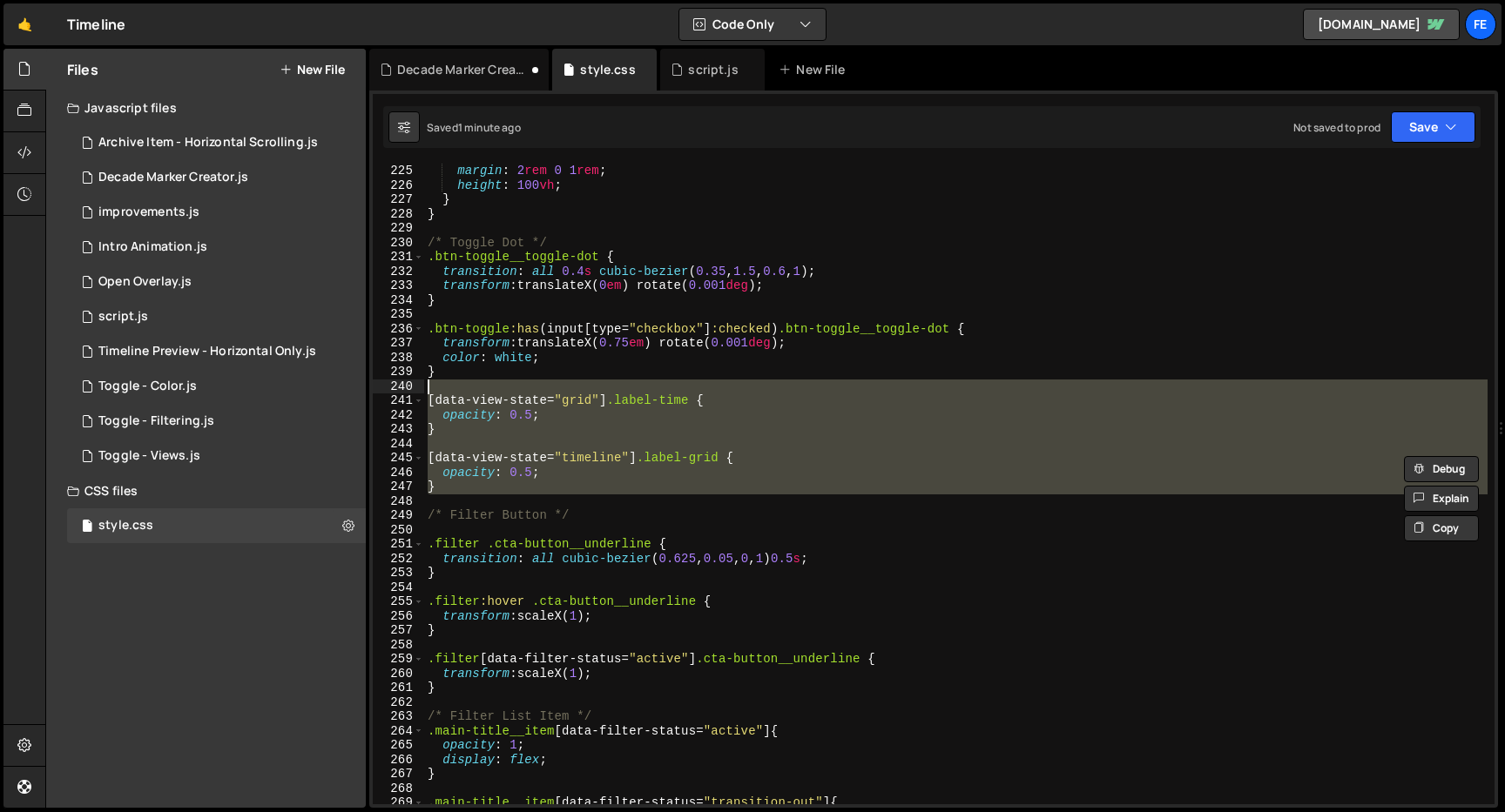
drag, startPoint x: 476, startPoint y: 495, endPoint x: 401, endPoint y: 388, distance: 130.7
click at [401, 387] on div "[data-view-state="timeline"] .label-grid { 225 226 227 228 229 230 231 232 233 …" at bounding box center [933, 483] width 1122 height 641
click at [401, 388] on div "240" at bounding box center [398, 386] width 52 height 15
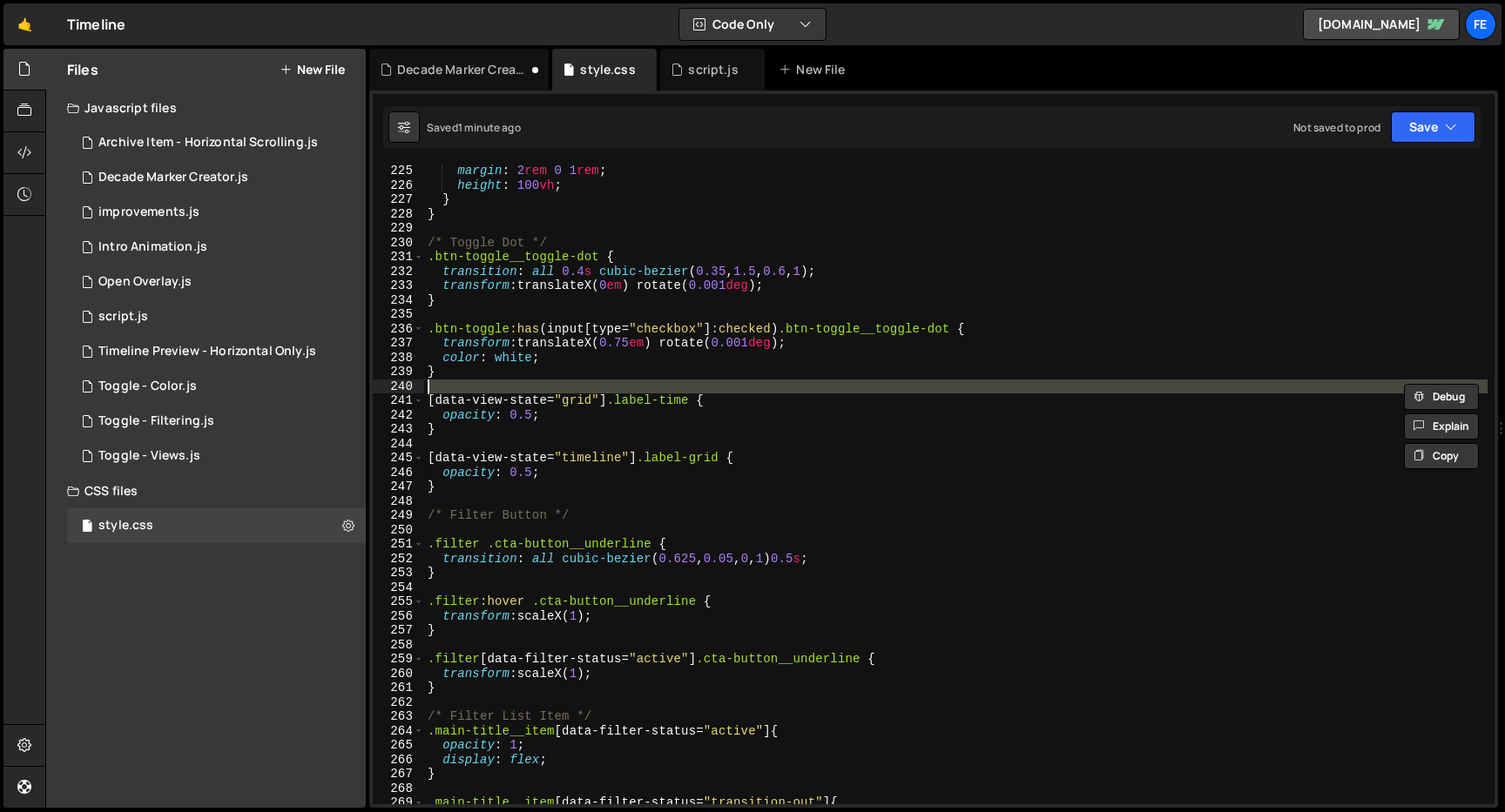
click at [474, 492] on div "margin : 2 rem 0 1 rem ; height : 100 vh ; } } /* Toggle Dot */ .btn-toggle__to…" at bounding box center [955, 498] width 1063 height 670
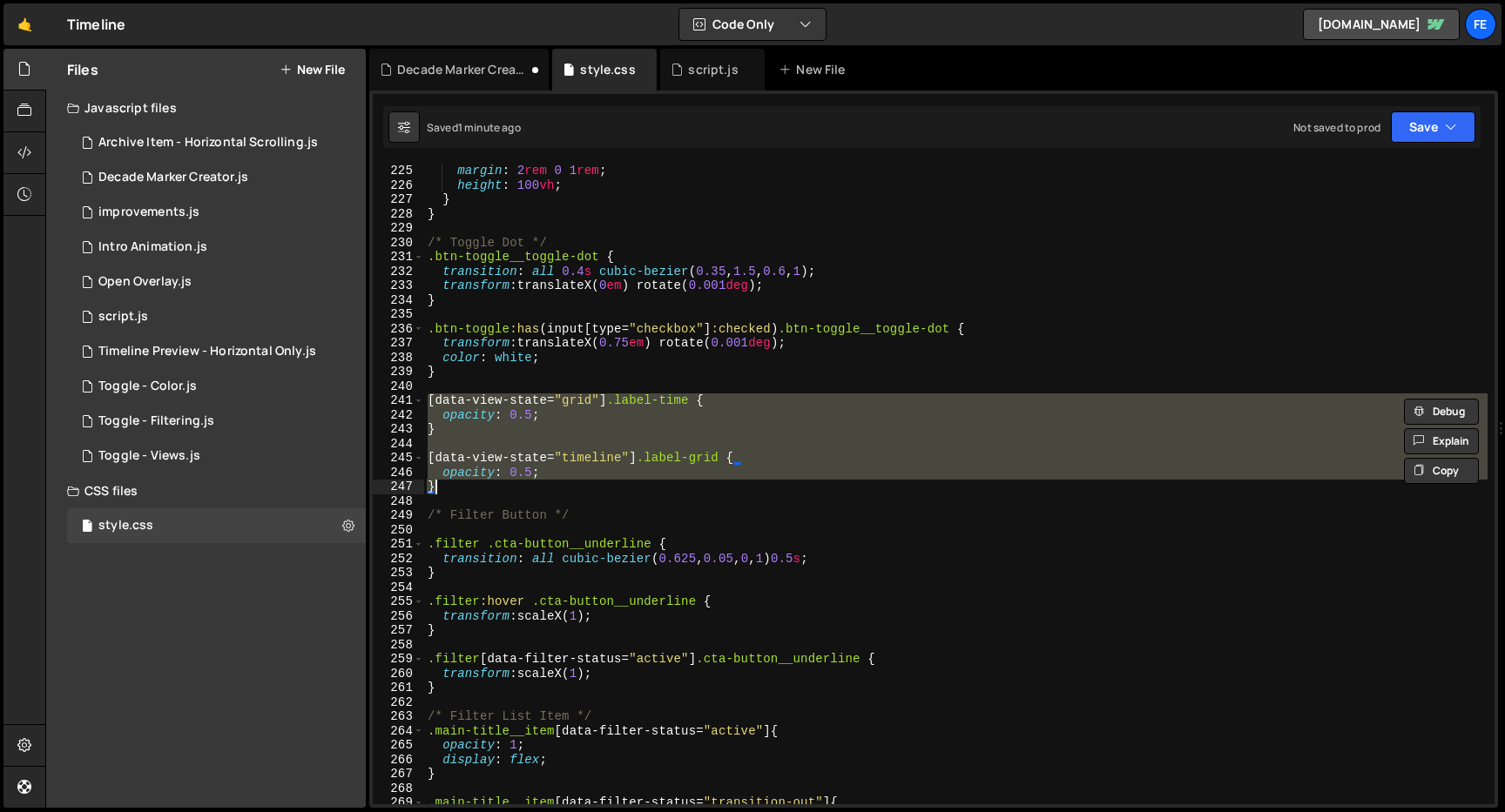
click at [495, 492] on div "margin : 2 rem 0 1 rem ; height : 100 vh ; } } /* Toggle Dot */ .btn-toggle__to…" at bounding box center [955, 483] width 1063 height 641
type textarea "}"
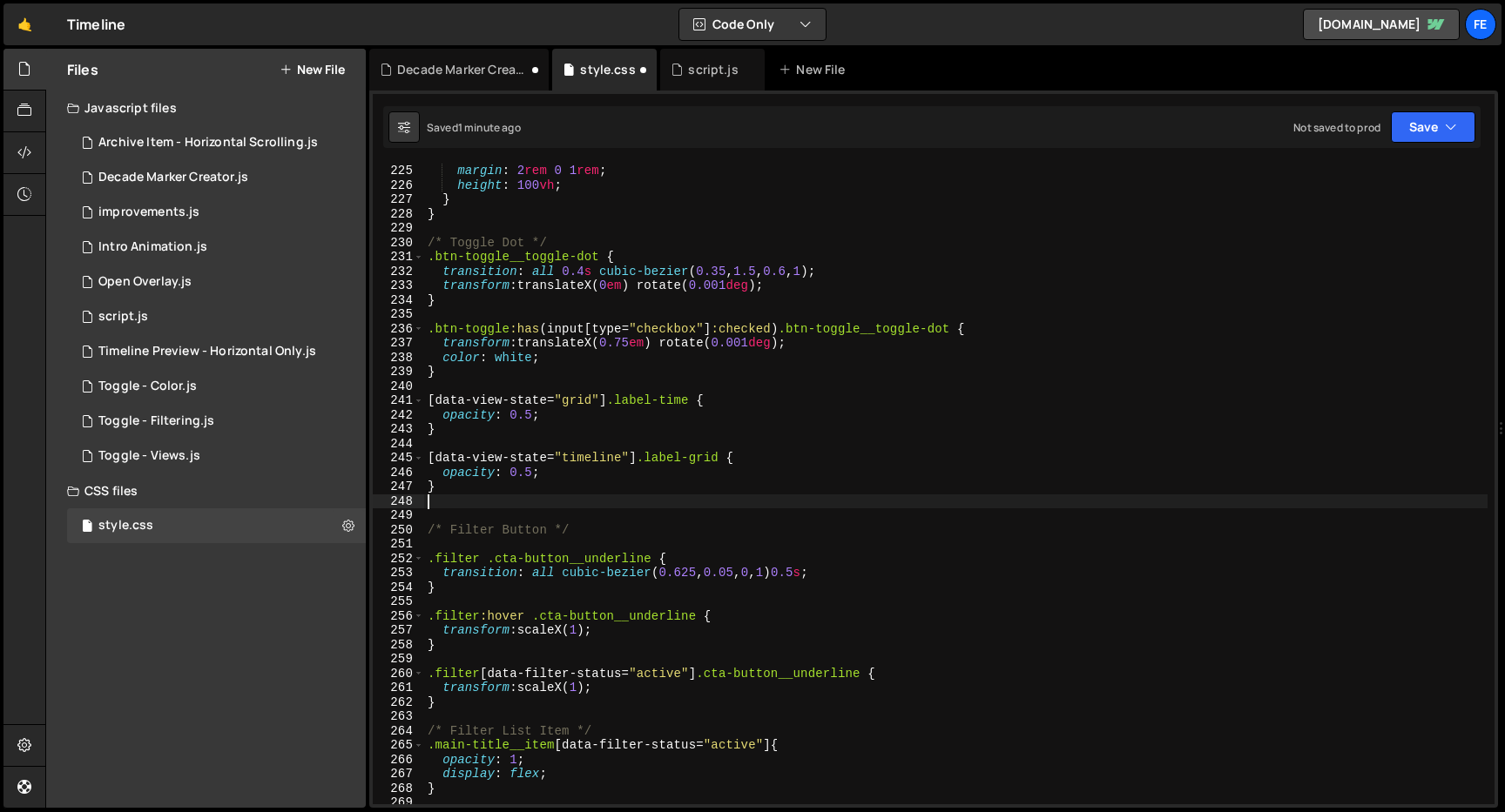
paste textarea "}"
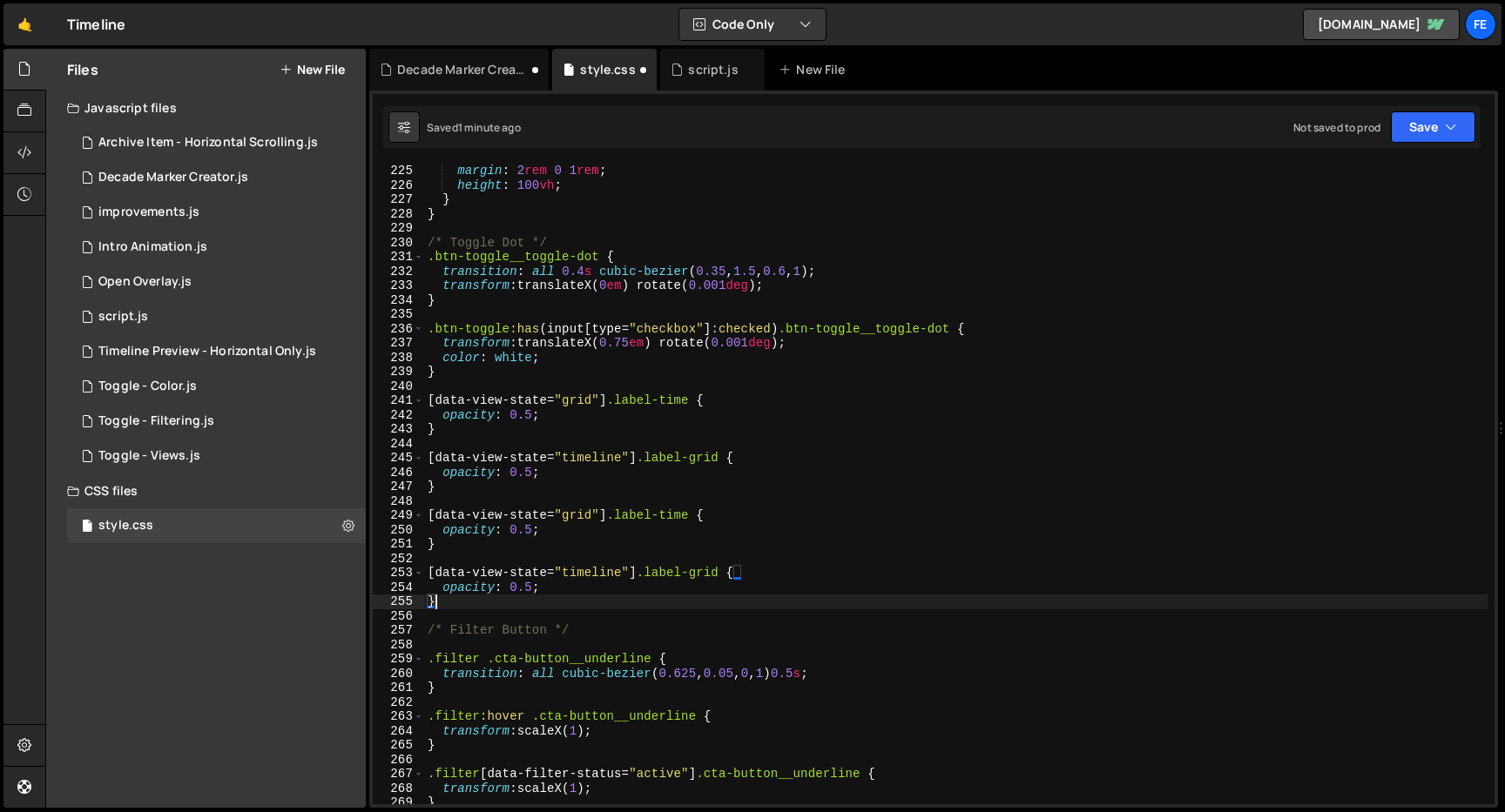
click at [504, 512] on div "margin : 2 rem 0 1 rem ; height : 100 vh ; } } /* Toggle Dot */ .btn-toggle__to…" at bounding box center [955, 498] width 1063 height 670
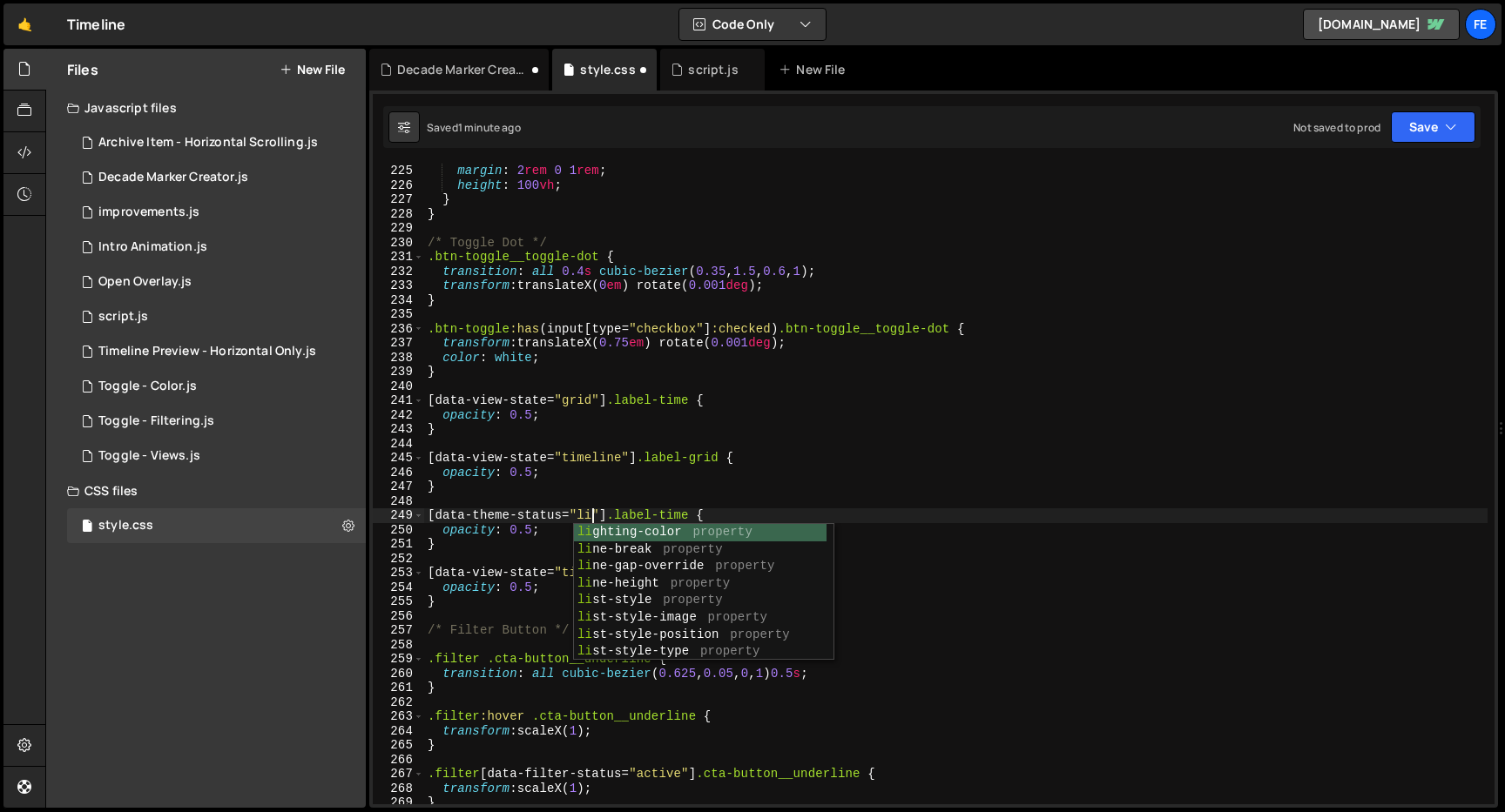
scroll to position [0, 13]
click at [689, 518] on div "margin : 2 rem 0 1 rem ; height : 100 vh ; } } /* Toggle Dot */ .btn-toggle__to…" at bounding box center [955, 498] width 1063 height 670
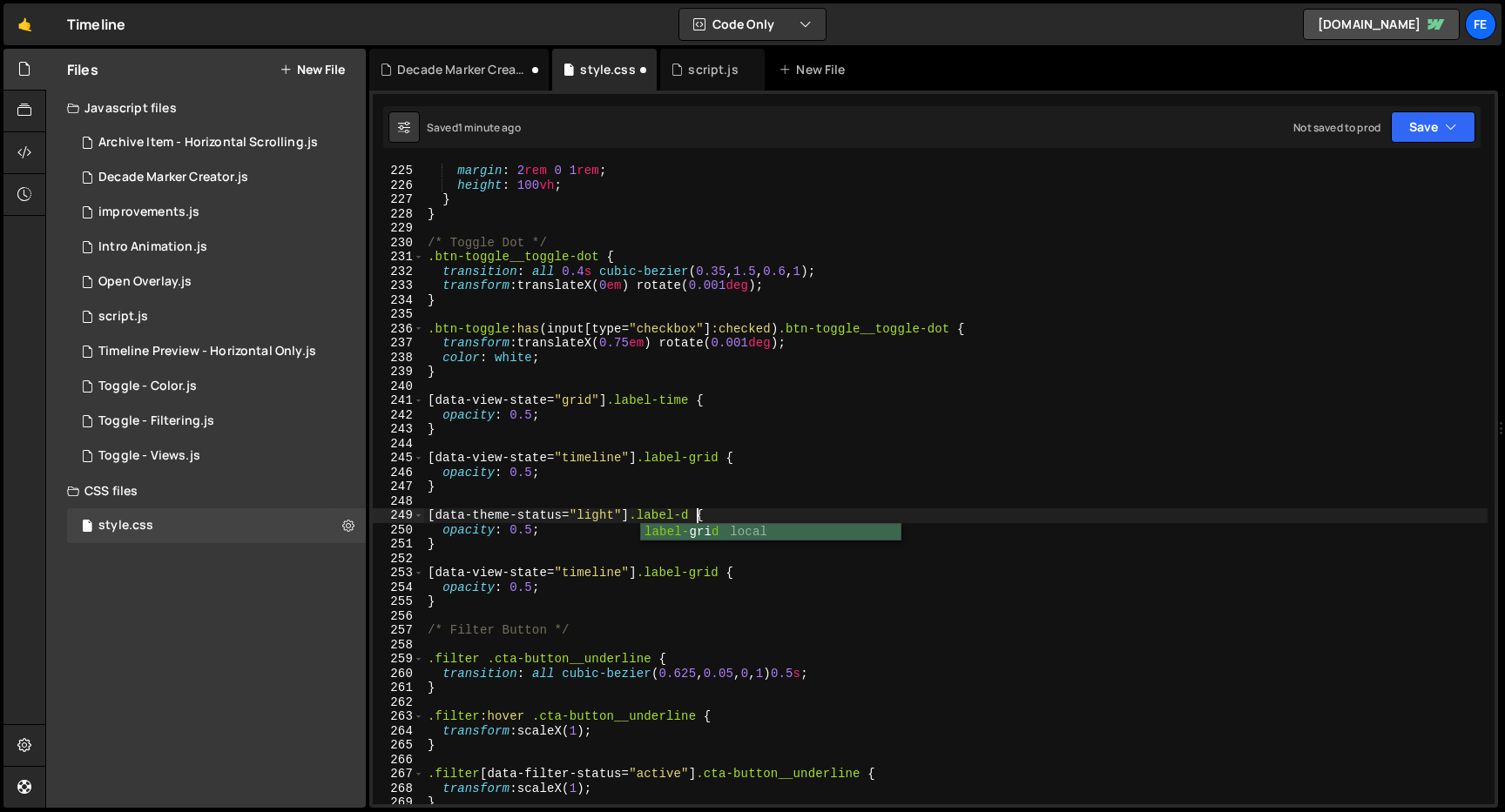
scroll to position [0, 20]
drag, startPoint x: 630, startPoint y: 513, endPoint x: 412, endPoint y: 513, distance: 218.0
click at [412, 513] on div "[data-theme-status="light"] .label-dark { 225 226 227 228 229 230 231 232 233 2…" at bounding box center [933, 483] width 1122 height 641
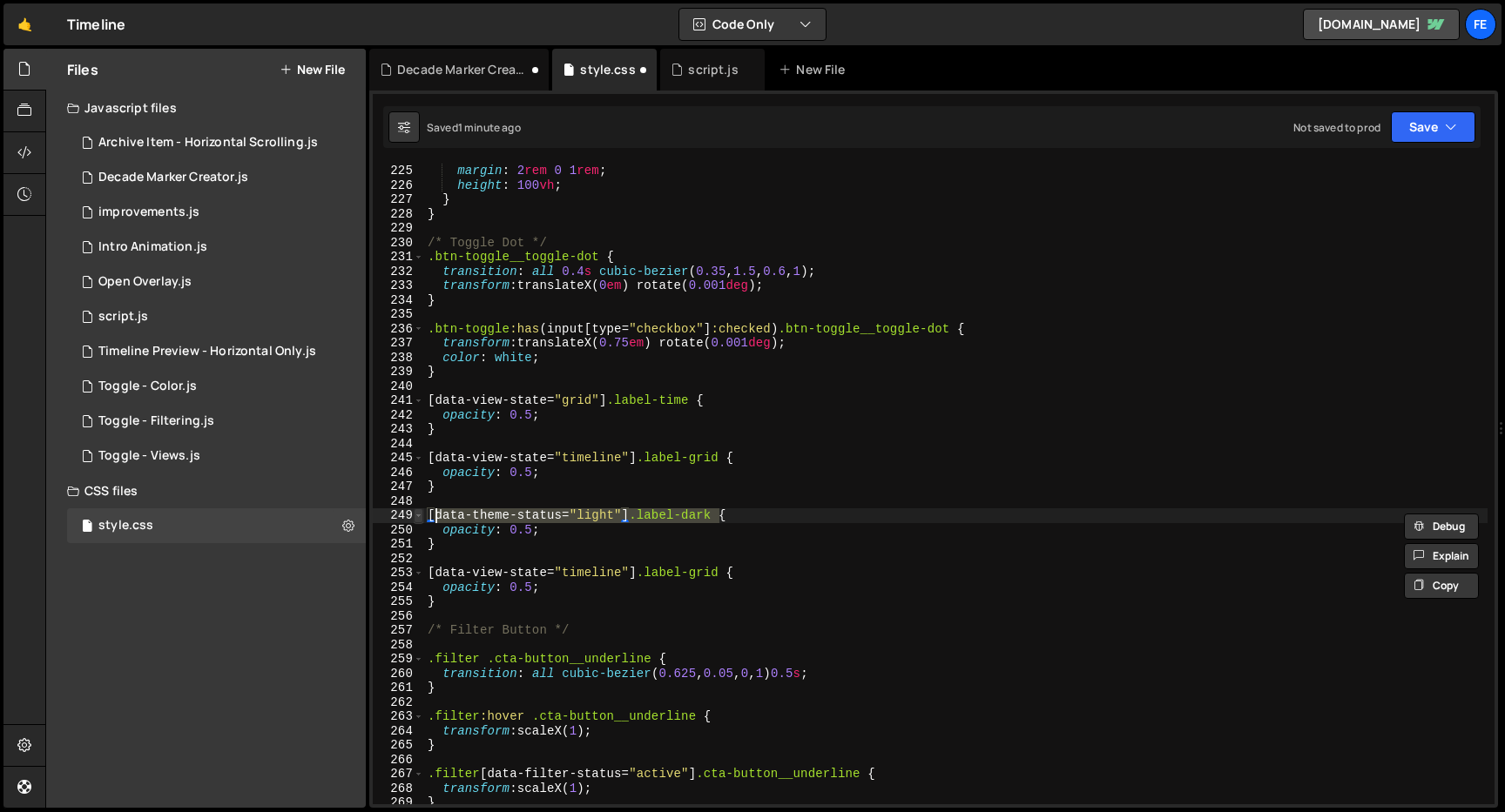
drag, startPoint x: 719, startPoint y: 512, endPoint x: 415, endPoint y: 512, distance: 304.0
click at [415, 512] on div "[data-theme-status="light"] .label-dark { 225 226 227 228 229 230 231 232 233 2…" at bounding box center [933, 483] width 1122 height 641
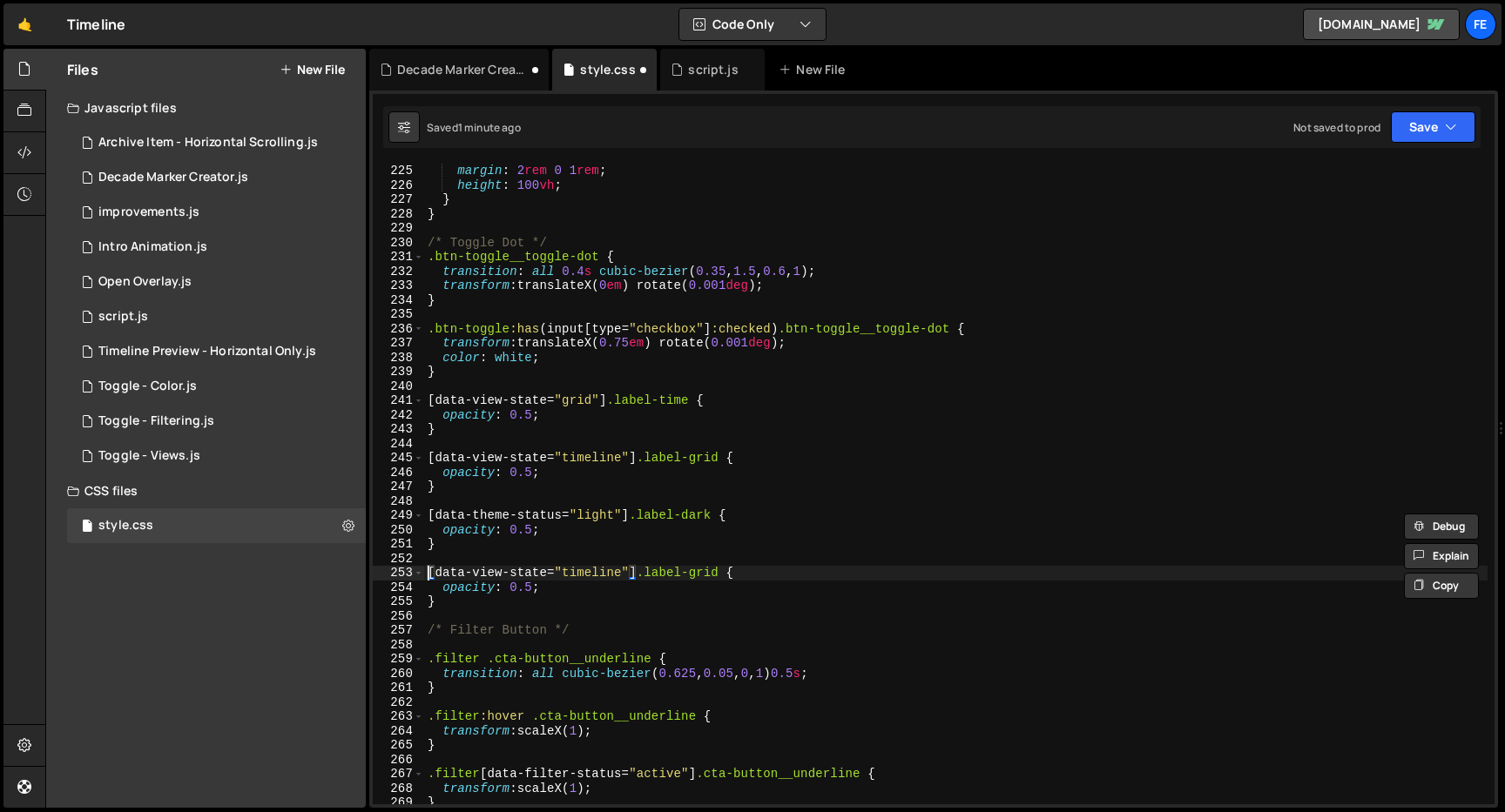
click at [430, 570] on div "margin : 2 rem 0 1 rem ; height : 100 vh ; } } /* Toggle Dot */ .btn-toggle__to…" at bounding box center [955, 498] width 1063 height 670
click at [729, 569] on div "margin : 2 rem 0 1 rem ; height : 100 vh ; } } /* Toggle Dot */ .btn-toggle__to…" at bounding box center [955, 498] width 1063 height 670
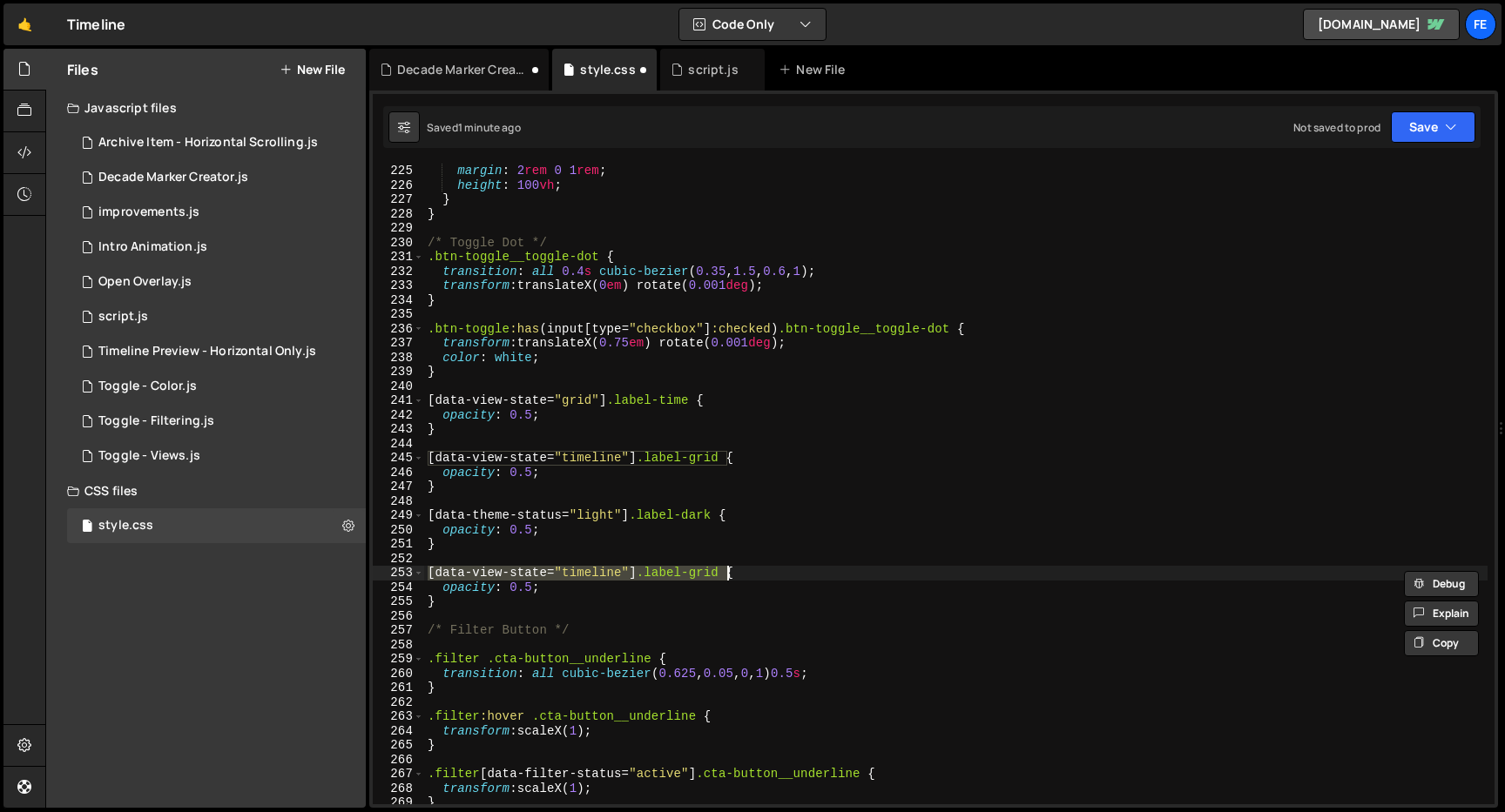
paste textarea "theme-status="light"] .label-dark"
drag, startPoint x: 688, startPoint y: 573, endPoint x: 719, endPoint y: 574, distance: 31.0
click at [719, 574] on div "margin : 2 rem 0 1 rem ; height : 100 vh ; } } /* Toggle Dot */ .btn-toggle__to…" at bounding box center [955, 498] width 1063 height 670
click at [615, 574] on div "margin : 2 rem 0 1 rem ; height : 100 vh ; } } /* Toggle Dot */ .btn-toggle__to…" at bounding box center [955, 498] width 1063 height 670
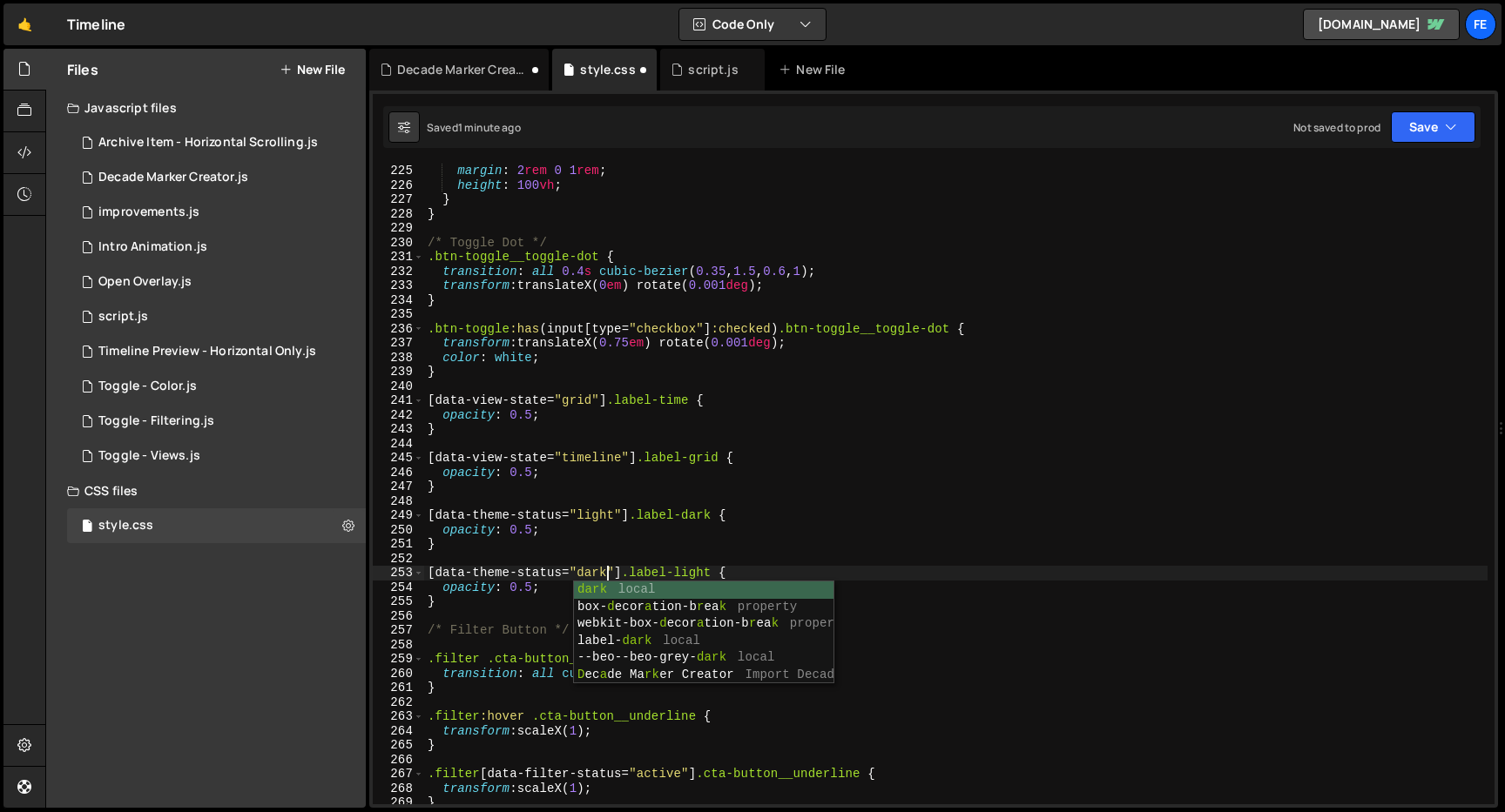
scroll to position [0, 13]
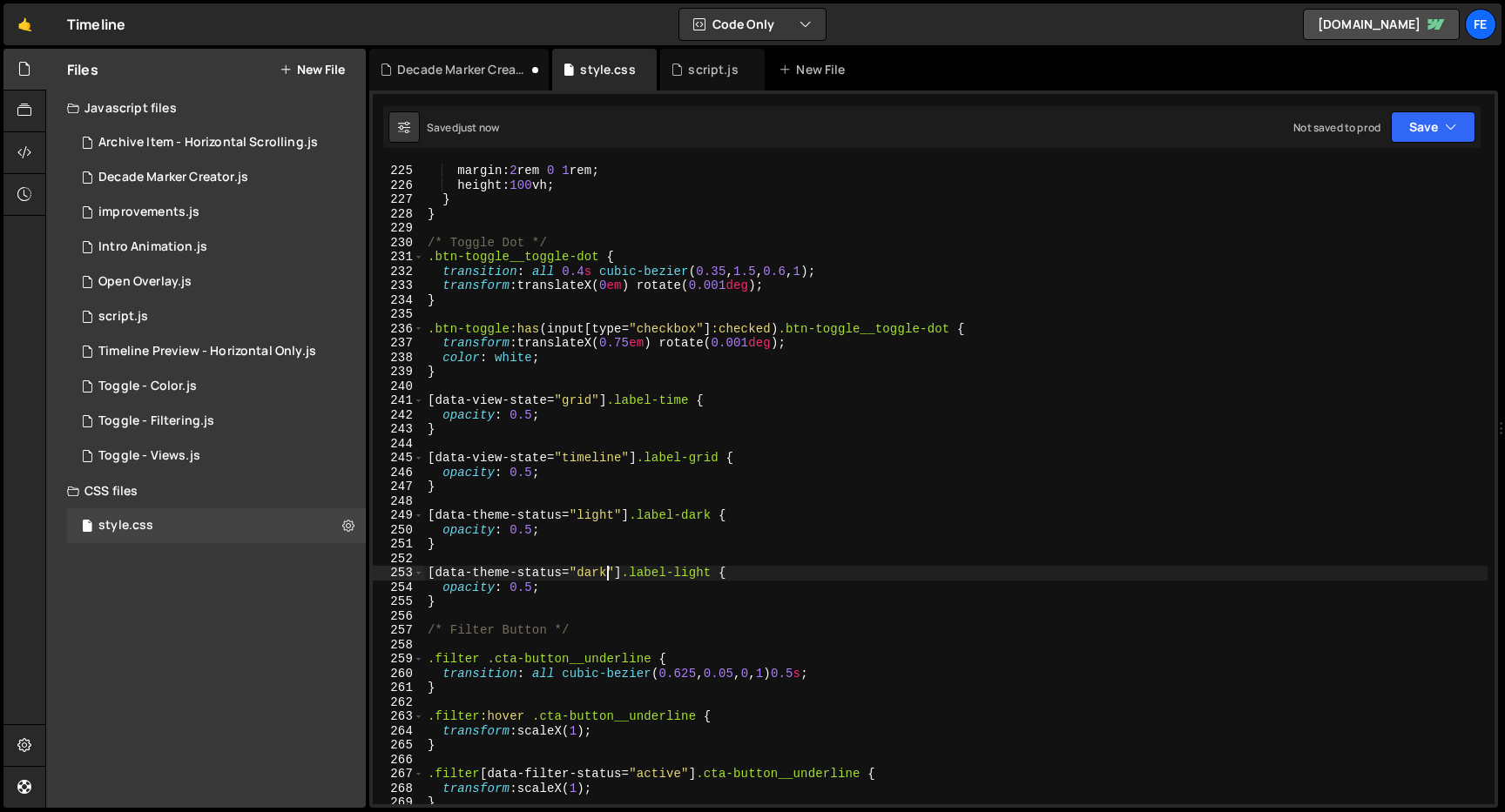
type textarea "[data-theme-status="dark"] .label-light {"
